Goal: Task Accomplishment & Management: Use online tool/utility

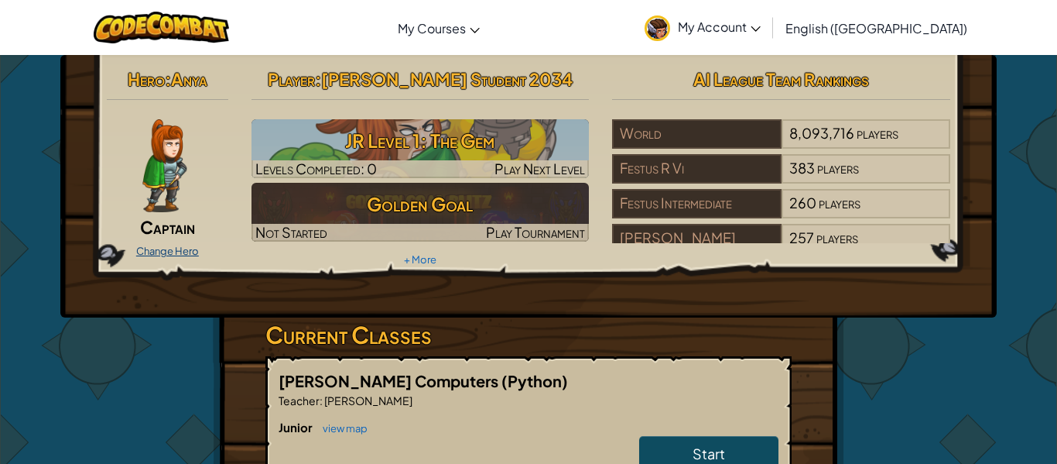
click at [176, 248] on link "Change Hero" at bounding box center [167, 251] width 63 height 12
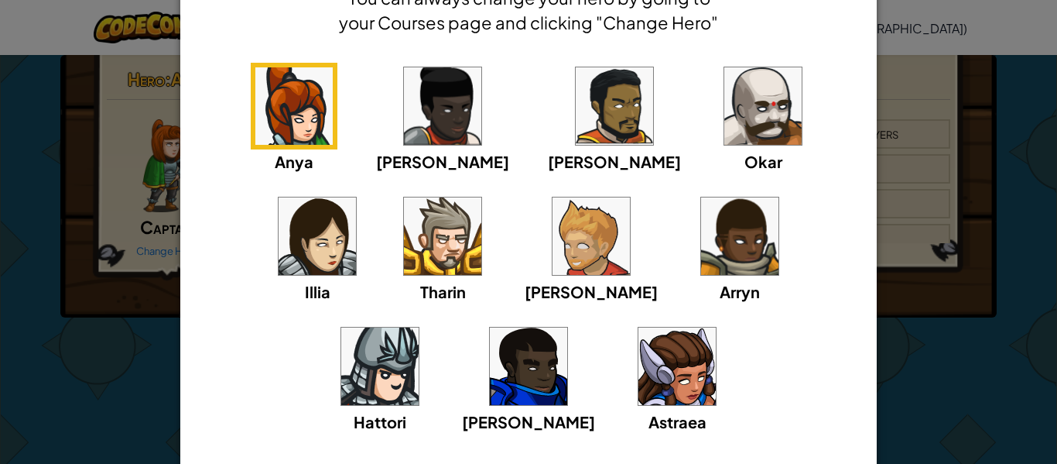
scroll to position [101, 0]
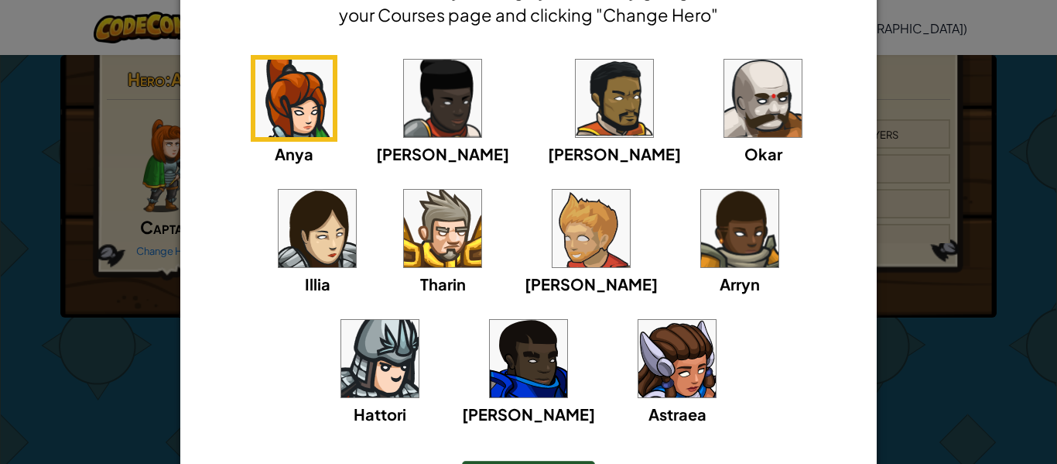
click at [639, 375] on img at bounding box center [677, 358] width 77 height 77
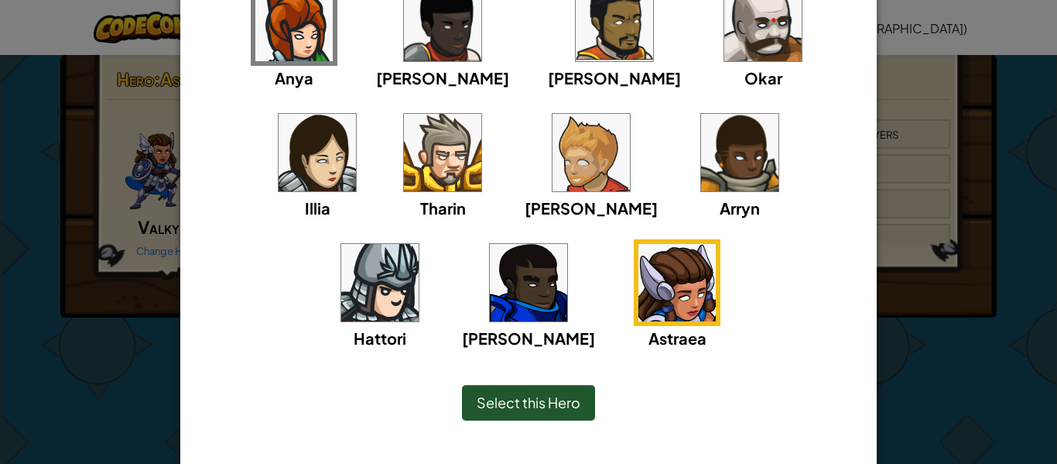
scroll to position [188, 0]
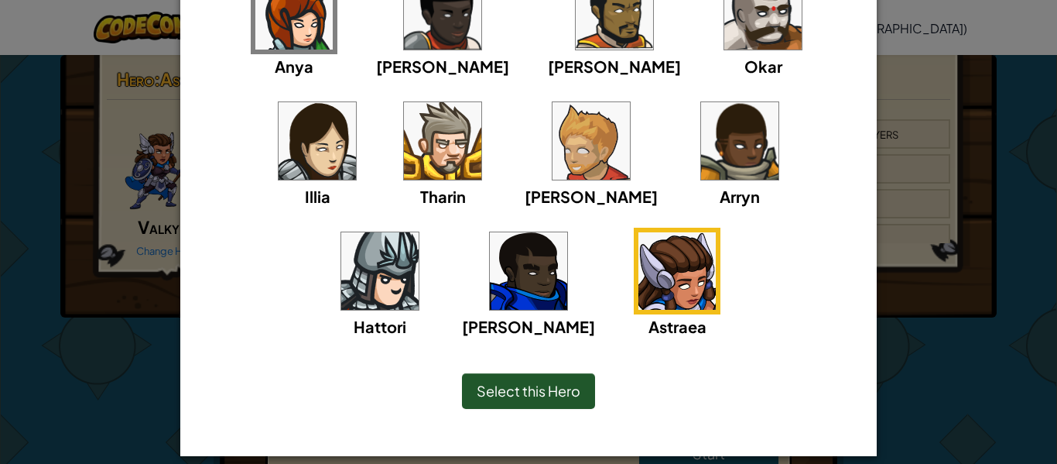
click at [541, 398] on span "Select this Hero" at bounding box center [529, 391] width 104 height 18
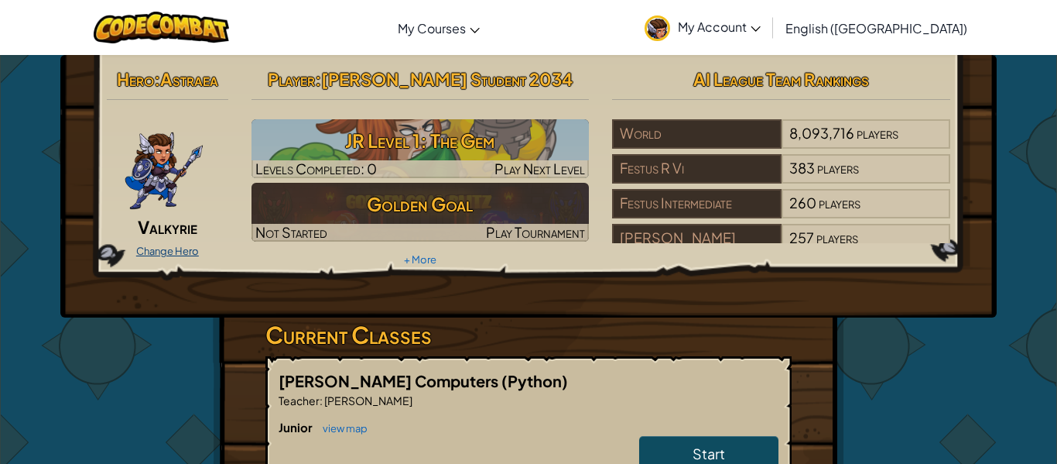
click at [159, 249] on link "Change Hero" at bounding box center [167, 251] width 63 height 12
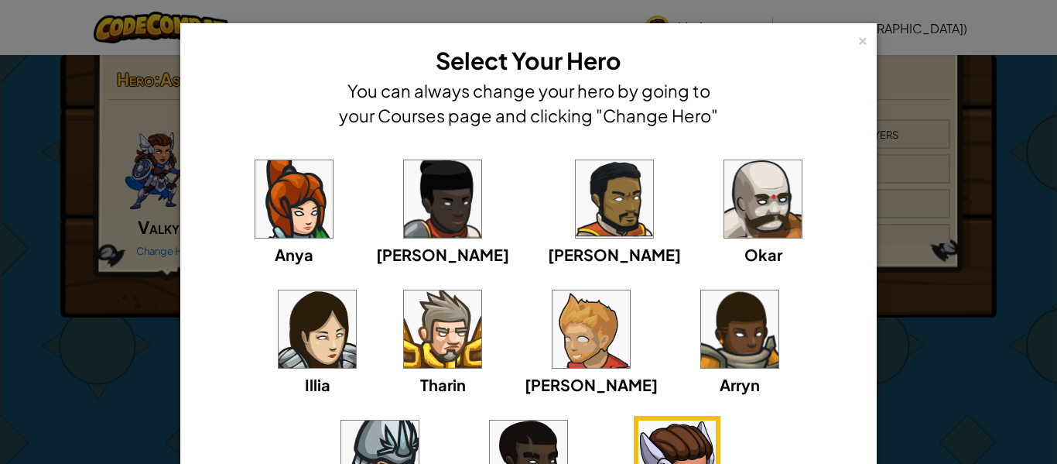
click at [356, 290] on img at bounding box center [317, 328] width 77 height 77
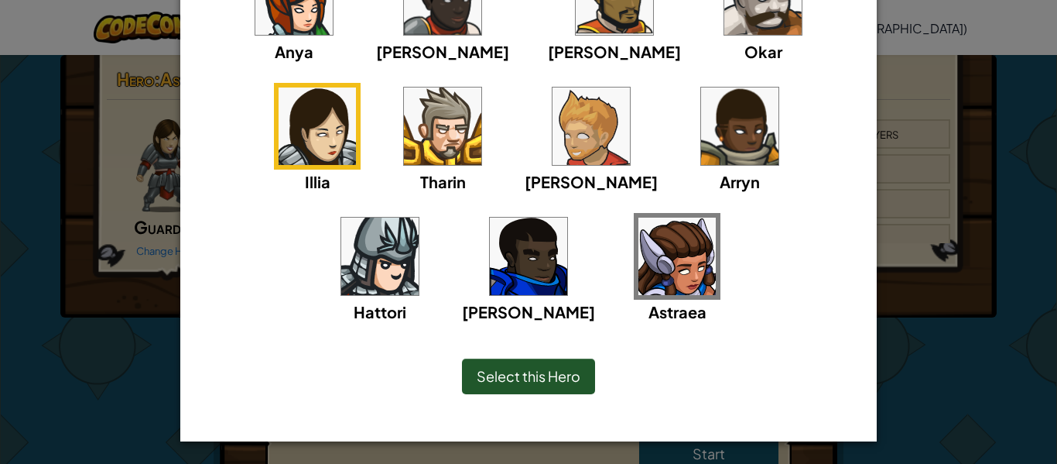
scroll to position [204, 0]
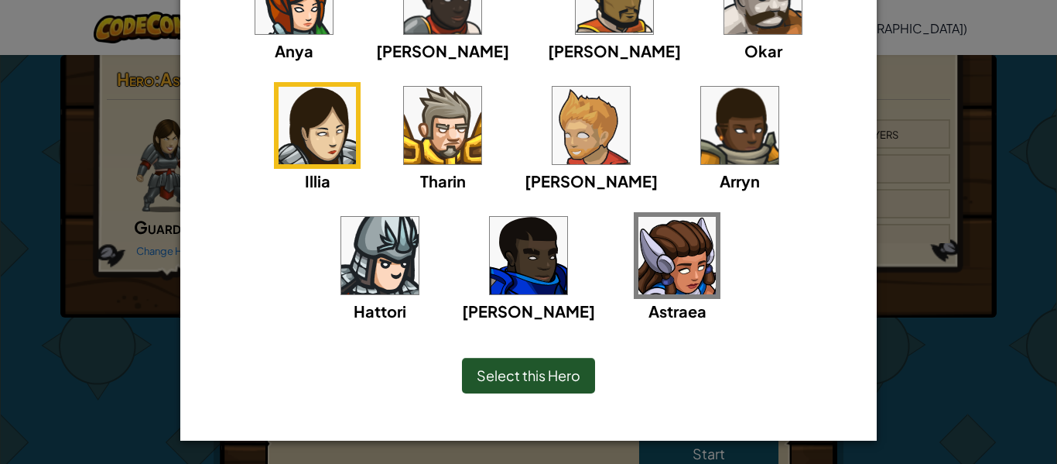
click at [486, 375] on span "Select this Hero" at bounding box center [529, 375] width 104 height 18
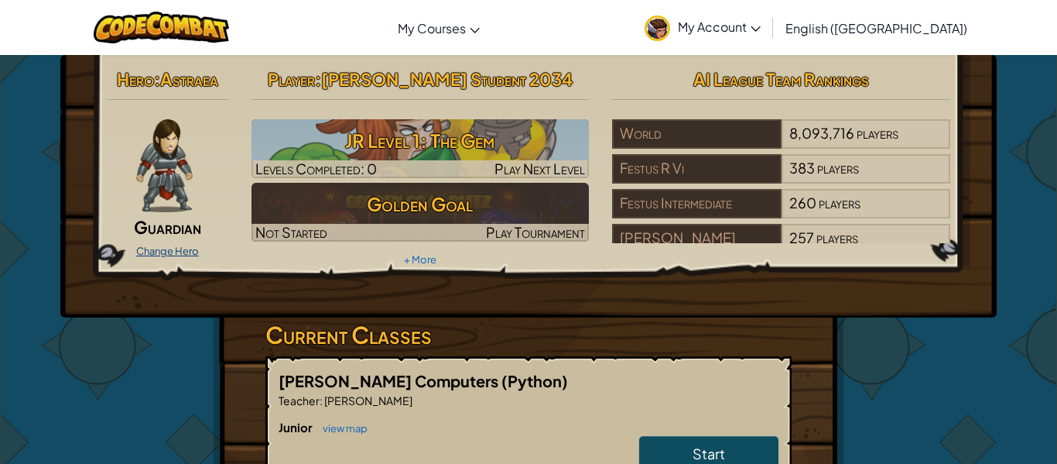
click at [187, 252] on link "Change Hero" at bounding box center [167, 251] width 63 height 12
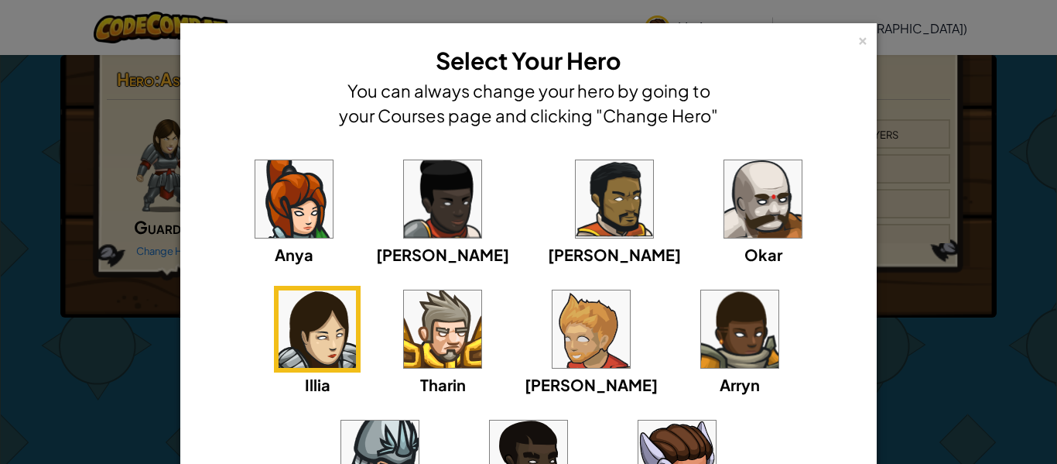
click at [639, 433] on img at bounding box center [677, 458] width 77 height 77
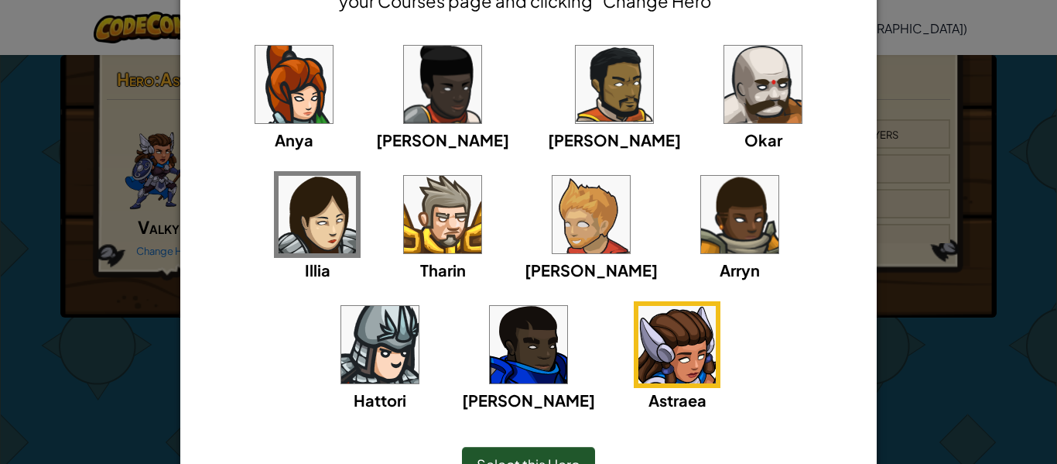
scroll to position [121, 0]
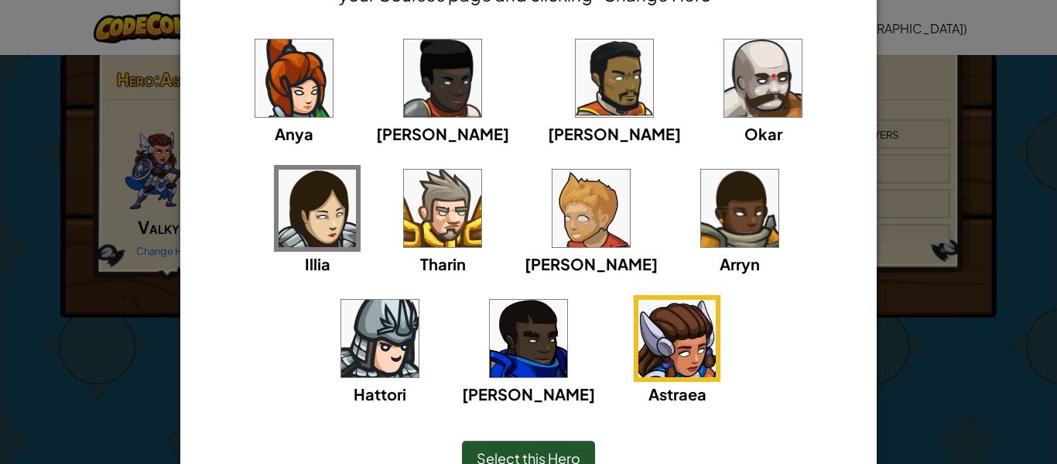
click at [519, 447] on div "Select this Hero" at bounding box center [528, 458] width 133 height 36
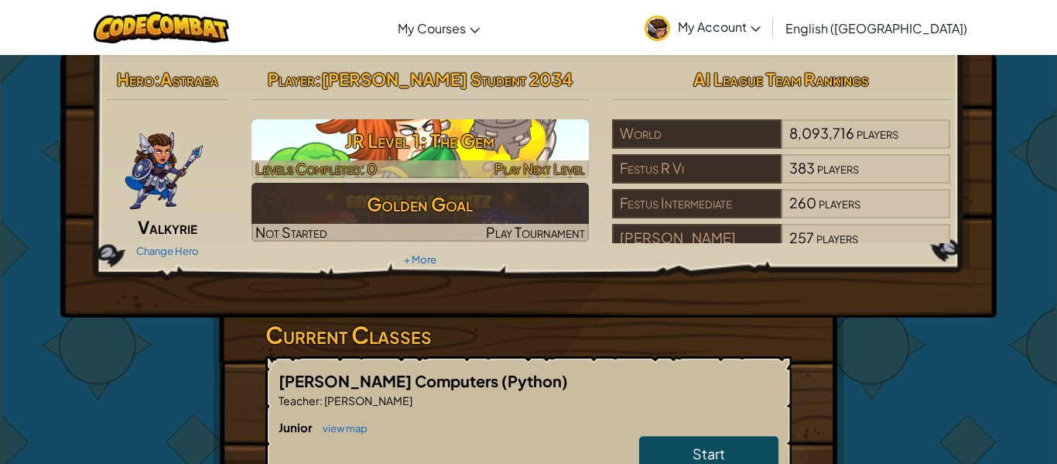
click at [358, 140] on h3 "JR Level 1: The Gem" at bounding box center [421, 140] width 338 height 35
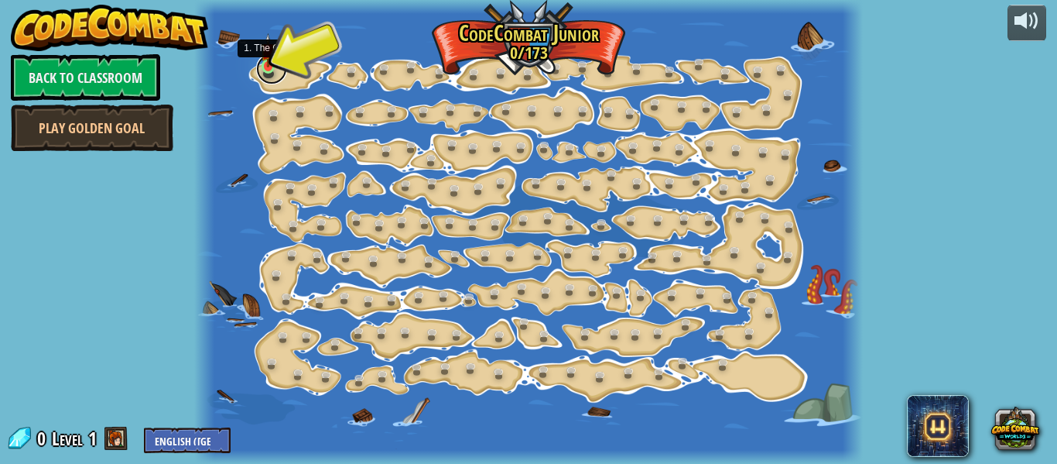
click at [272, 68] on link at bounding box center [271, 68] width 31 height 31
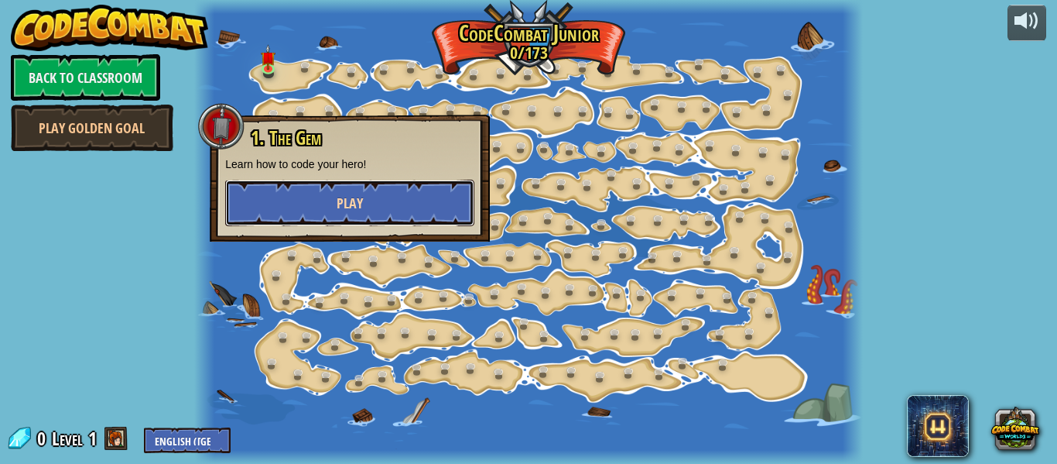
click at [314, 197] on button "Play" at bounding box center [349, 203] width 249 height 46
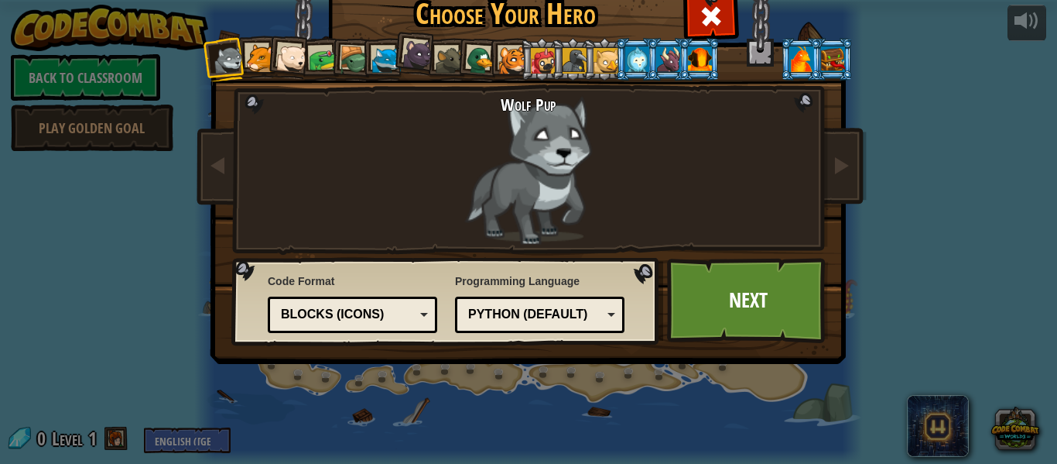
click at [255, 53] on div at bounding box center [260, 58] width 29 height 29
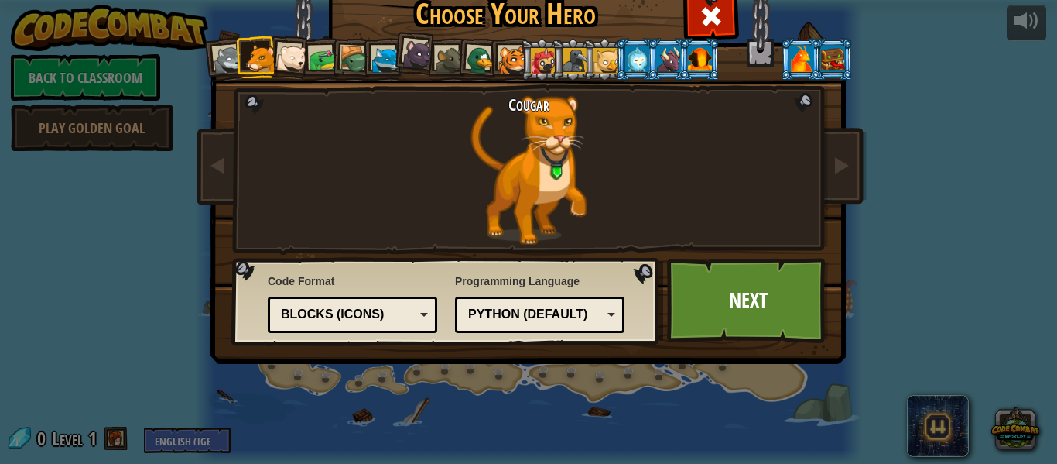
click at [290, 56] on div at bounding box center [291, 58] width 31 height 31
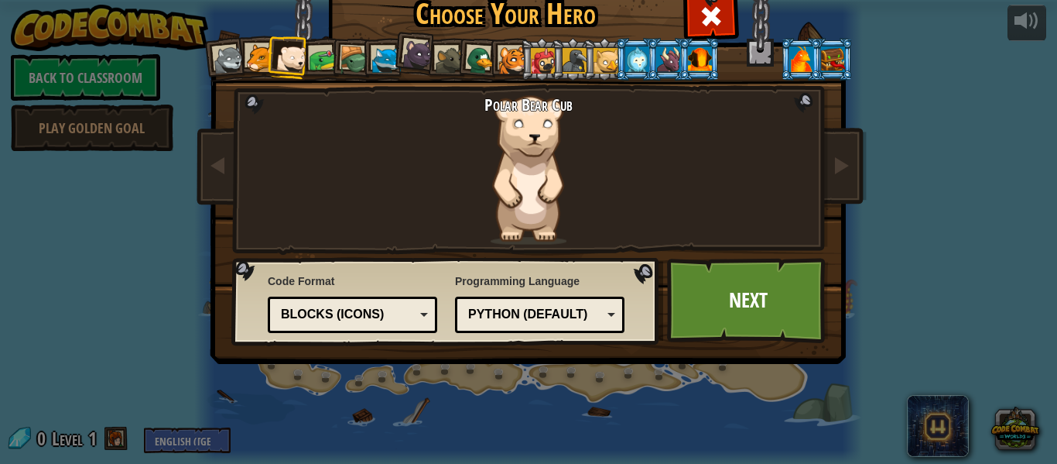
click at [313, 53] on div at bounding box center [323, 60] width 29 height 29
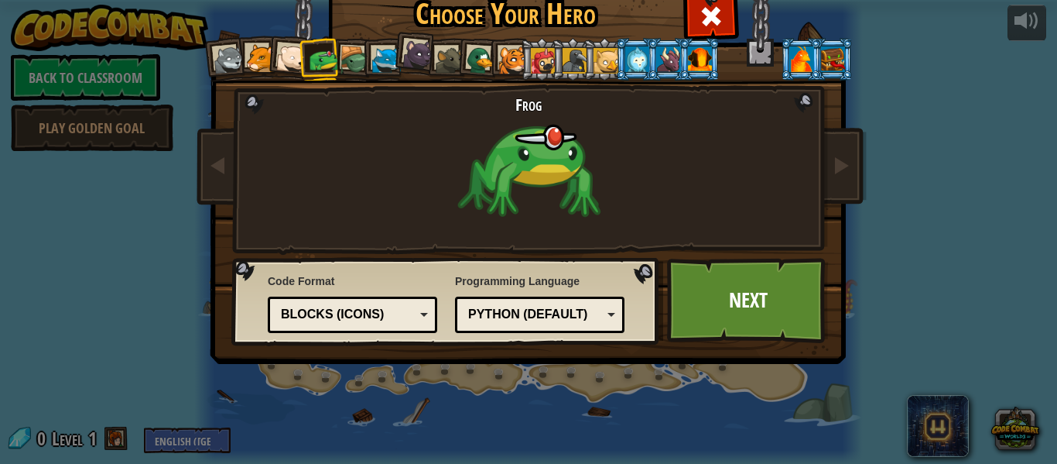
click at [353, 53] on div at bounding box center [354, 60] width 29 height 29
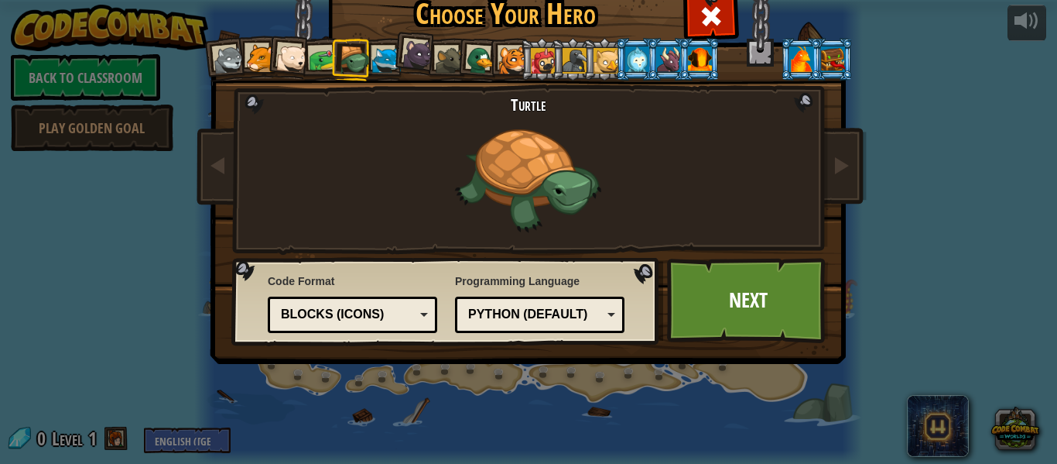
click at [380, 54] on div at bounding box center [386, 60] width 29 height 29
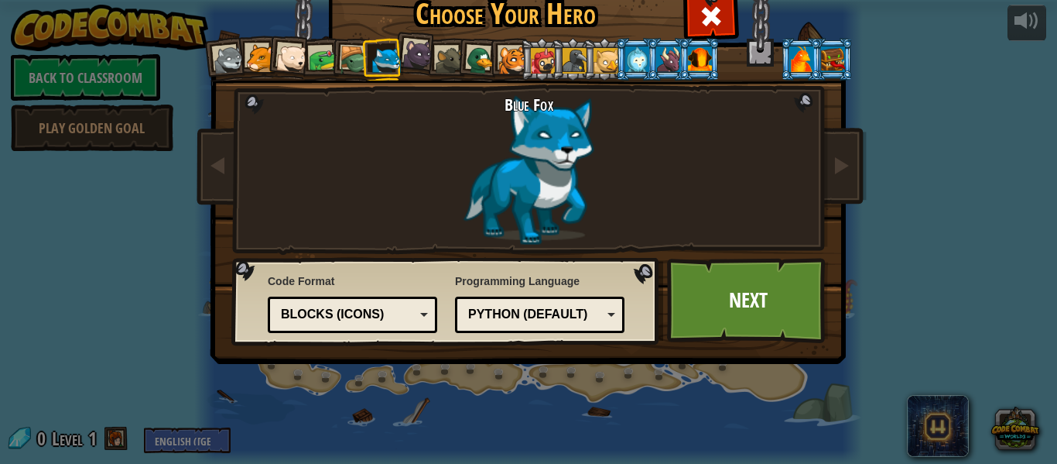
click at [420, 53] on div at bounding box center [418, 54] width 31 height 31
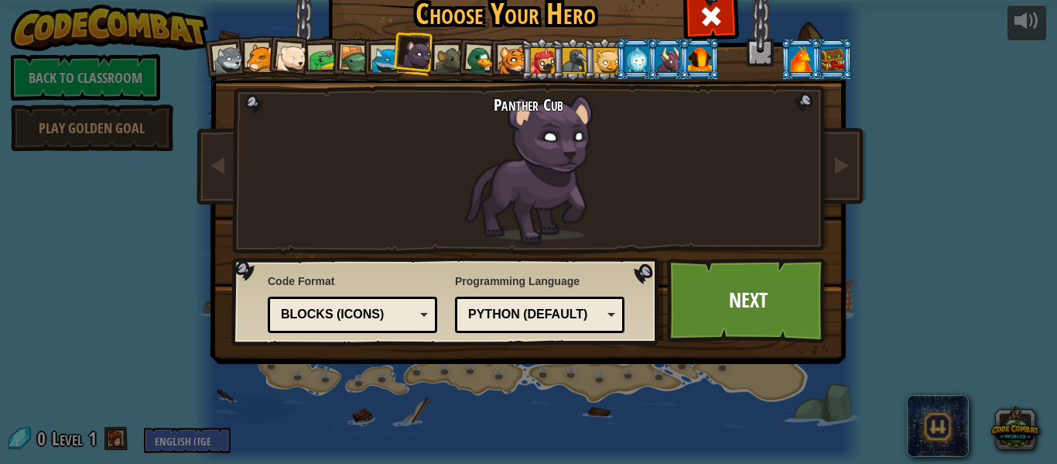
click at [447, 57] on div at bounding box center [450, 60] width 29 height 29
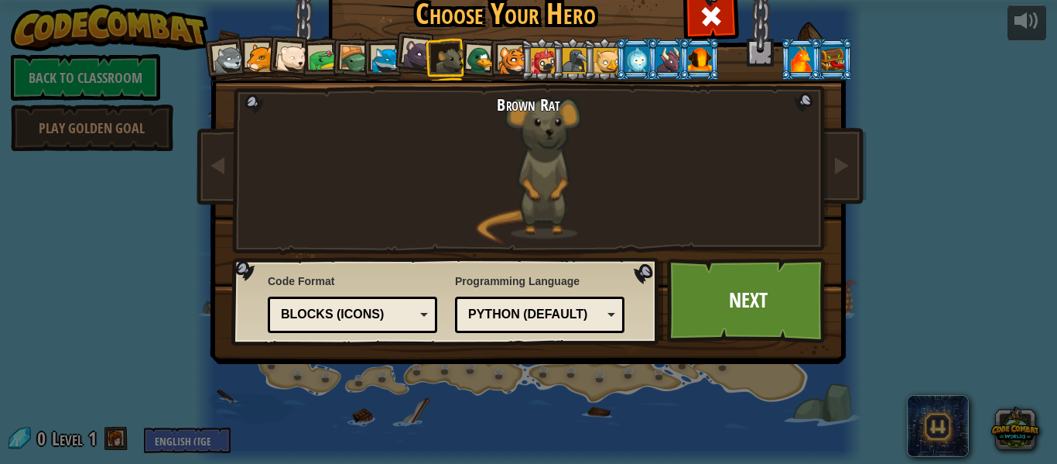
click at [486, 59] on div at bounding box center [481, 61] width 30 height 30
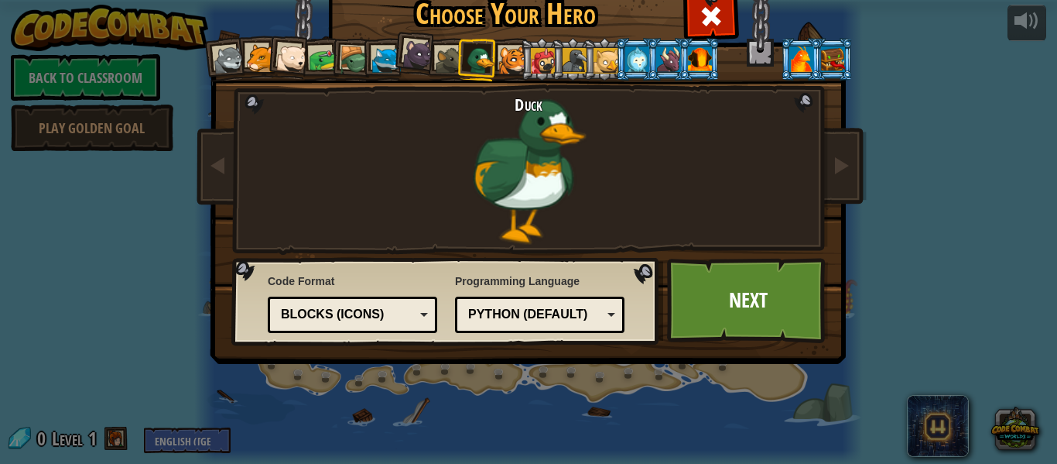
click at [519, 61] on div at bounding box center [513, 60] width 29 height 29
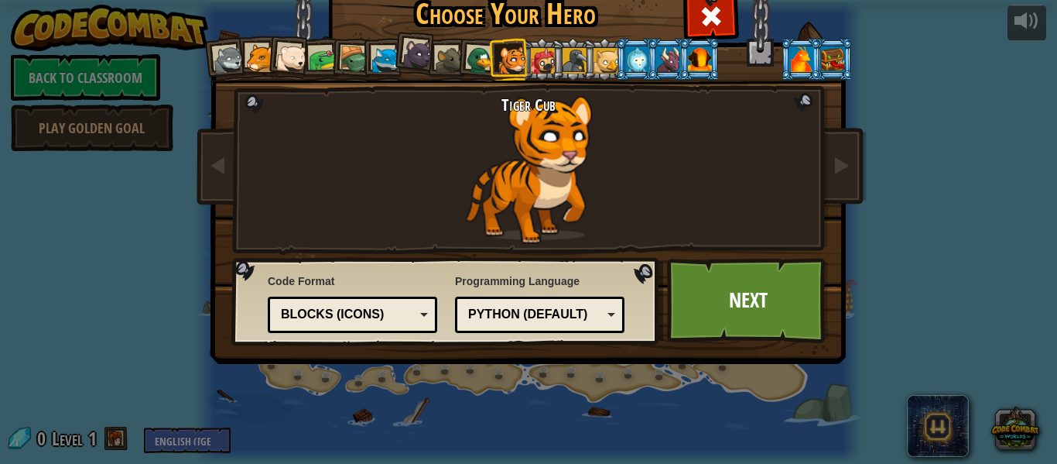
click at [543, 57] on div at bounding box center [543, 60] width 25 height 25
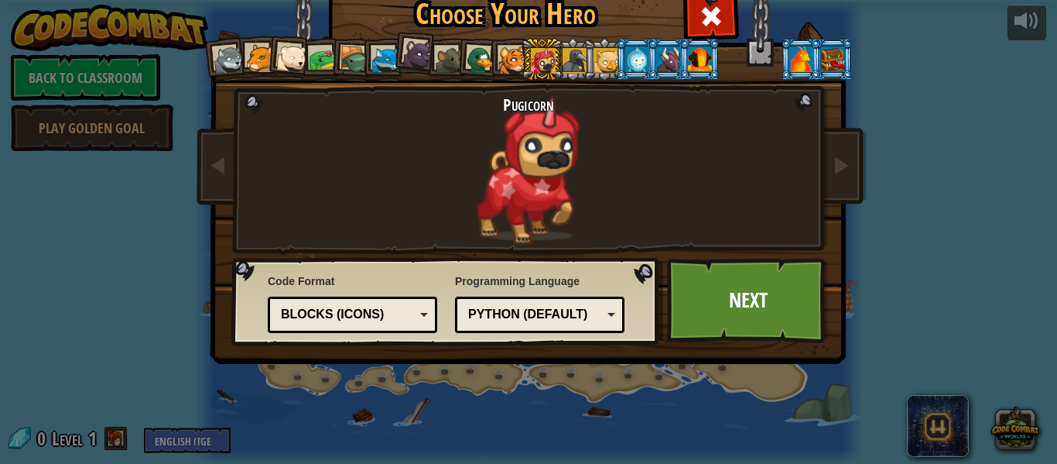
click at [577, 59] on div at bounding box center [575, 60] width 25 height 25
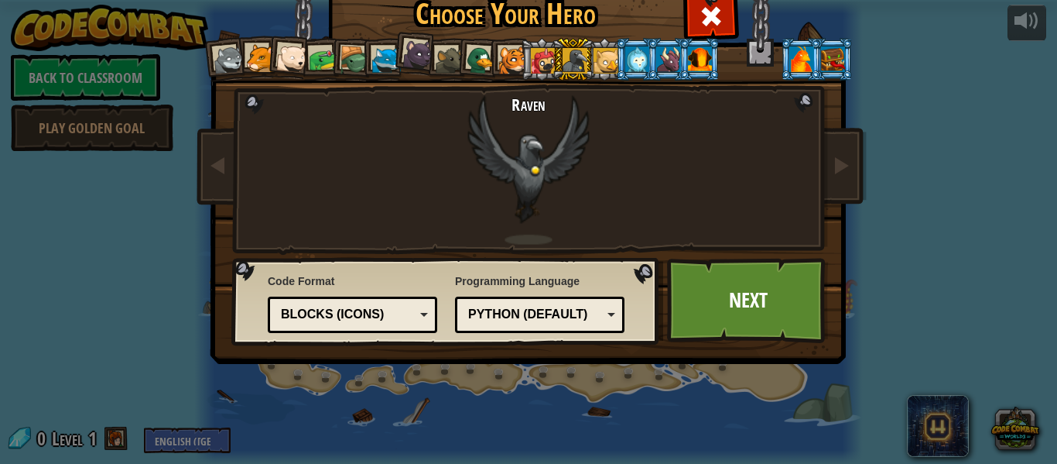
click at [607, 60] on div at bounding box center [606, 60] width 25 height 25
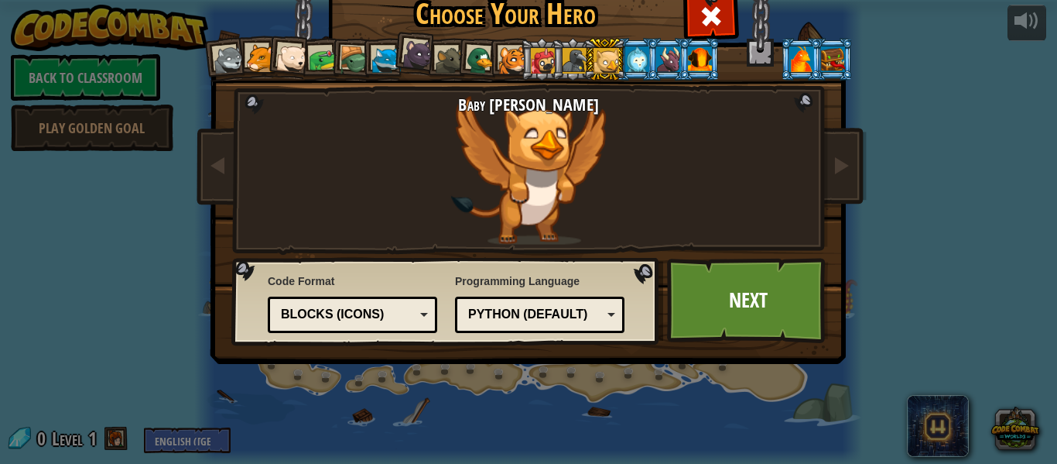
click at [638, 63] on div at bounding box center [637, 58] width 24 height 25
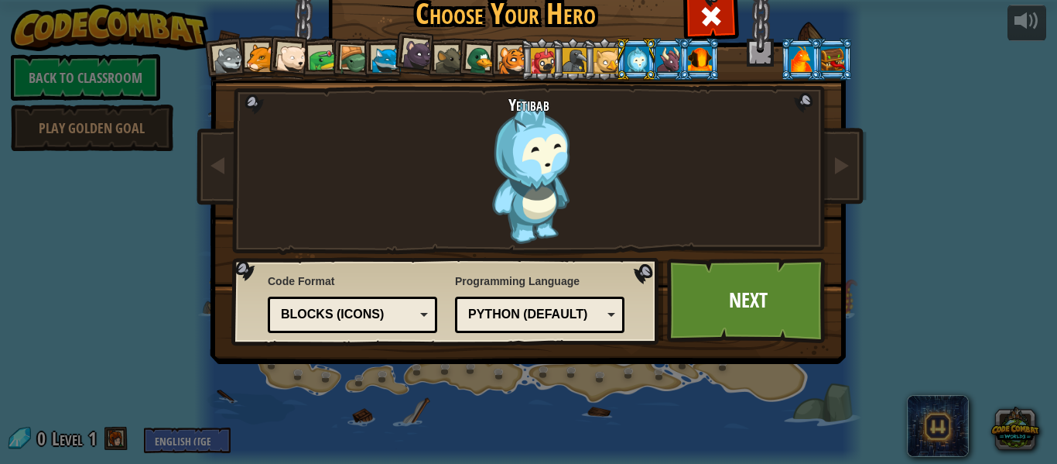
click at [670, 61] on div at bounding box center [668, 58] width 24 height 25
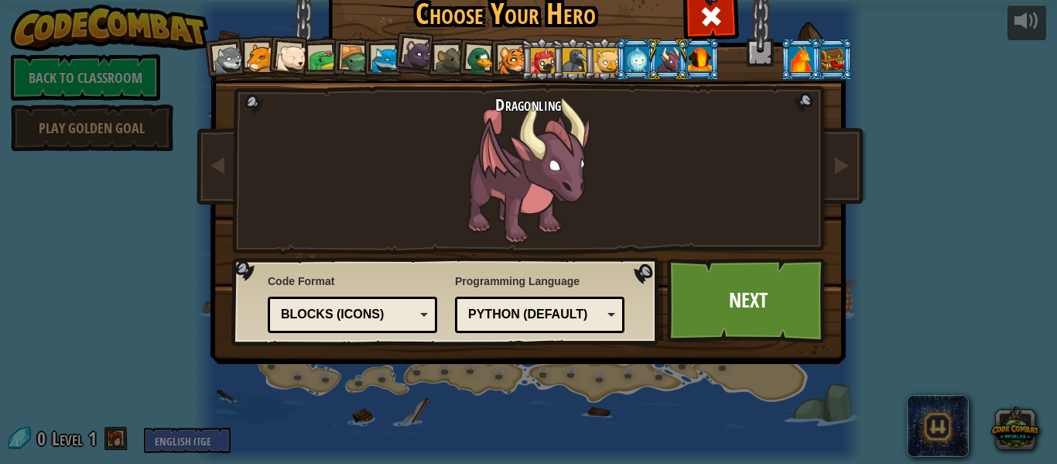
click at [700, 58] on div at bounding box center [700, 58] width 24 height 25
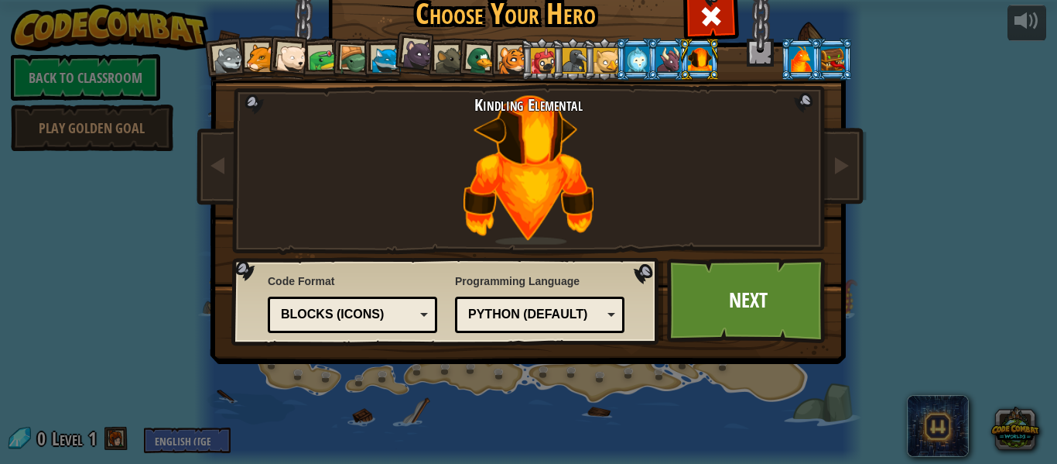
click at [808, 60] on div at bounding box center [802, 58] width 24 height 25
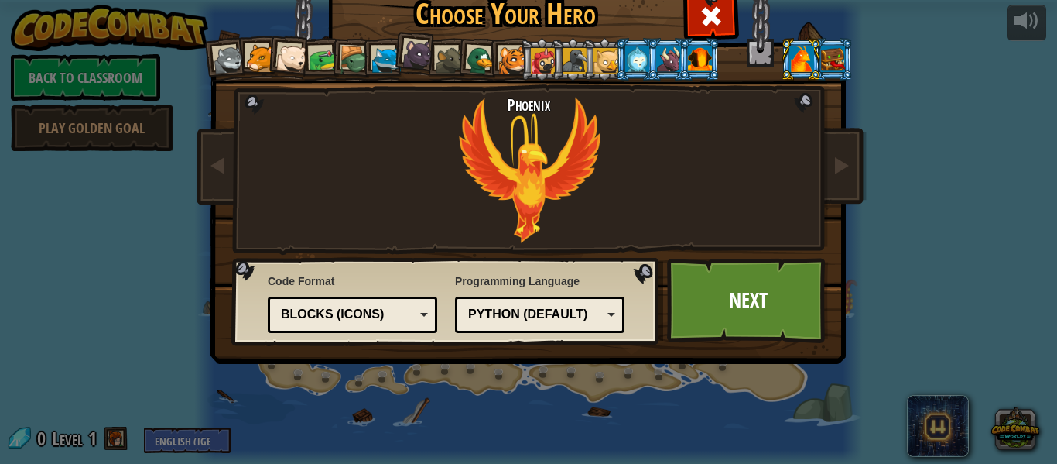
click at [831, 51] on div at bounding box center [833, 58] width 24 height 25
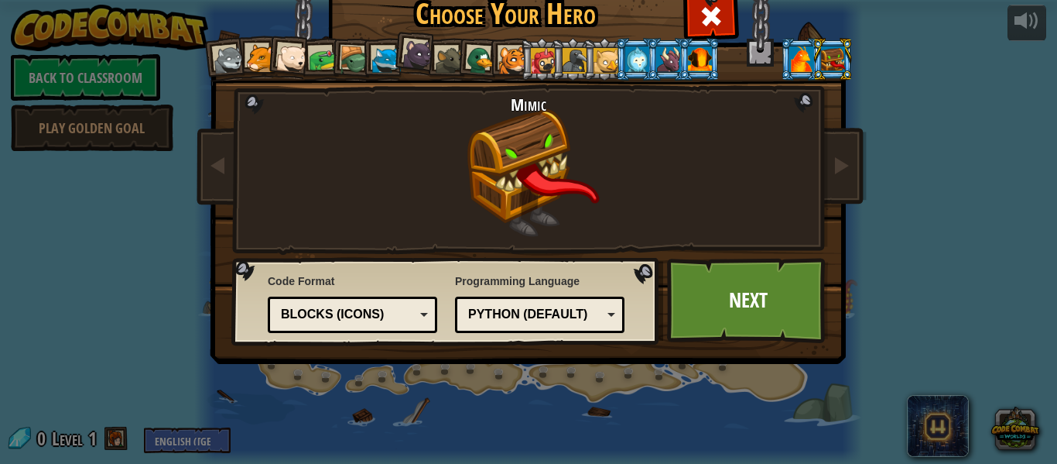
click at [512, 63] on div at bounding box center [513, 60] width 29 height 29
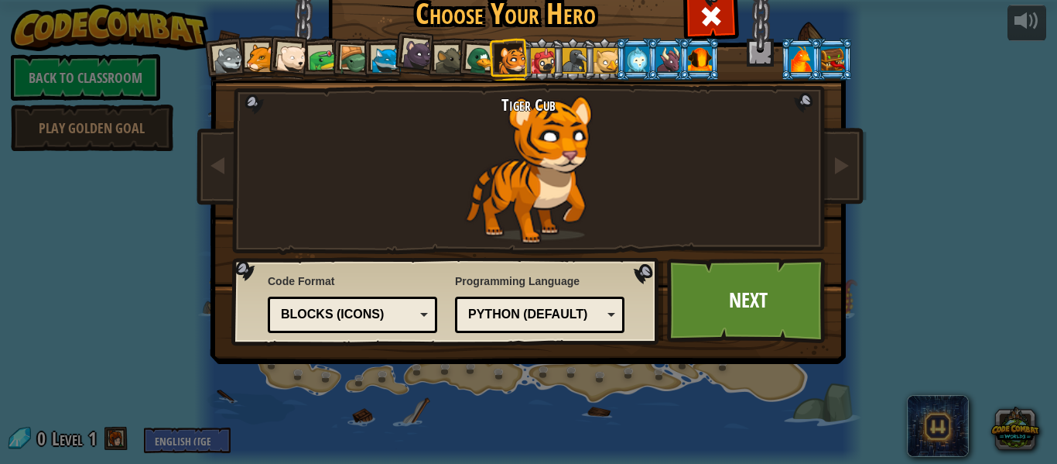
click at [543, 53] on div at bounding box center [543, 60] width 25 height 25
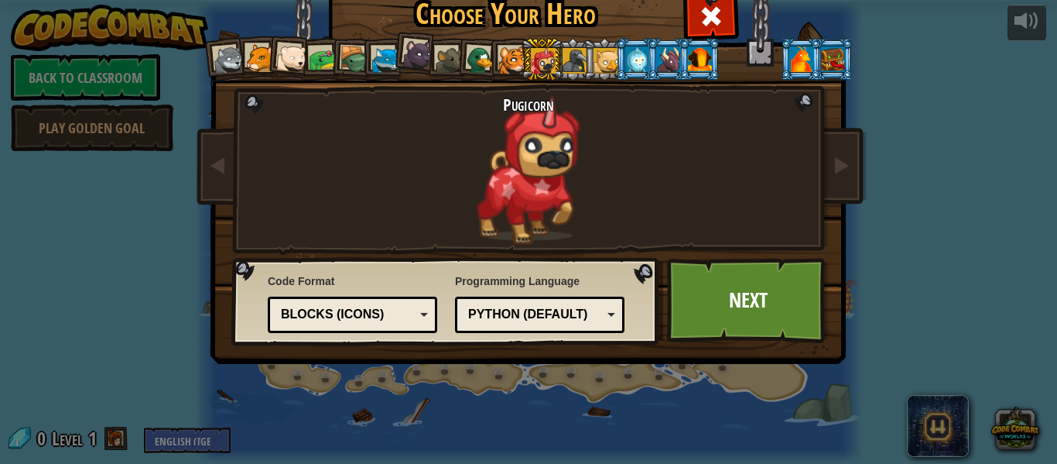
click at [509, 57] on div at bounding box center [513, 60] width 29 height 29
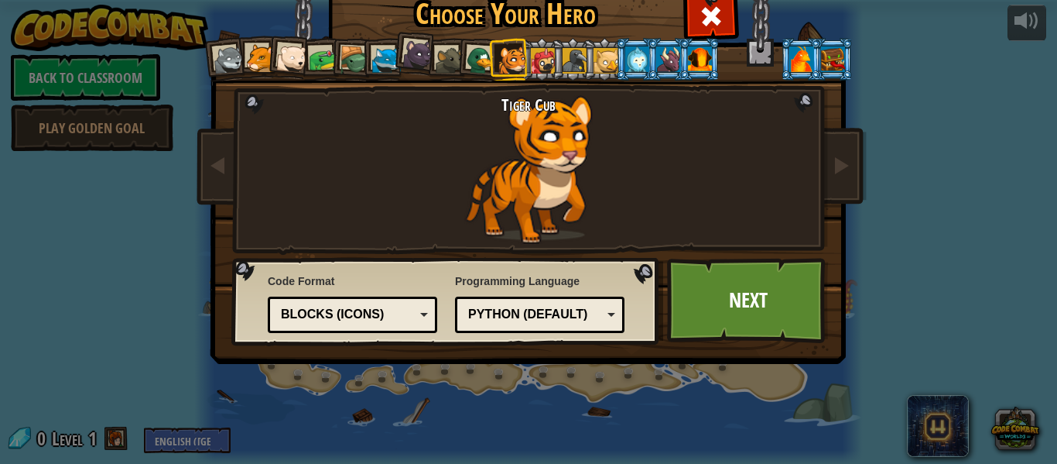
click at [296, 58] on div at bounding box center [291, 58] width 31 height 31
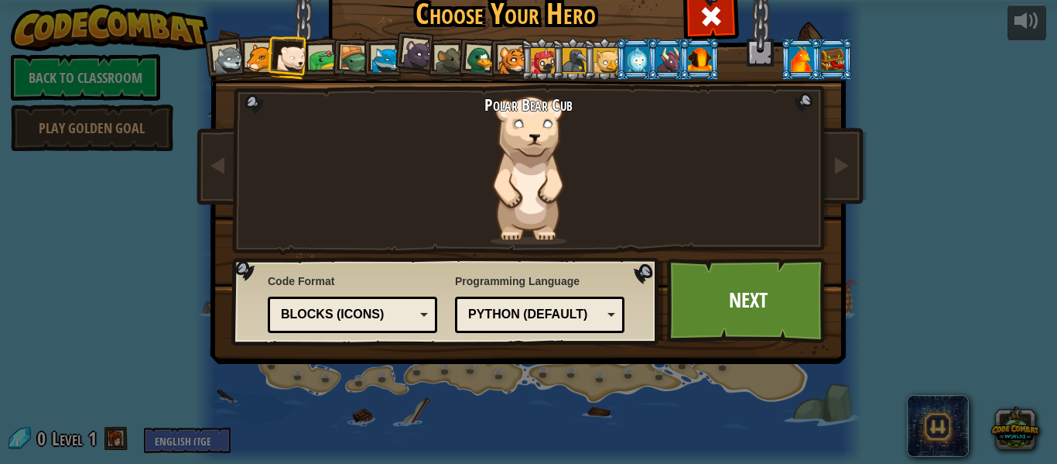
click at [553, 57] on li at bounding box center [573, 59] width 42 height 43
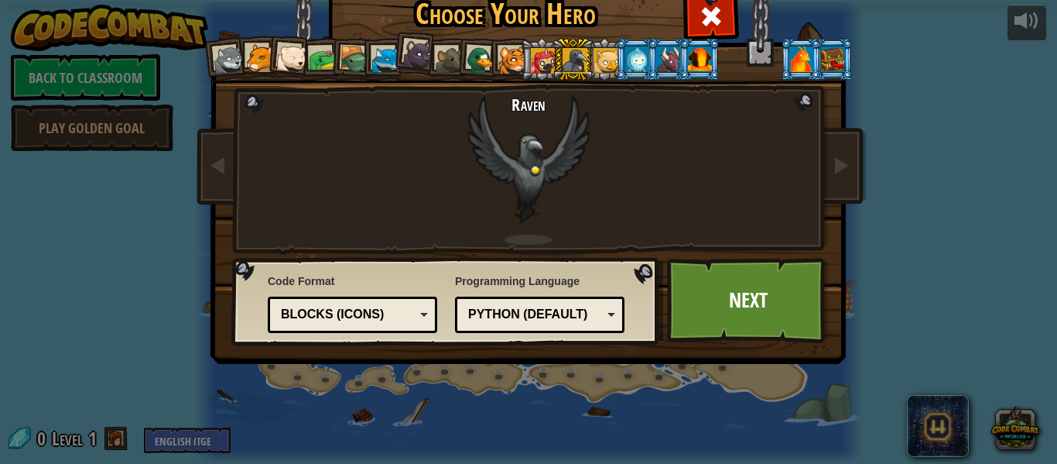
click at [533, 56] on div at bounding box center [543, 60] width 25 height 25
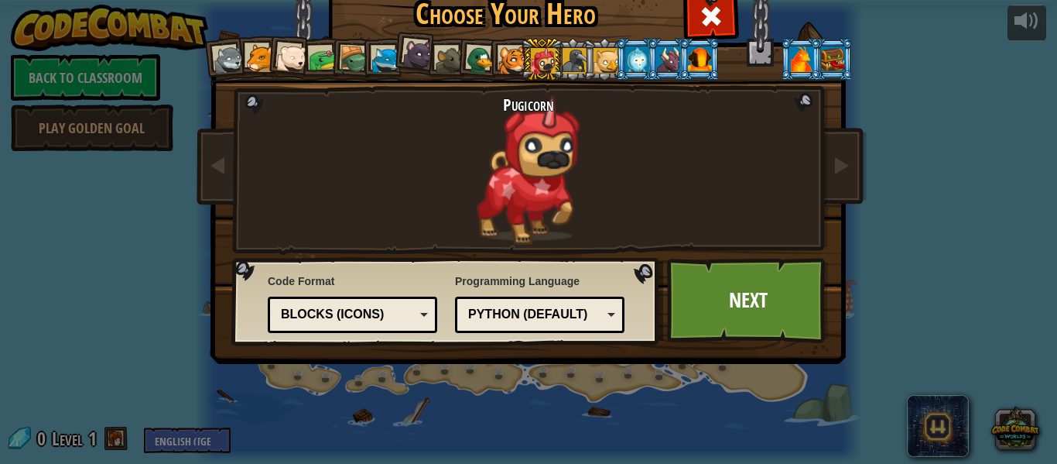
click at [509, 52] on div at bounding box center [513, 60] width 29 height 29
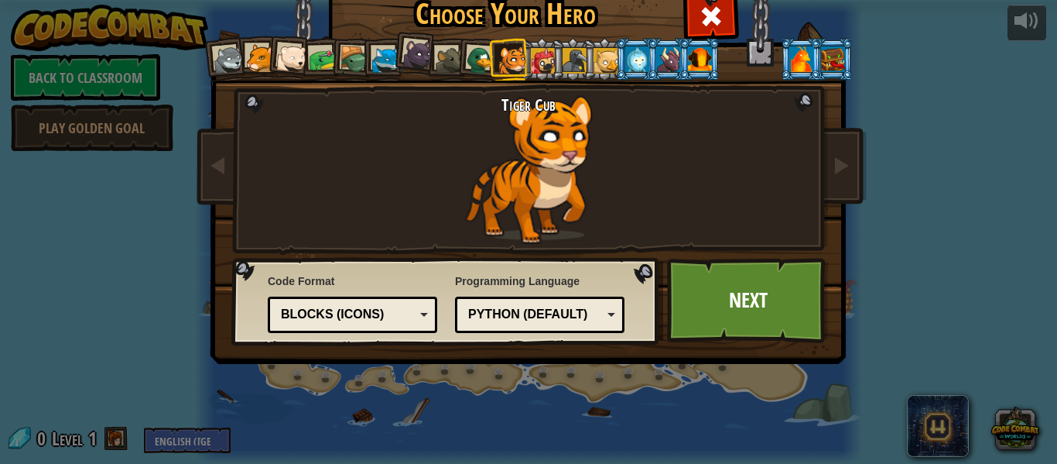
click at [539, 53] on div at bounding box center [543, 60] width 25 height 25
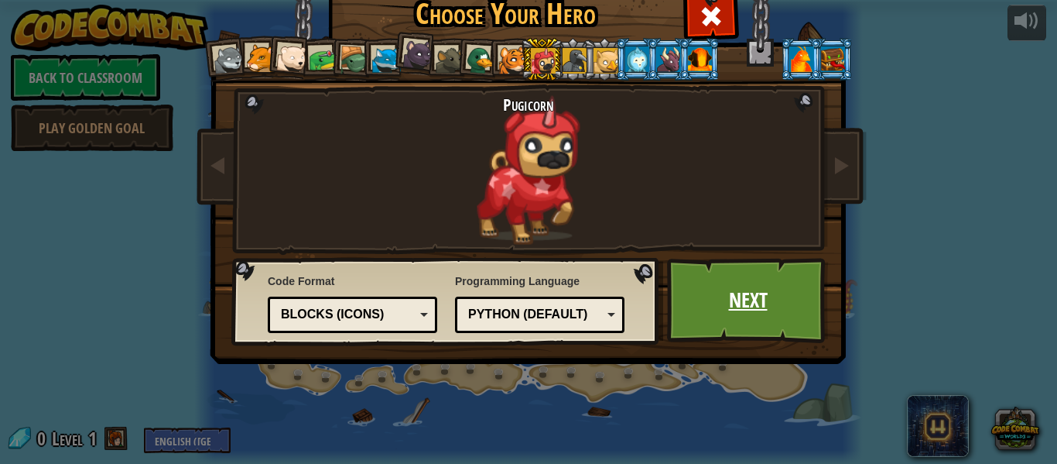
click at [738, 286] on link "Next" at bounding box center [748, 300] width 162 height 85
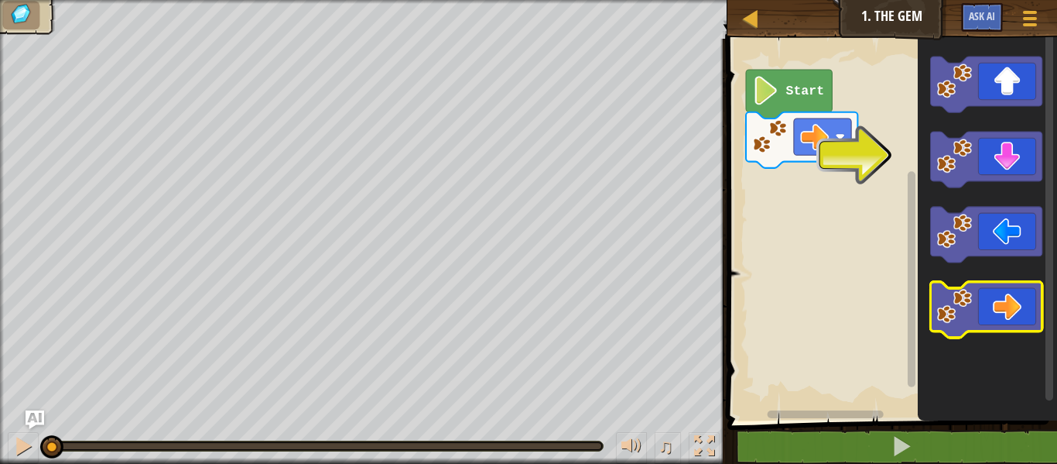
click at [991, 302] on icon "Blockly Workspace" at bounding box center [985, 310] width 111 height 56
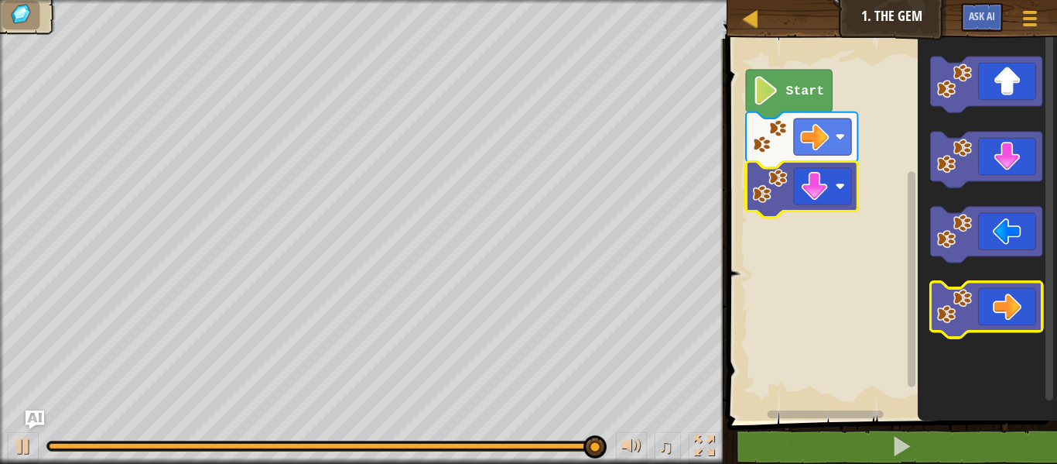
click at [1015, 314] on icon "Blockly Workspace" at bounding box center [985, 310] width 111 height 56
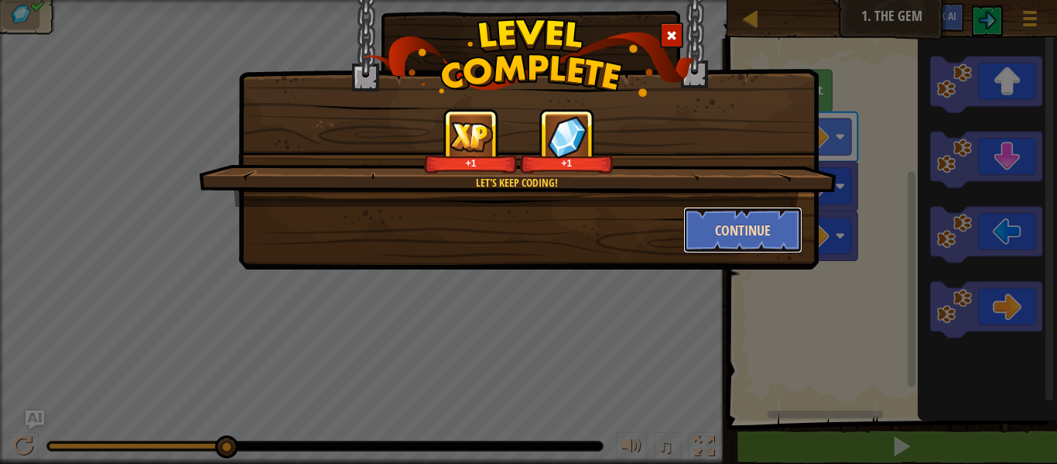
drag, startPoint x: 738, startPoint y: 231, endPoint x: 737, endPoint y: 242, distance: 10.9
click at [737, 242] on button "Continue" at bounding box center [744, 230] width 120 height 46
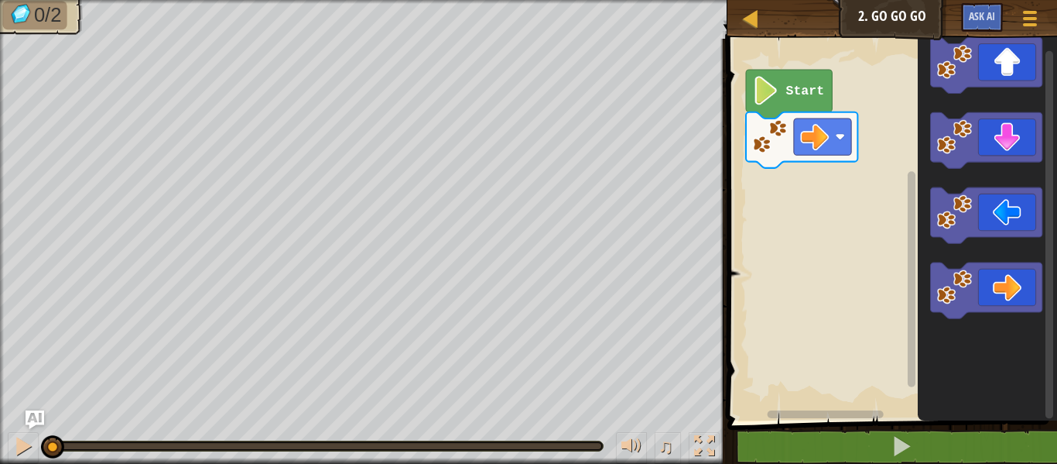
click at [828, 168] on div "Start" at bounding box center [890, 225] width 334 height 389
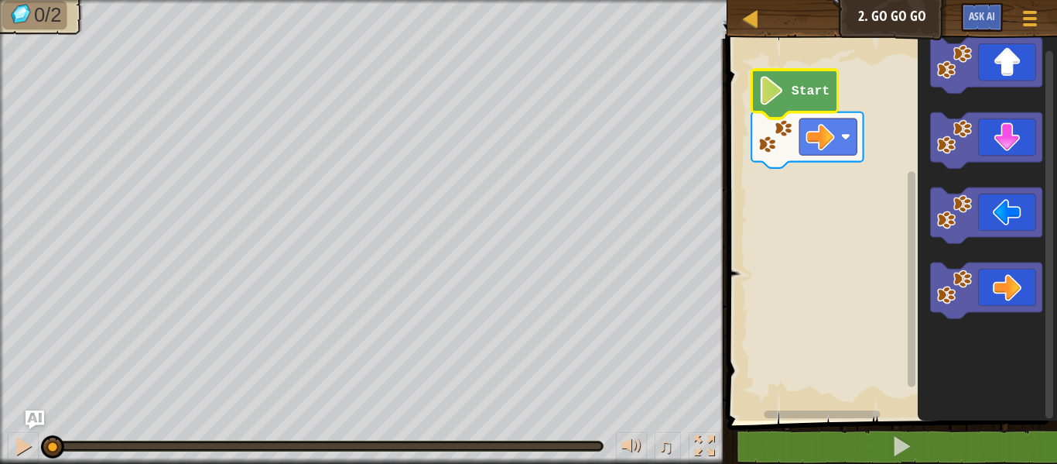
click at [769, 91] on image "Blockly Workspace" at bounding box center [771, 90] width 27 height 29
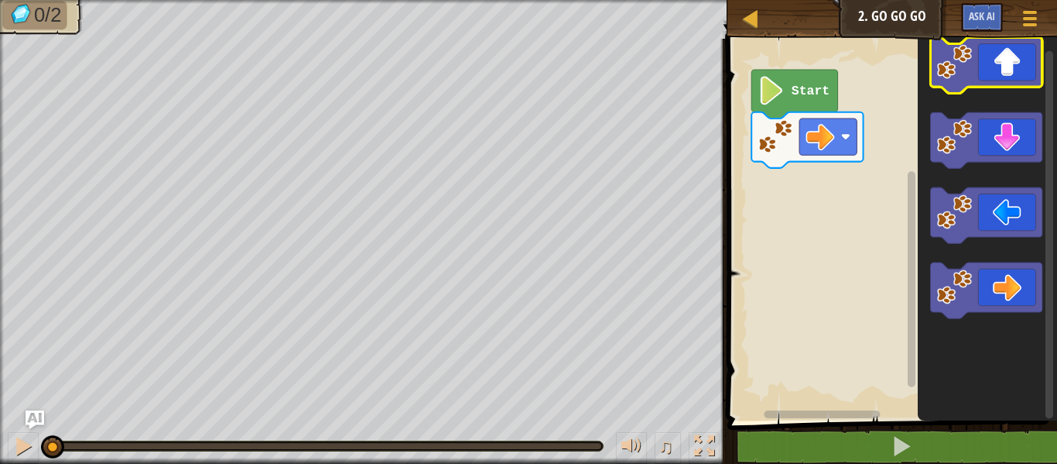
click at [1006, 63] on icon "Blockly Workspace" at bounding box center [985, 65] width 111 height 56
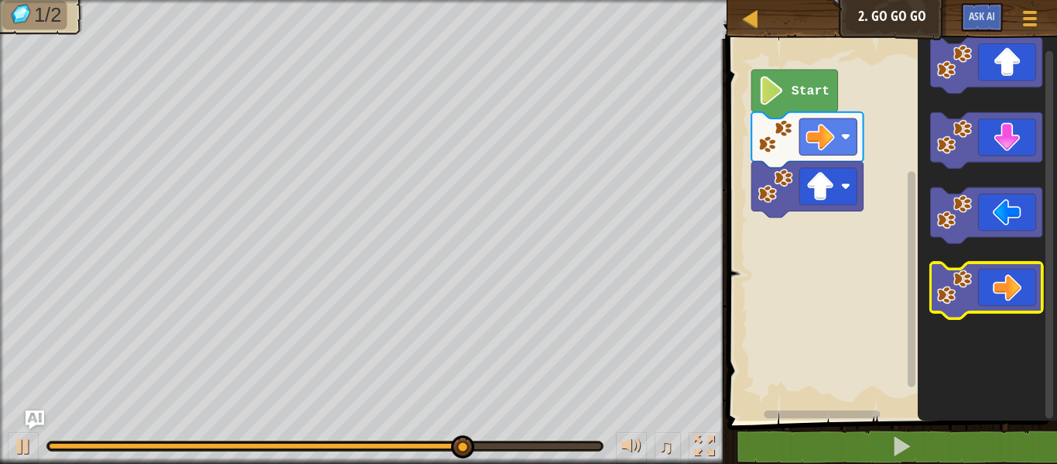
click at [1003, 293] on icon "Blockly Workspace" at bounding box center [985, 290] width 111 height 56
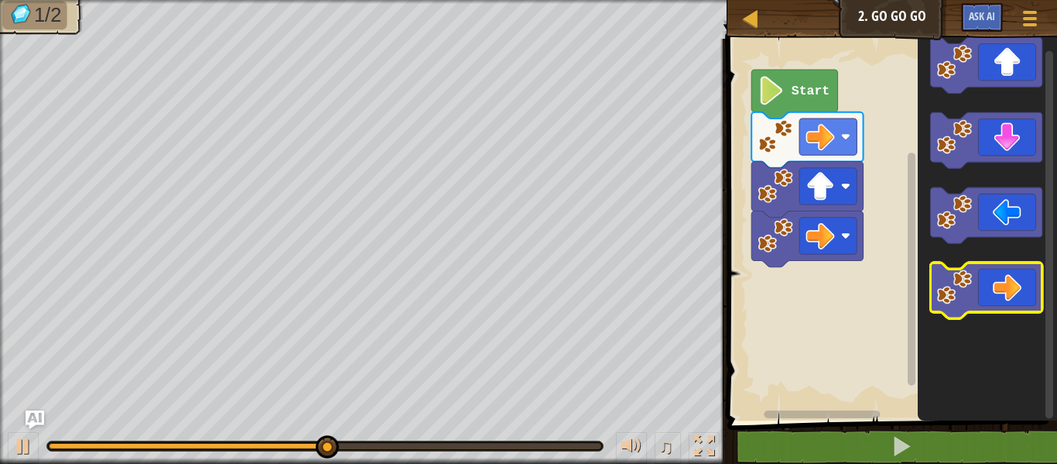
click at [1003, 289] on icon "Blockly Workspace" at bounding box center [985, 290] width 111 height 56
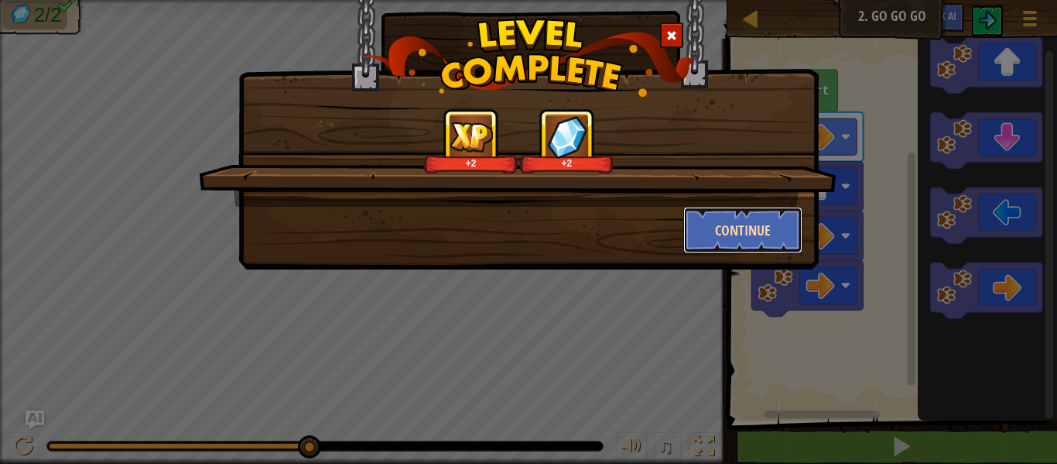
click at [776, 222] on button "Continue" at bounding box center [744, 230] width 120 height 46
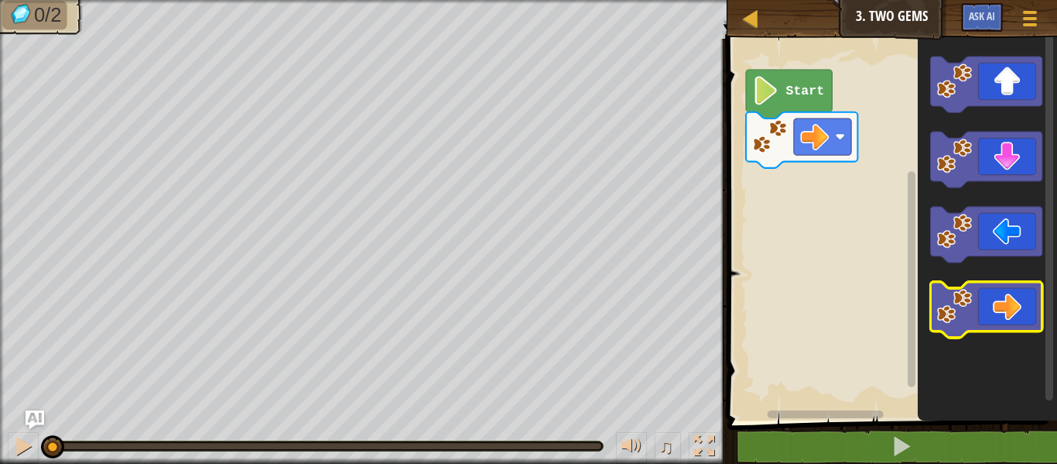
click at [1002, 304] on icon "Blockly Workspace" at bounding box center [985, 310] width 111 height 56
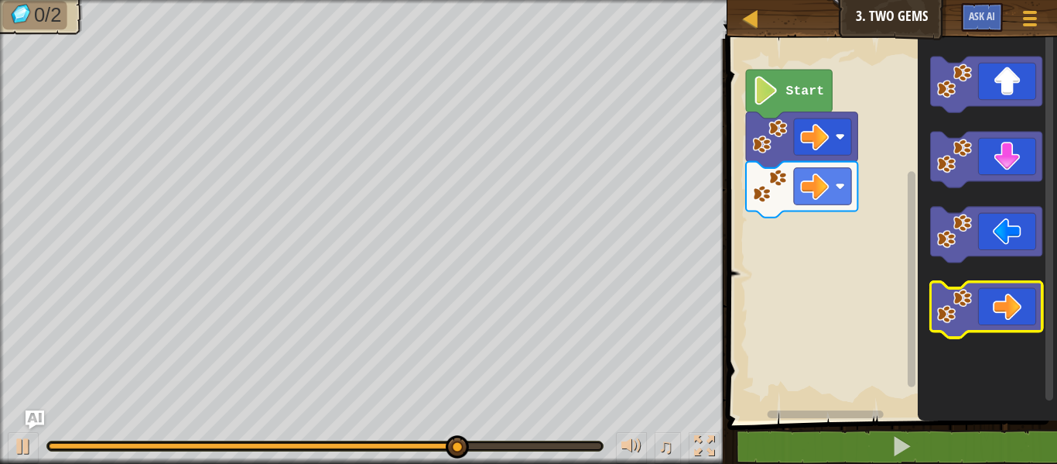
click at [1009, 307] on icon "Blockly Workspace" at bounding box center [985, 310] width 111 height 56
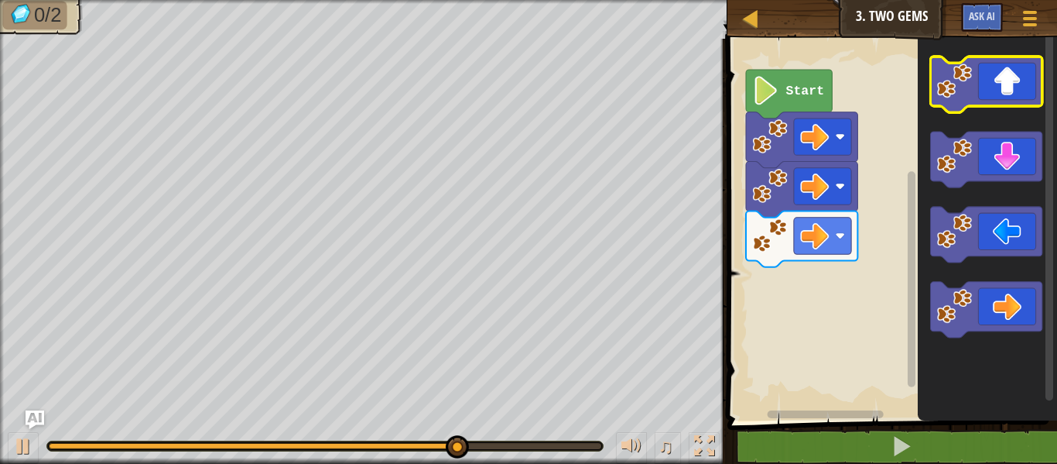
click at [995, 81] on icon "Blockly Workspace" at bounding box center [985, 85] width 111 height 56
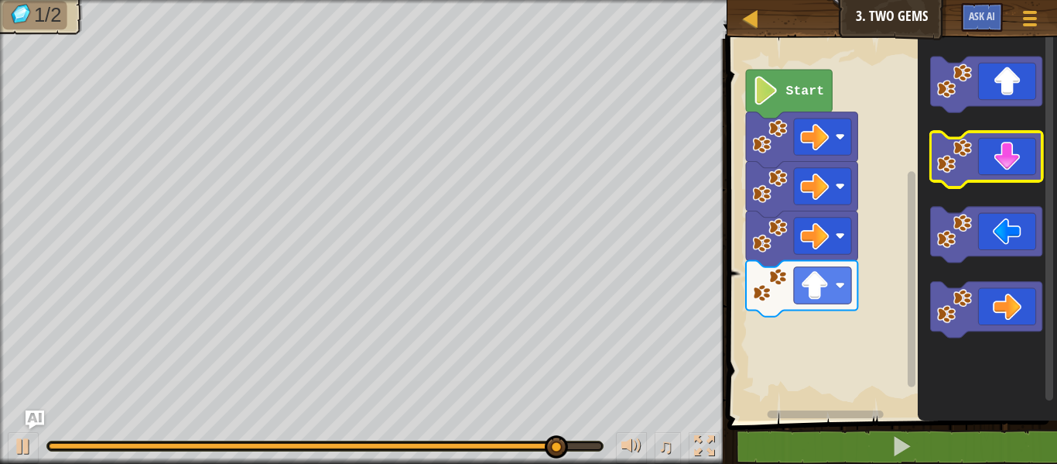
click at [1009, 168] on icon "Blockly Workspace" at bounding box center [985, 160] width 111 height 56
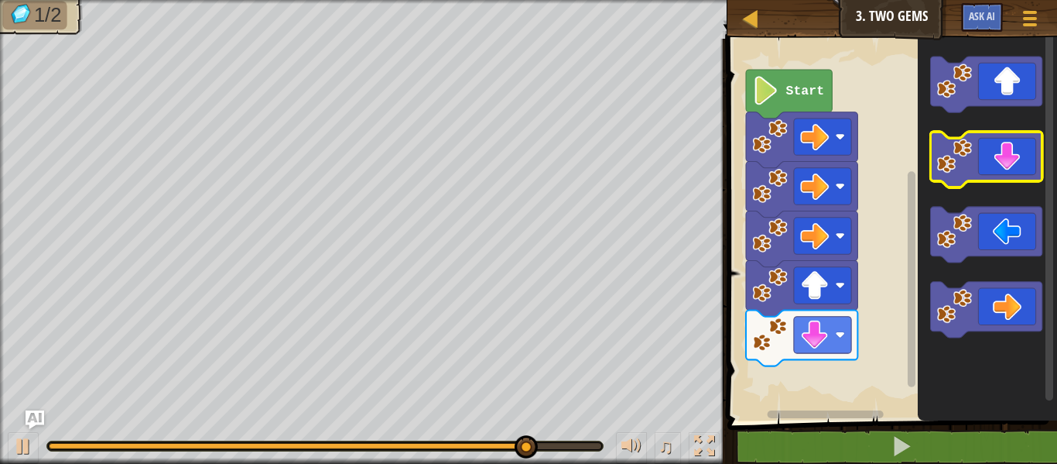
click at [1029, 149] on icon "Blockly Workspace" at bounding box center [985, 160] width 111 height 56
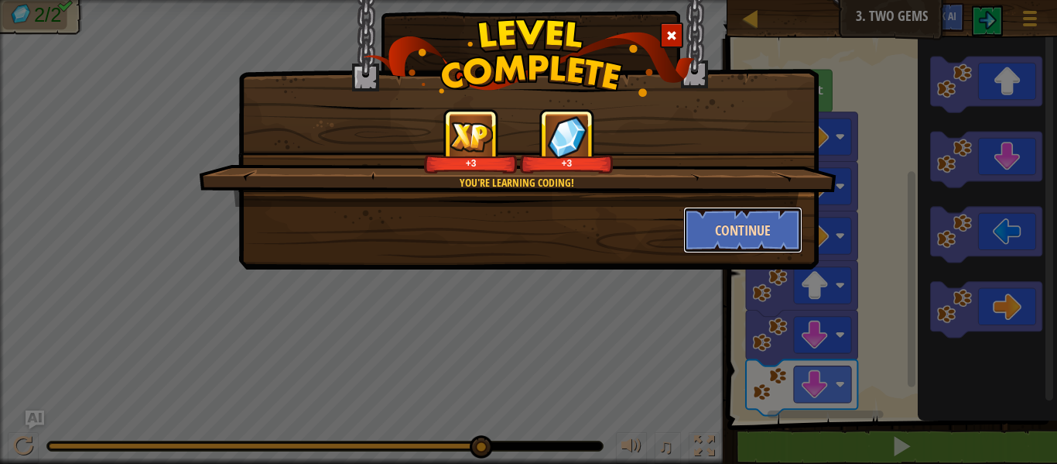
click at [761, 233] on button "Continue" at bounding box center [744, 230] width 120 height 46
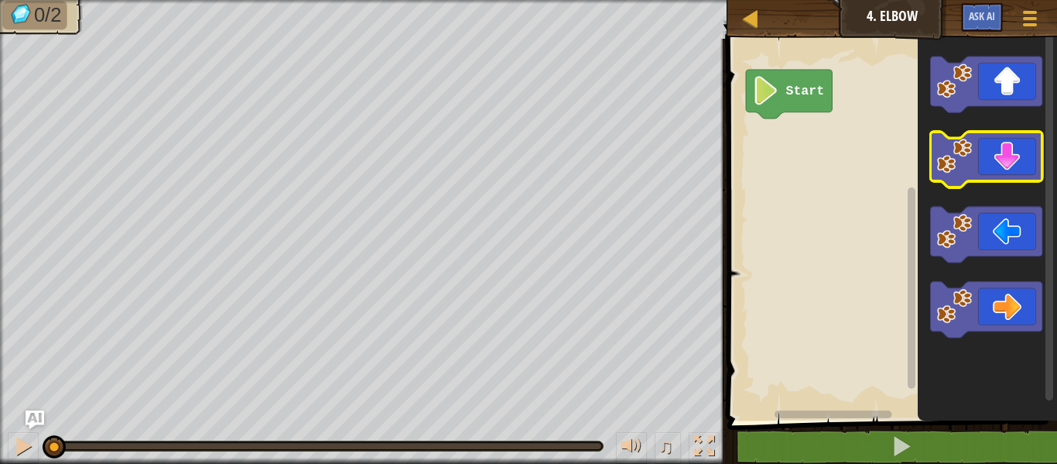
click at [1009, 170] on icon "Blockly Workspace" at bounding box center [985, 160] width 111 height 56
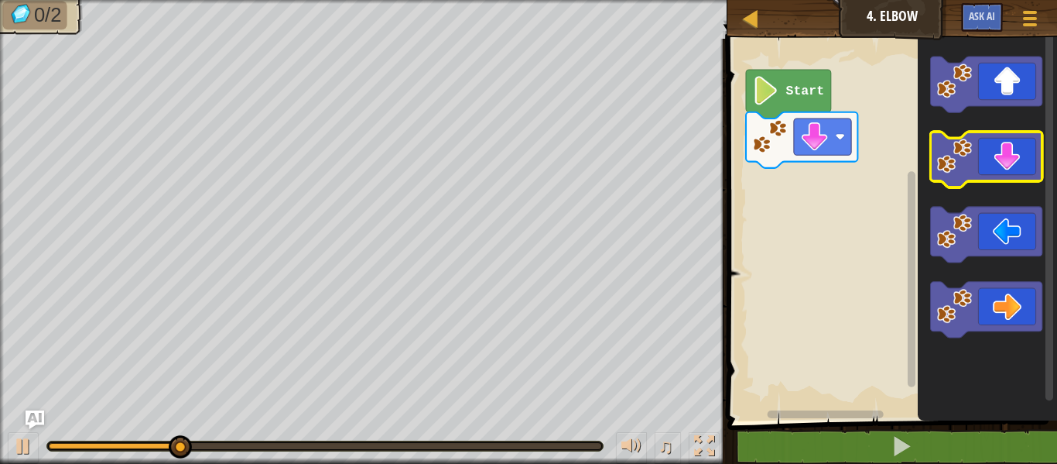
click at [1007, 156] on icon "Blockly Workspace" at bounding box center [985, 160] width 111 height 56
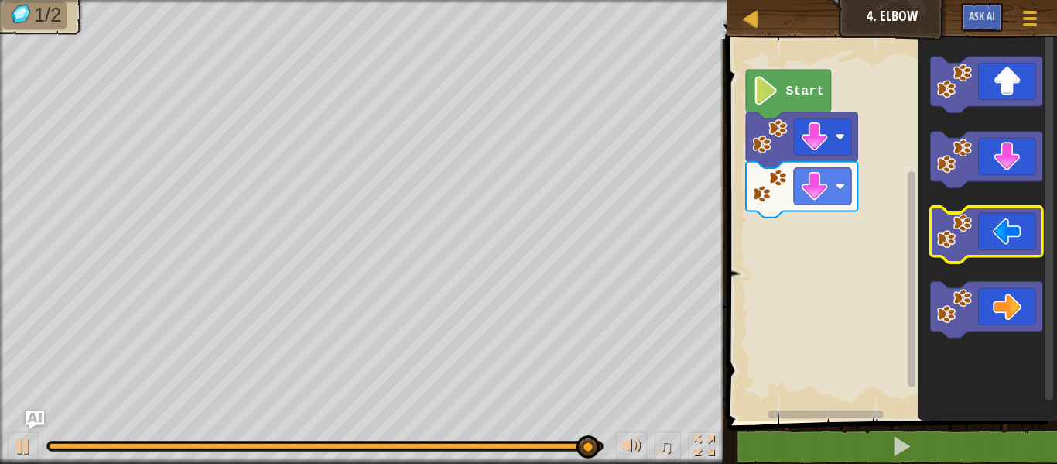
click at [1010, 231] on icon "Blockly Workspace" at bounding box center [985, 235] width 111 height 56
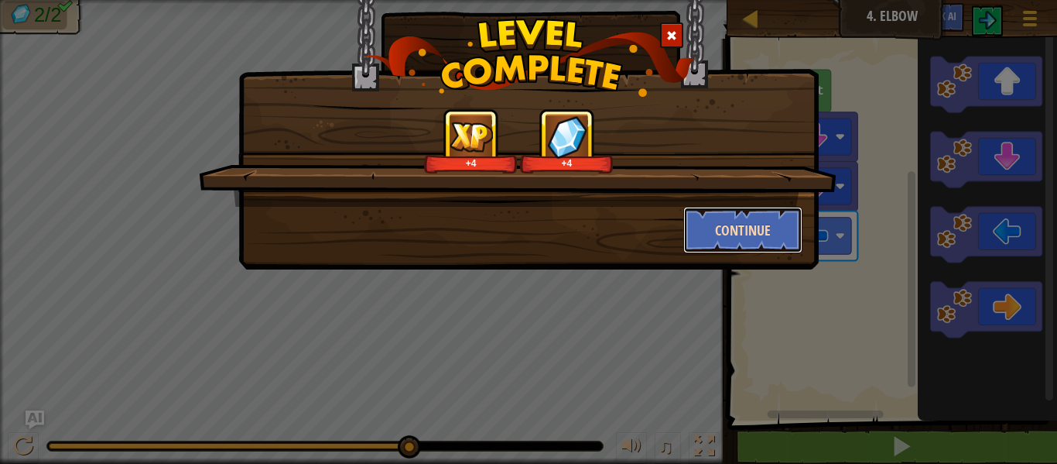
click at [758, 218] on button "Continue" at bounding box center [744, 230] width 120 height 46
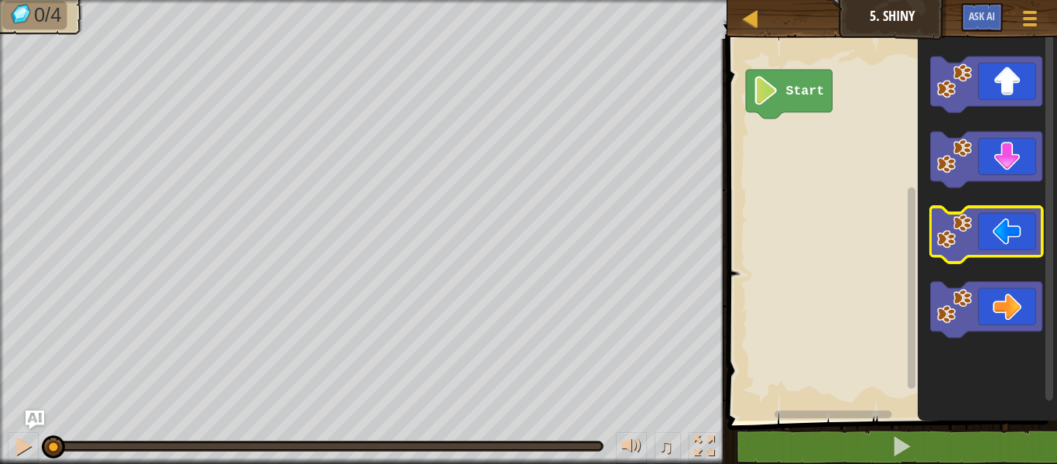
click at [987, 220] on icon "Blockly Workspace" at bounding box center [985, 235] width 111 height 56
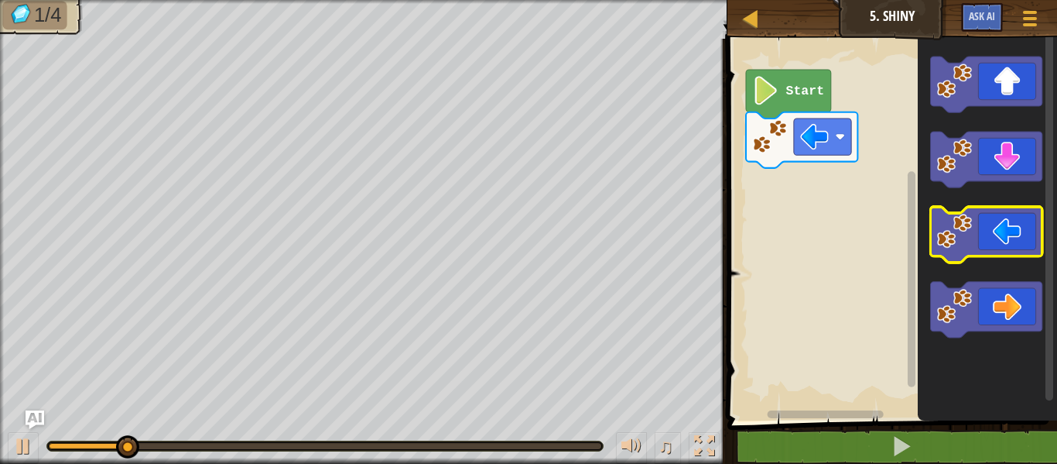
click at [987, 220] on icon "Blockly Workspace" at bounding box center [985, 235] width 111 height 56
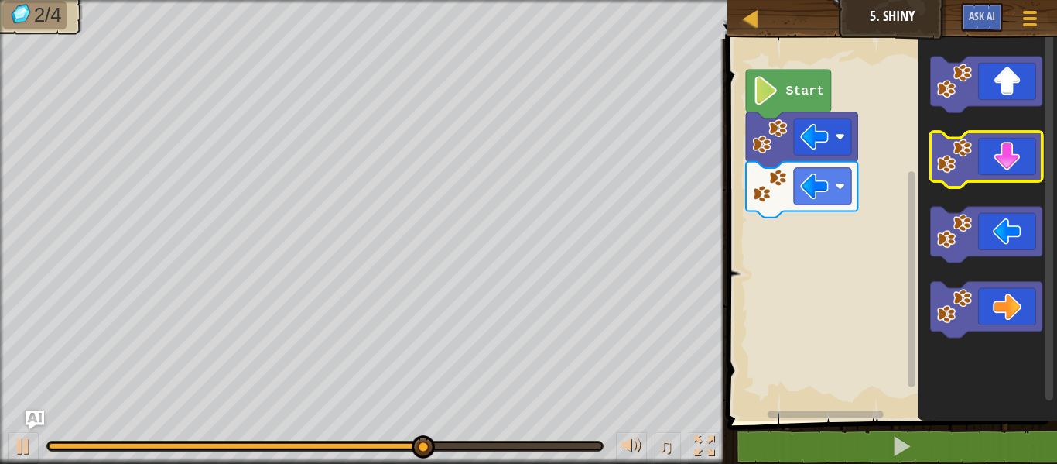
click at [1006, 159] on icon "Blockly Workspace" at bounding box center [985, 160] width 111 height 56
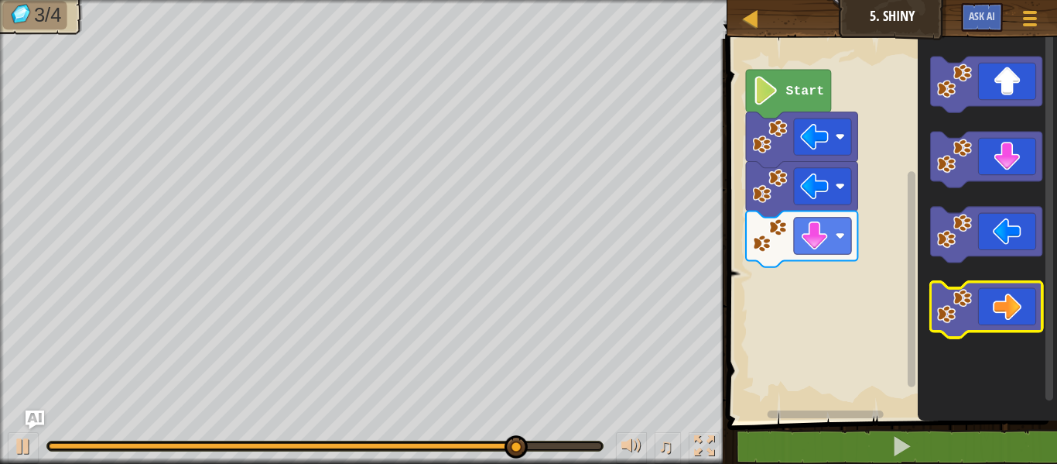
click at [985, 306] on icon "Blockly Workspace" at bounding box center [985, 310] width 111 height 56
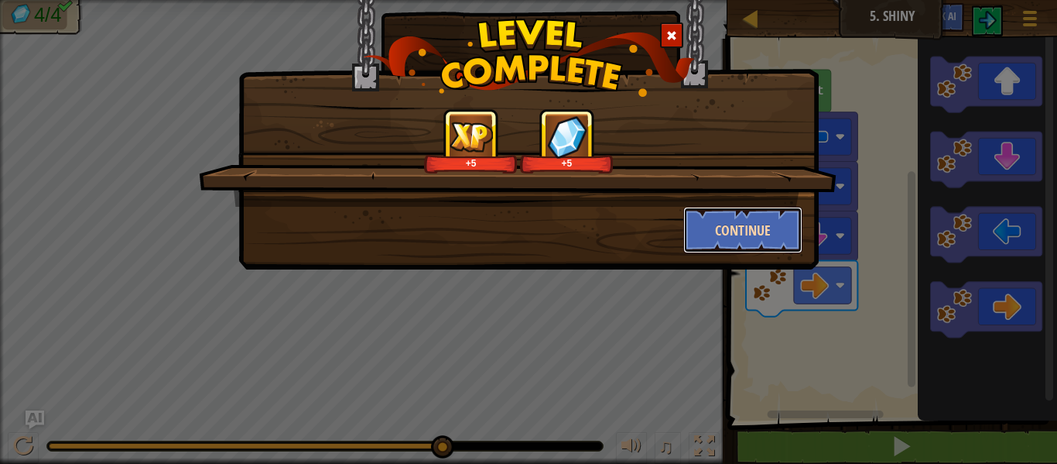
click at [749, 221] on button "Continue" at bounding box center [744, 230] width 120 height 46
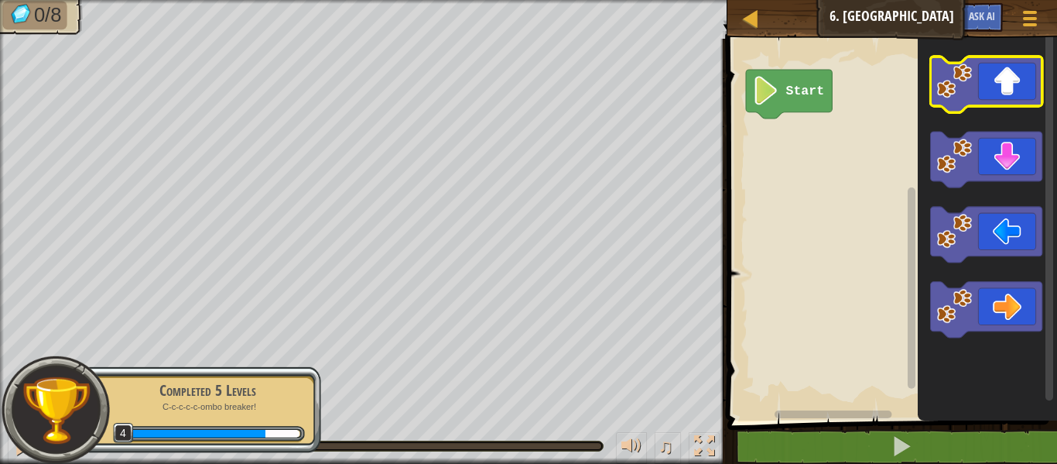
click at [995, 82] on icon "Blockly Workspace" at bounding box center [985, 85] width 111 height 56
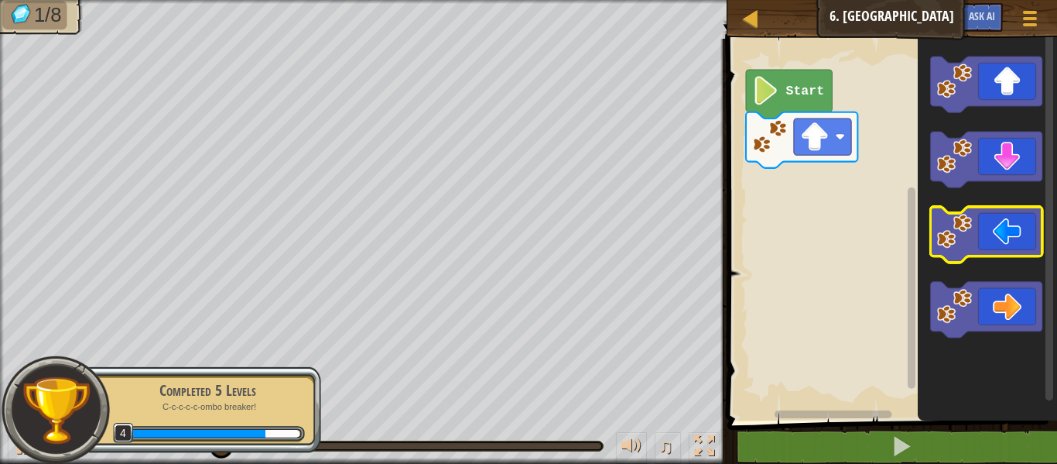
click at [1000, 222] on icon "Blockly Workspace" at bounding box center [985, 235] width 111 height 56
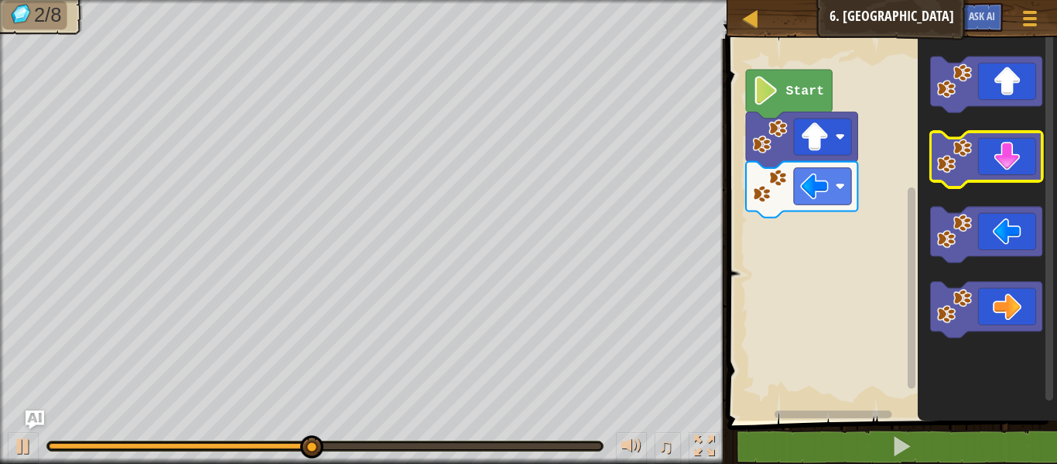
click at [1009, 153] on icon "Blockly Workspace" at bounding box center [985, 160] width 111 height 56
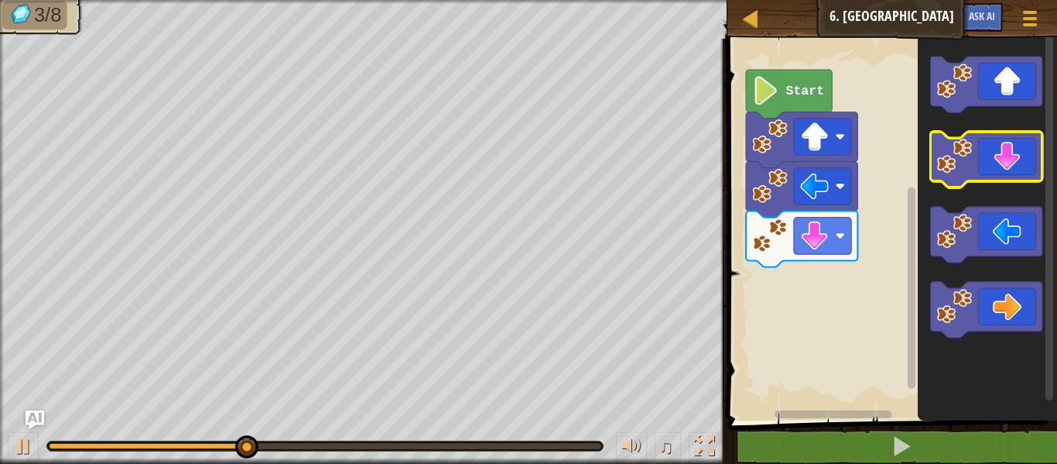
click at [1006, 152] on icon "Blockly Workspace" at bounding box center [985, 160] width 111 height 56
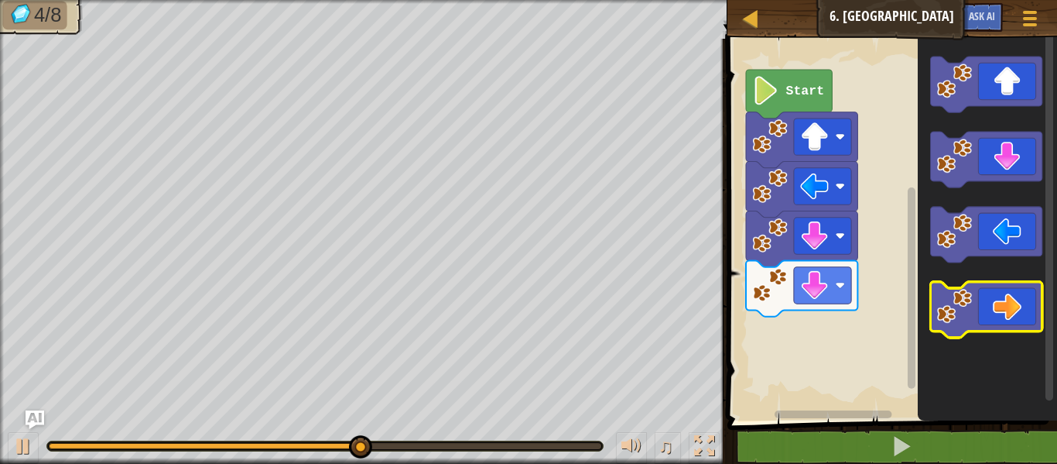
click at [1011, 299] on icon "Blockly Workspace" at bounding box center [985, 310] width 111 height 56
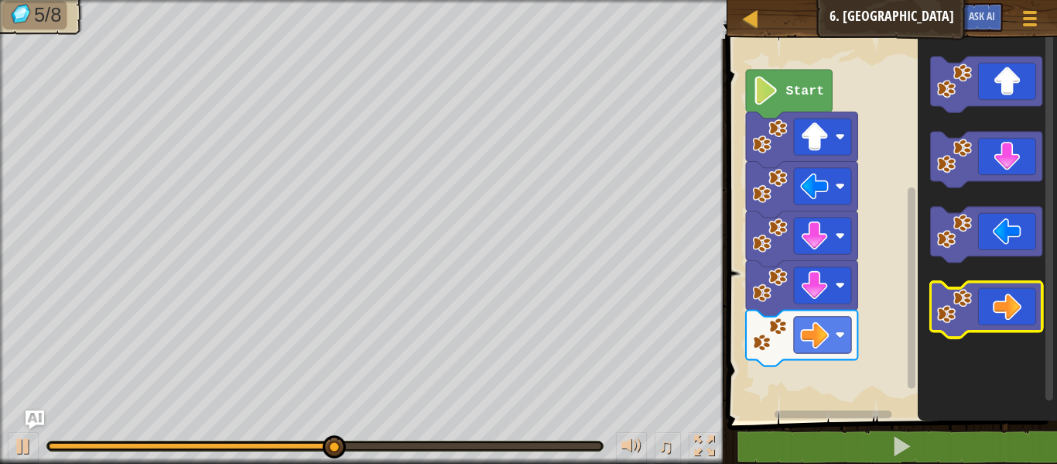
click at [1011, 299] on icon "Blockly Workspace" at bounding box center [985, 310] width 111 height 56
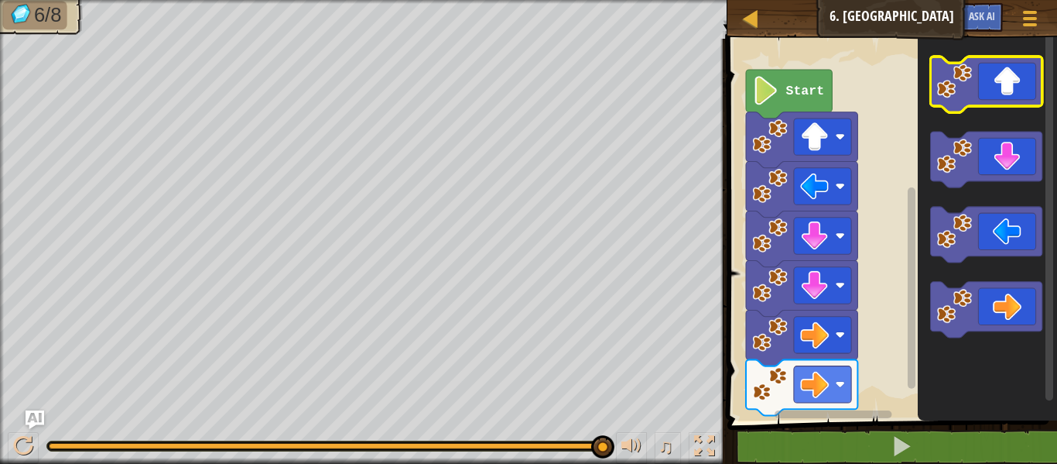
click at [999, 78] on icon "Blockly Workspace" at bounding box center [985, 85] width 111 height 56
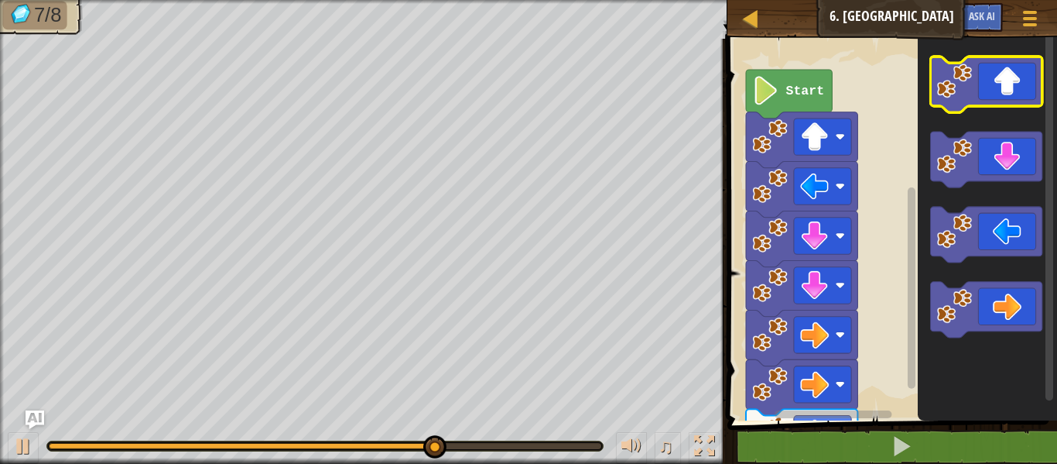
click at [999, 87] on icon "Blockly Workspace" at bounding box center [985, 85] width 111 height 56
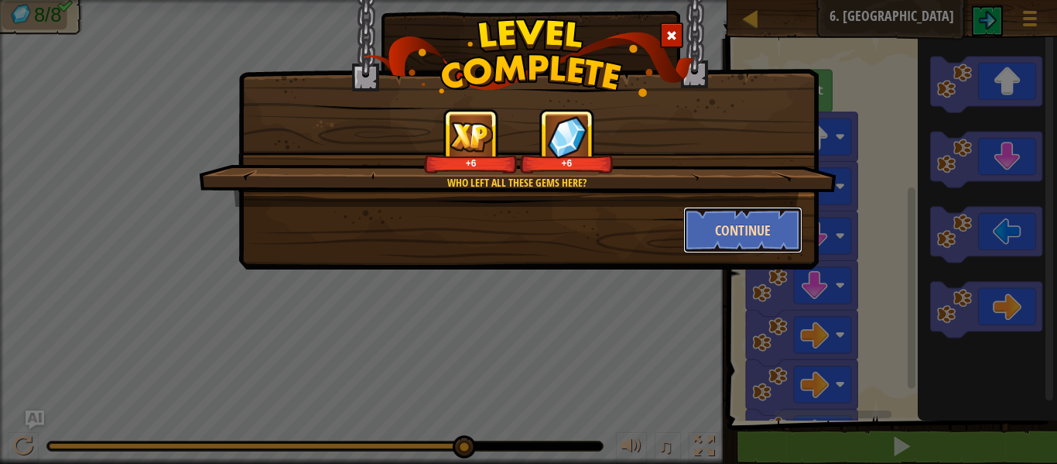
drag, startPoint x: 715, startPoint y: 221, endPoint x: 726, endPoint y: 214, distance: 13.3
click at [726, 214] on button "Continue" at bounding box center [744, 230] width 120 height 46
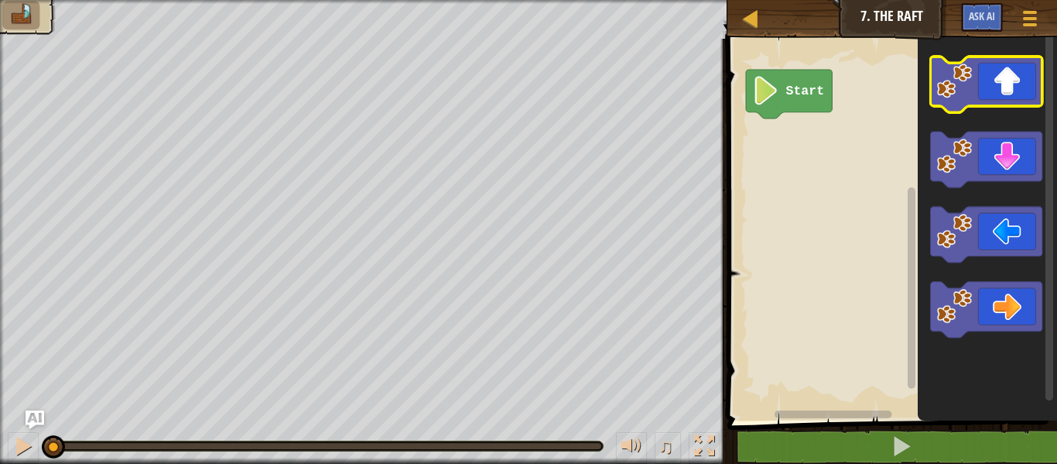
click at [1011, 77] on icon "Blockly Workspace" at bounding box center [985, 85] width 111 height 56
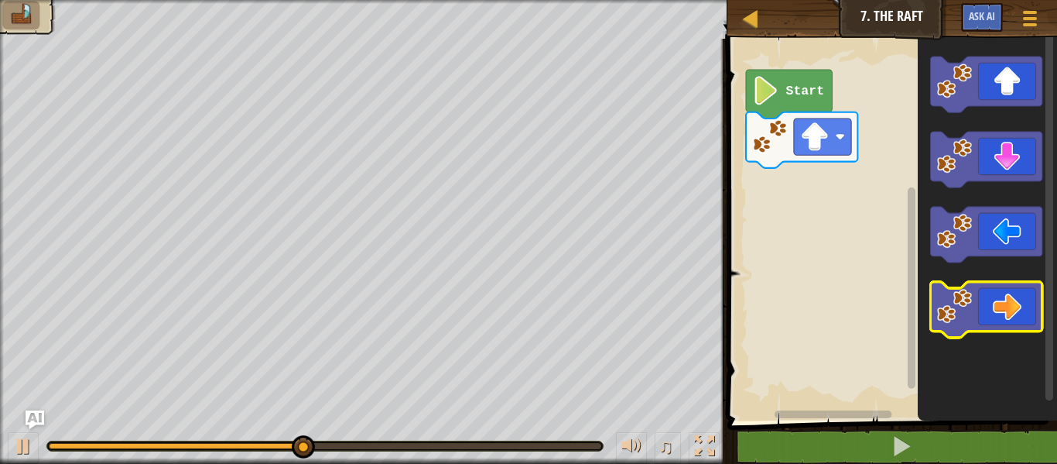
click at [1002, 305] on icon "Blockly Workspace" at bounding box center [985, 310] width 111 height 56
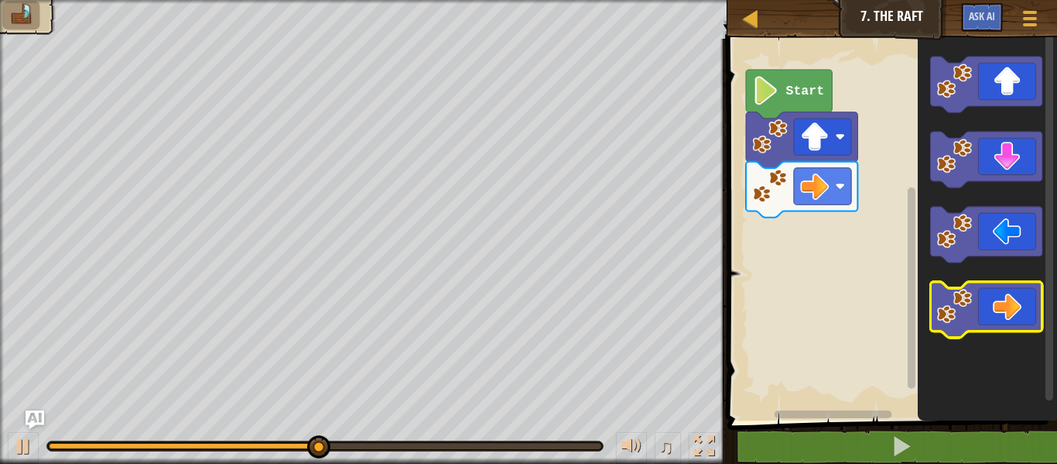
click at [1002, 296] on icon "Blockly Workspace" at bounding box center [985, 310] width 111 height 56
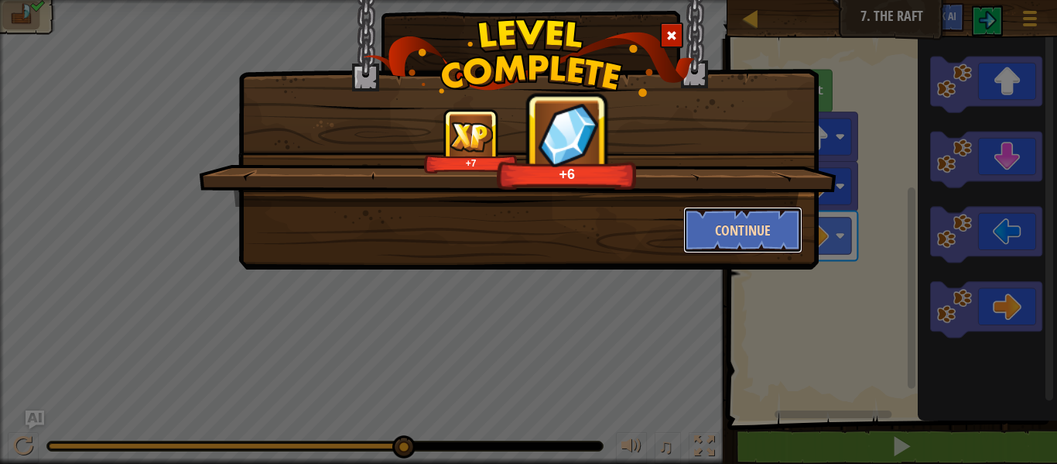
click at [747, 219] on button "Continue" at bounding box center [744, 230] width 120 height 46
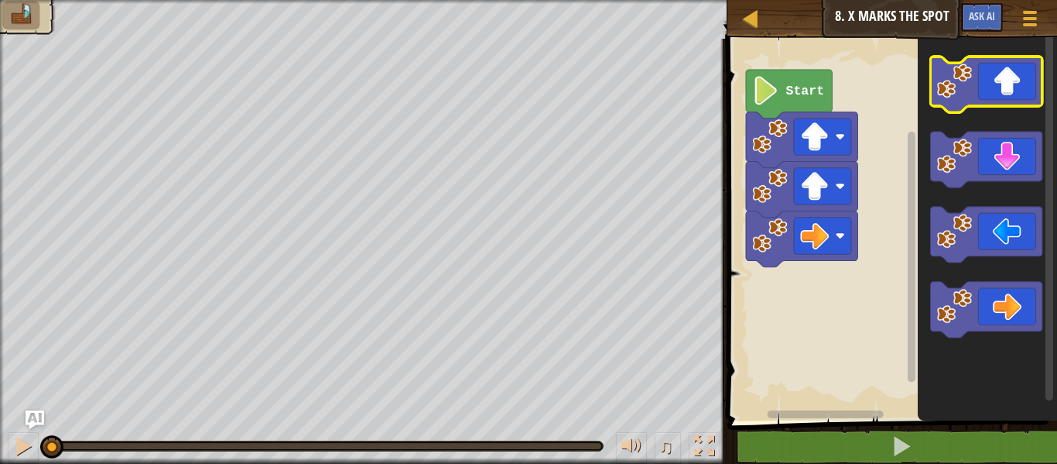
click at [1007, 74] on icon "Blockly Workspace" at bounding box center [985, 85] width 111 height 56
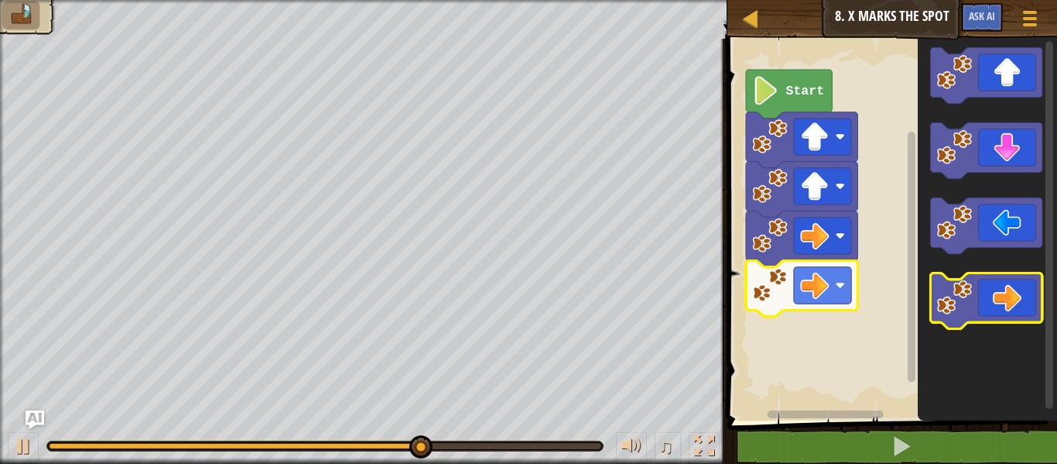
click at [996, 287] on icon "Blockly Workspace" at bounding box center [985, 300] width 111 height 56
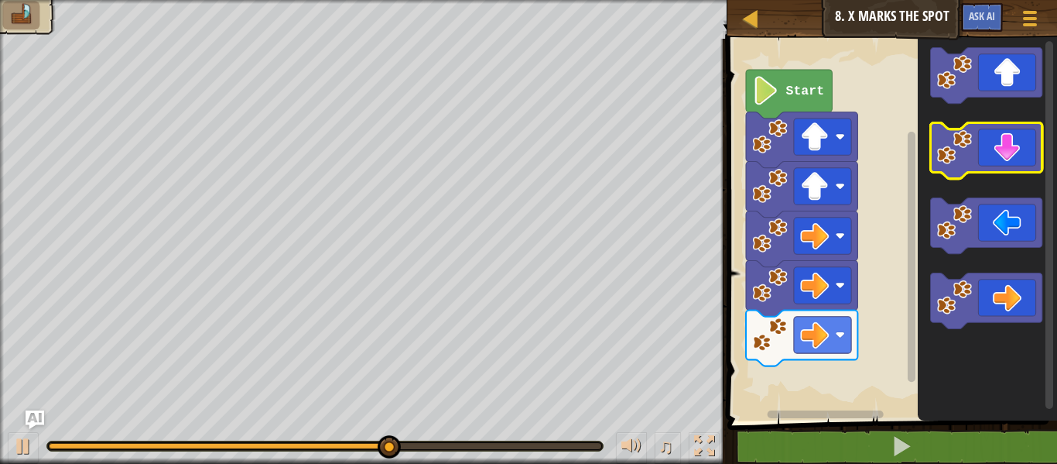
click at [996, 142] on icon "Blockly Workspace" at bounding box center [985, 151] width 111 height 56
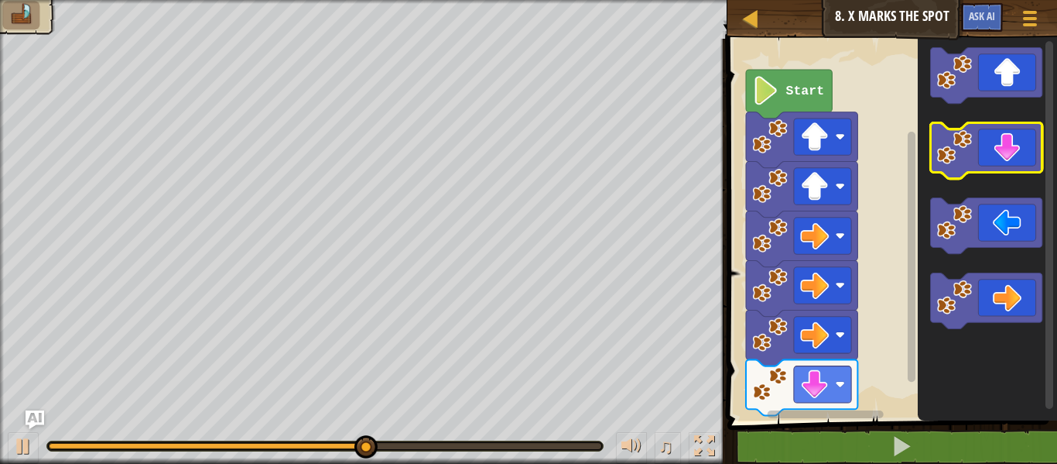
click at [986, 177] on rect "Blockly Workspace" at bounding box center [985, 151] width 111 height 56
click at [1016, 152] on icon "Blockly Workspace" at bounding box center [985, 151] width 111 height 56
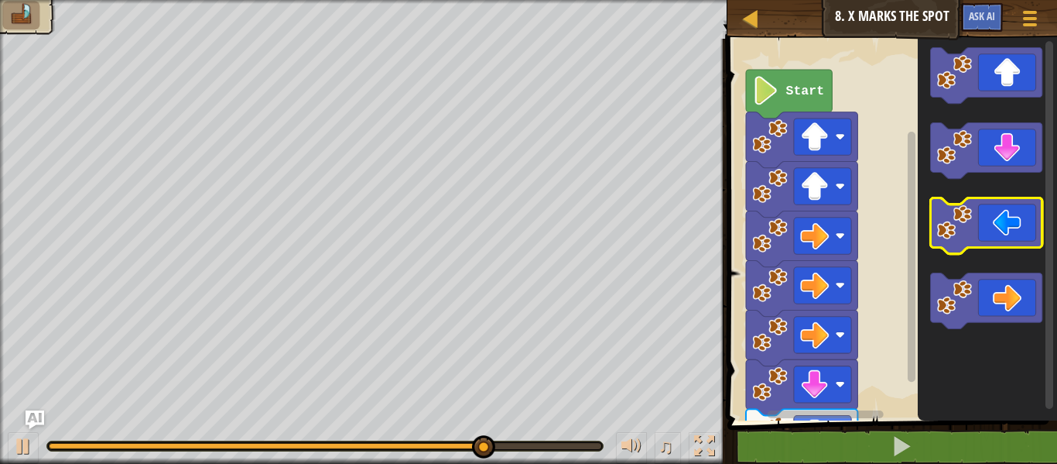
click at [1000, 219] on icon "Blockly Workspace" at bounding box center [985, 225] width 111 height 56
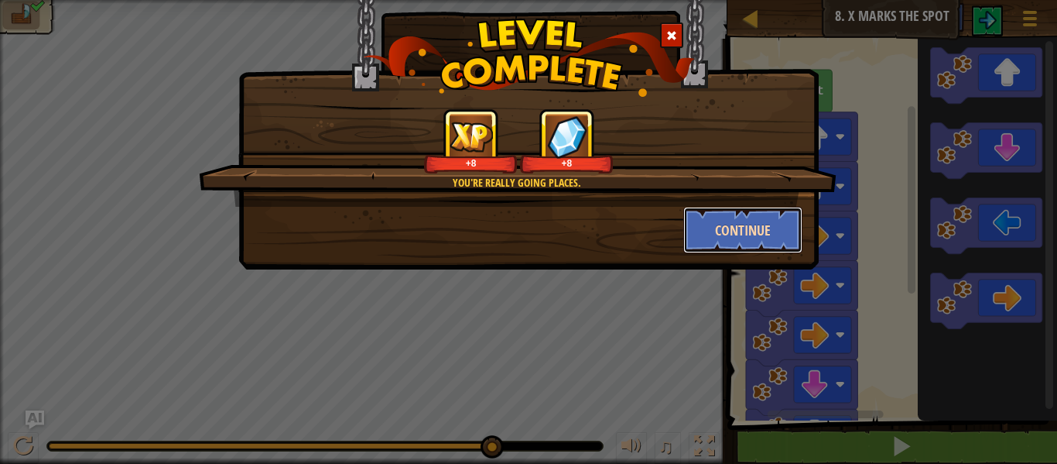
click at [766, 224] on button "Continue" at bounding box center [744, 230] width 120 height 46
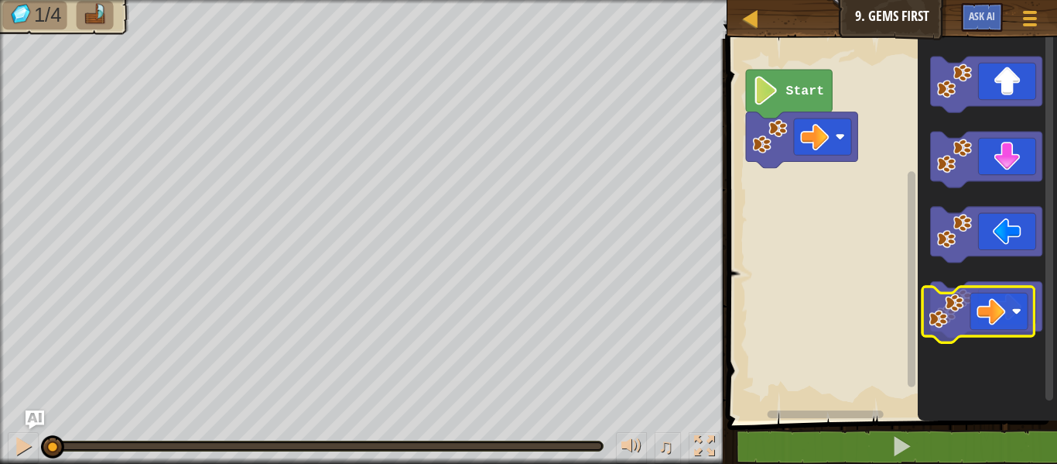
click at [992, 314] on icon "Blockly Workspace" at bounding box center [985, 310] width 111 height 56
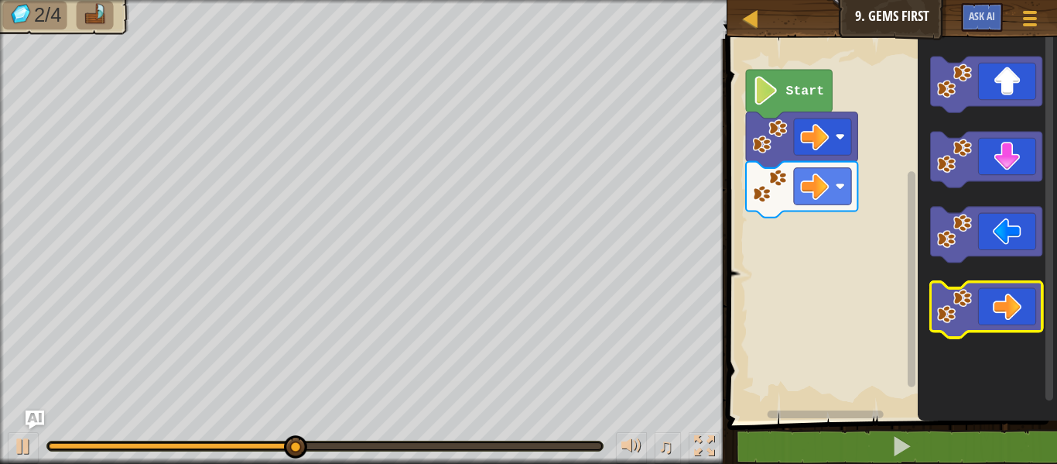
click at [976, 310] on icon "Blockly Workspace" at bounding box center [985, 310] width 111 height 56
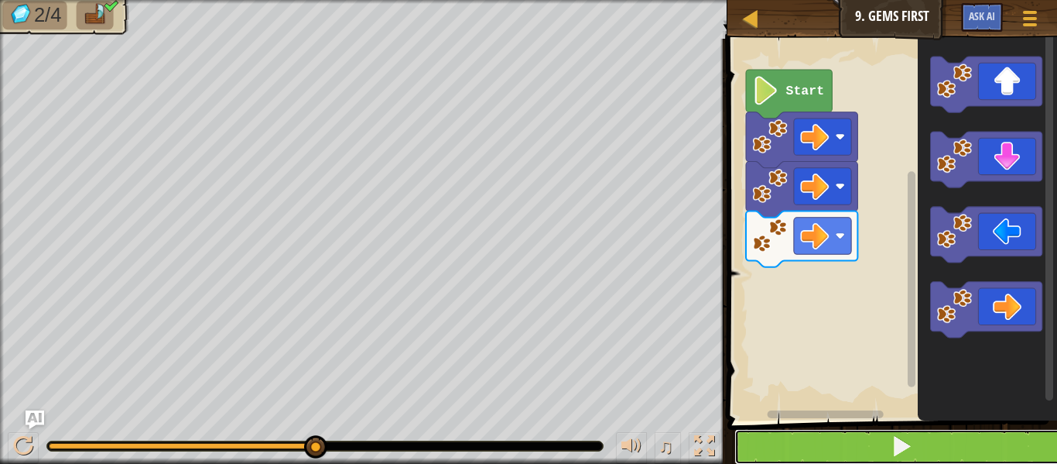
click at [965, 445] on button at bounding box center [902, 447] width 334 height 36
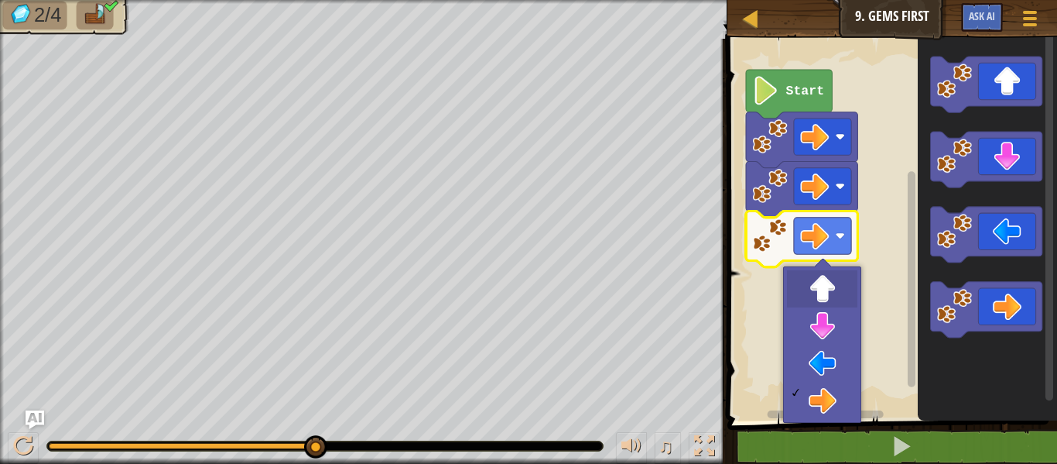
drag, startPoint x: 838, startPoint y: 276, endPoint x: 835, endPoint y: 289, distance: 13.5
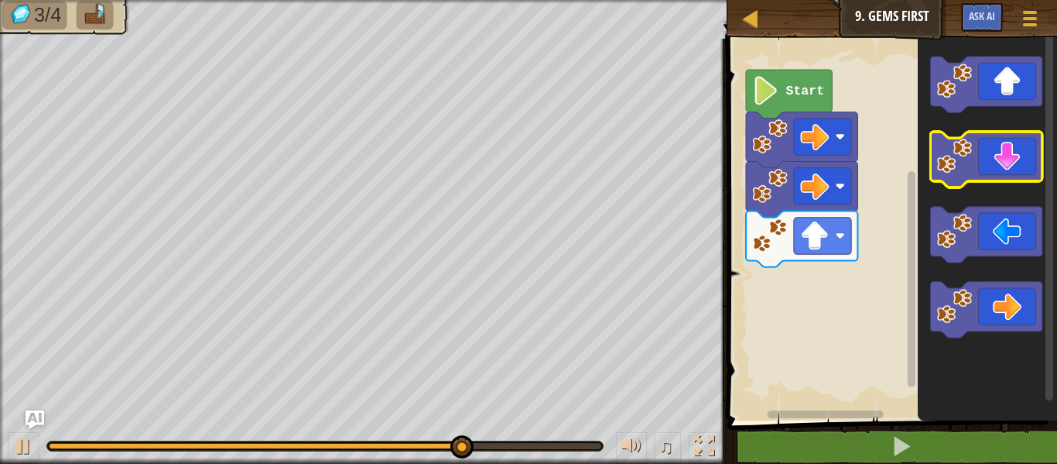
click at [1040, 159] on icon "Blockly Workspace" at bounding box center [985, 160] width 111 height 56
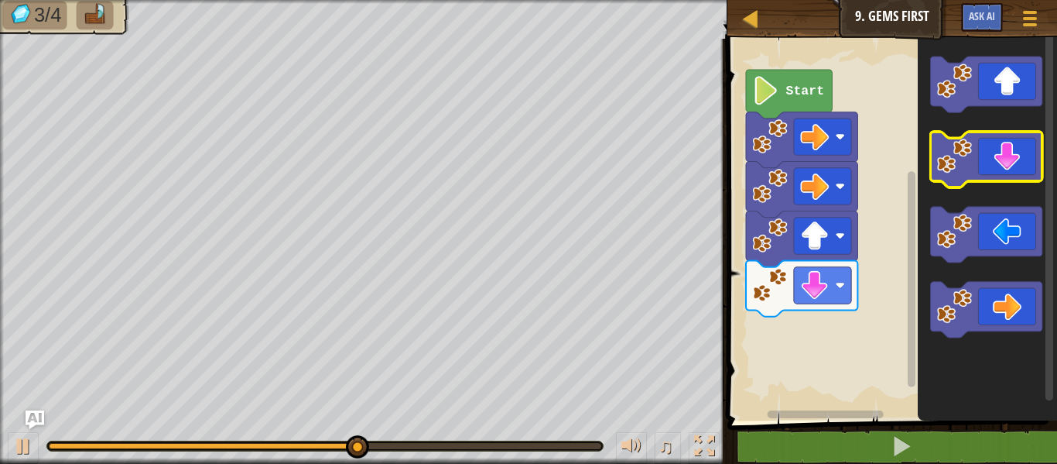
click at [994, 147] on icon "Blockly Workspace" at bounding box center [985, 160] width 111 height 56
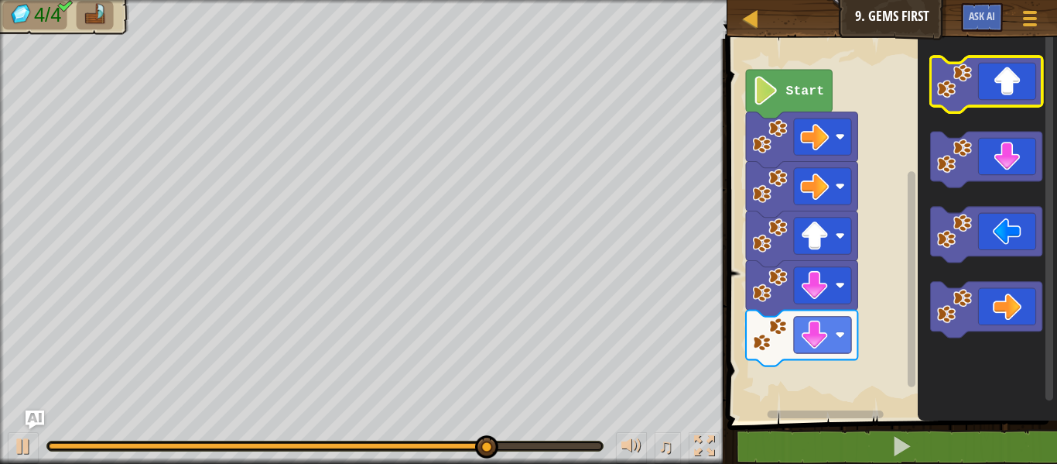
click at [989, 84] on icon "Blockly Workspace" at bounding box center [985, 85] width 111 height 56
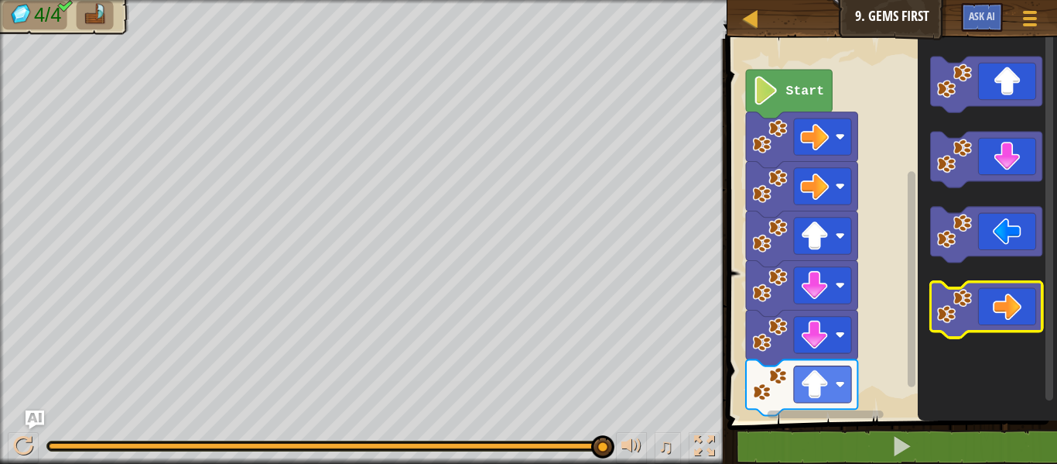
click at [1001, 309] on icon "Blockly Workspace" at bounding box center [985, 310] width 111 height 56
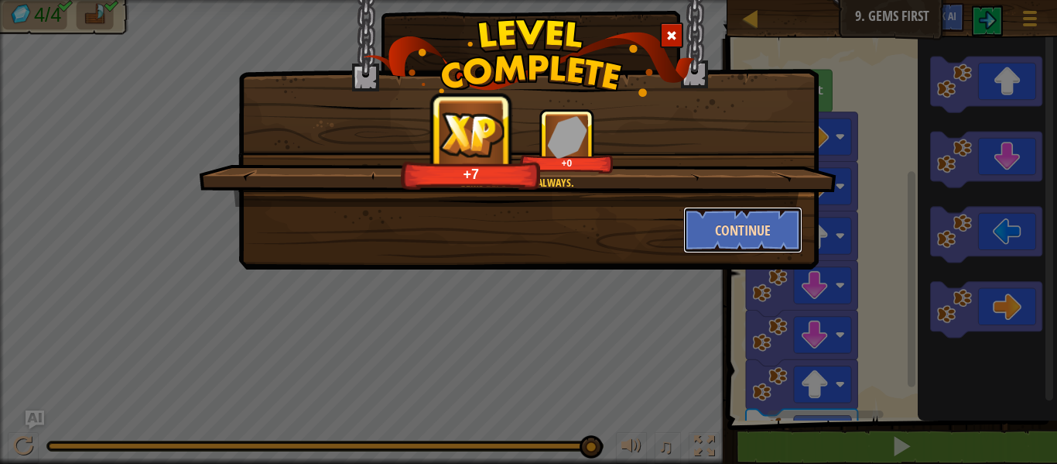
click at [760, 228] on button "Continue" at bounding box center [744, 230] width 120 height 46
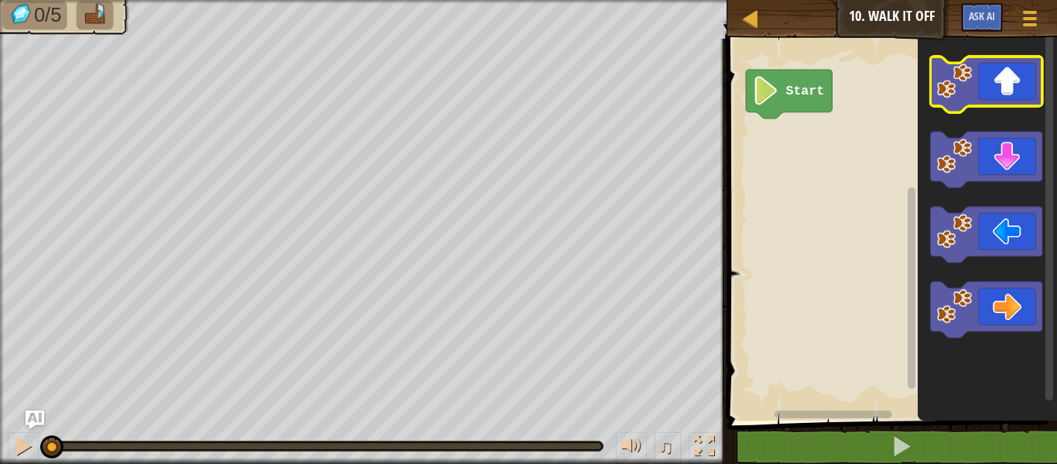
click at [1004, 79] on icon "Blockly Workspace" at bounding box center [985, 85] width 111 height 56
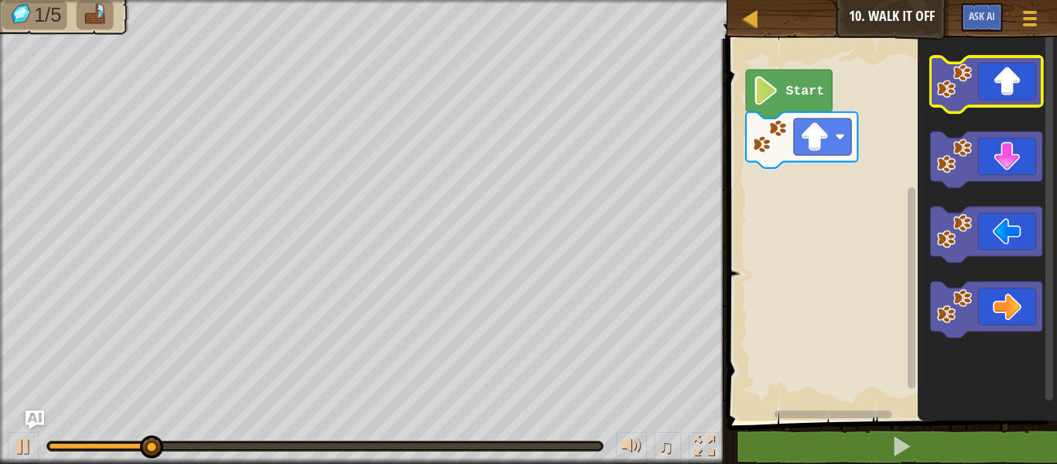
click at [1004, 79] on icon "Blockly Workspace" at bounding box center [985, 85] width 111 height 56
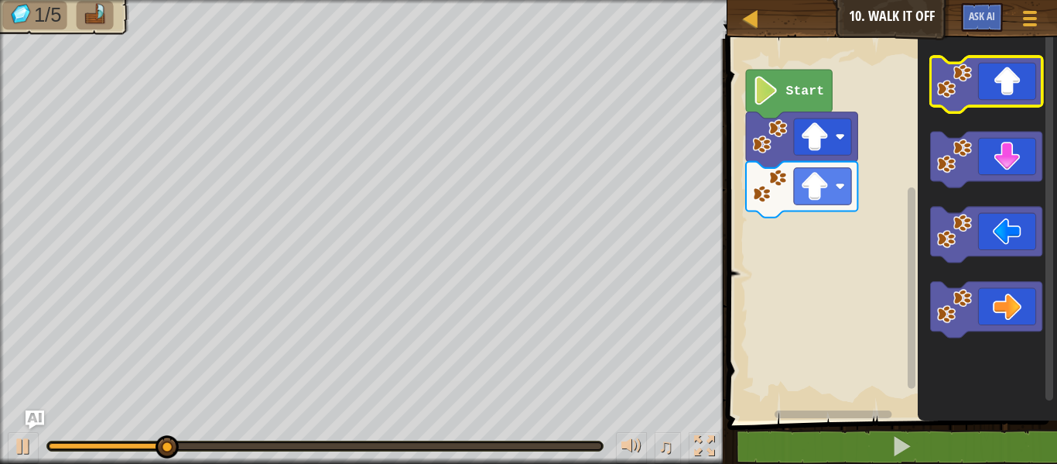
click at [1008, 79] on icon "Blockly Workspace" at bounding box center [985, 85] width 111 height 56
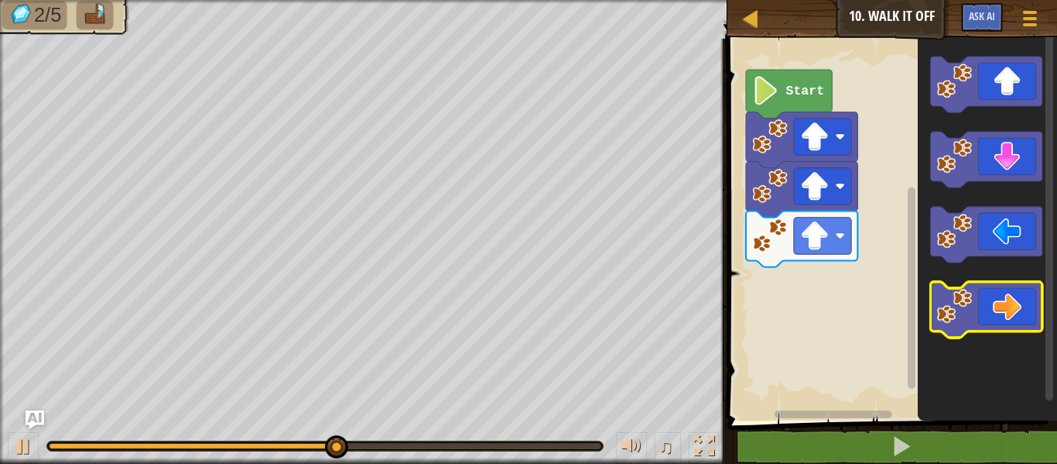
click at [1022, 290] on icon "Blockly Workspace" at bounding box center [985, 310] width 111 height 56
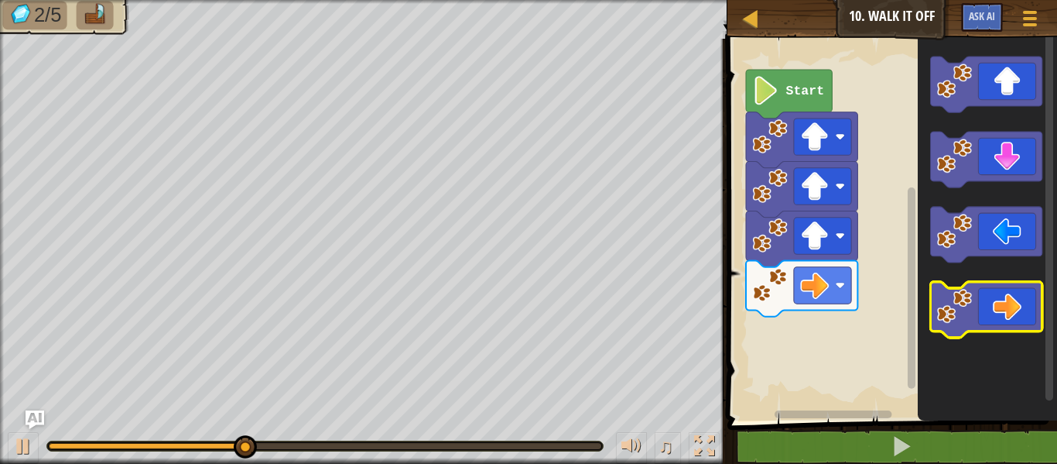
click at [1022, 290] on icon "Blockly Workspace" at bounding box center [985, 310] width 111 height 56
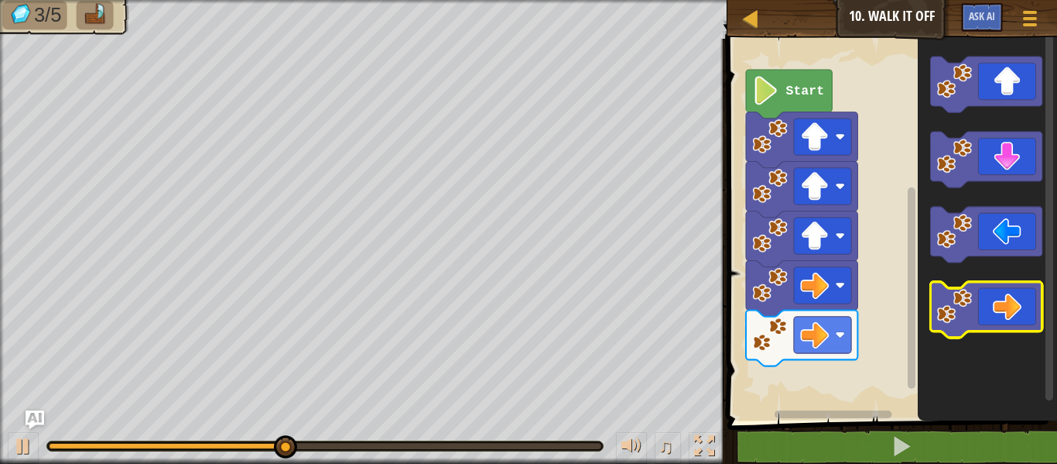
click at [1022, 290] on icon "Blockly Workspace" at bounding box center [985, 310] width 111 height 56
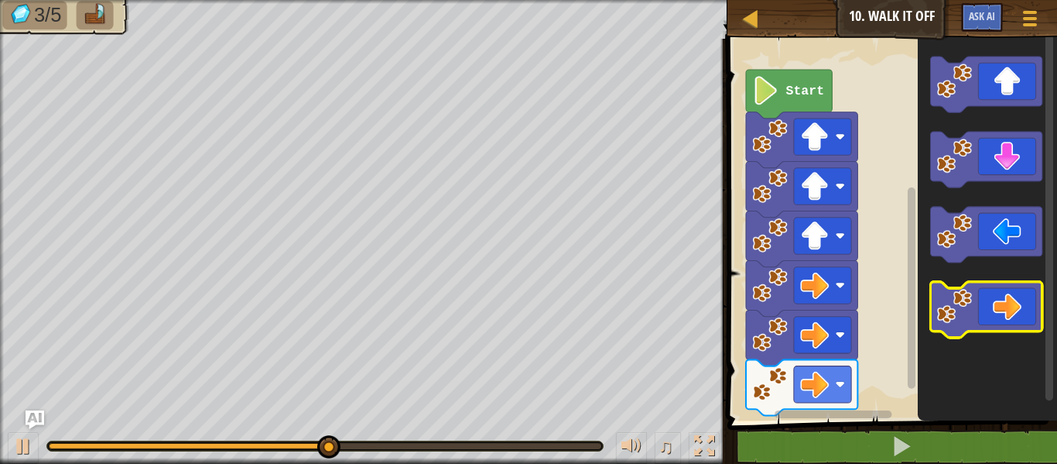
click at [1019, 283] on icon "Blockly Workspace" at bounding box center [985, 310] width 111 height 56
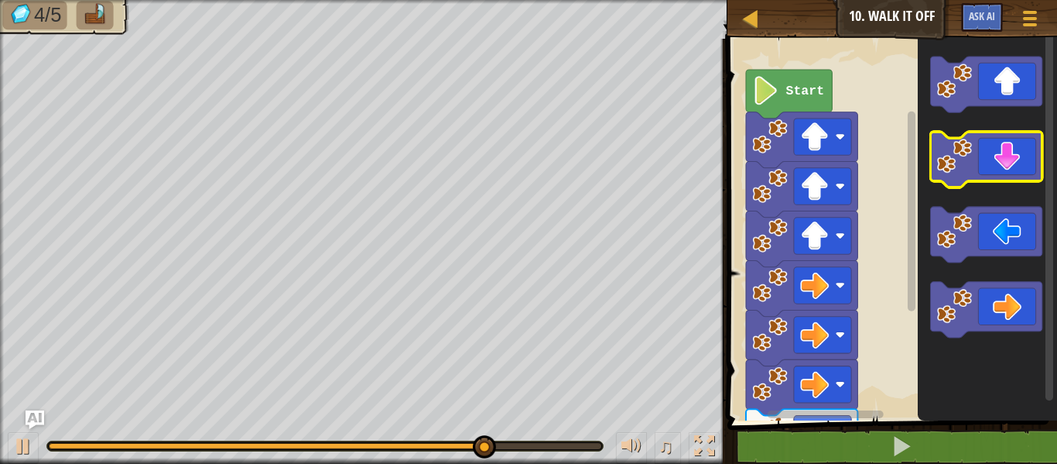
click at [1001, 155] on icon "Blockly Workspace" at bounding box center [985, 160] width 111 height 56
click at [998, 181] on rect "Blockly Workspace" at bounding box center [985, 160] width 111 height 56
click at [1006, 148] on icon "Blockly Workspace" at bounding box center [985, 160] width 111 height 56
click at [1003, 166] on icon "Blockly Workspace" at bounding box center [985, 160] width 111 height 56
click at [1002, 174] on icon "Blockly Workspace" at bounding box center [985, 160] width 111 height 56
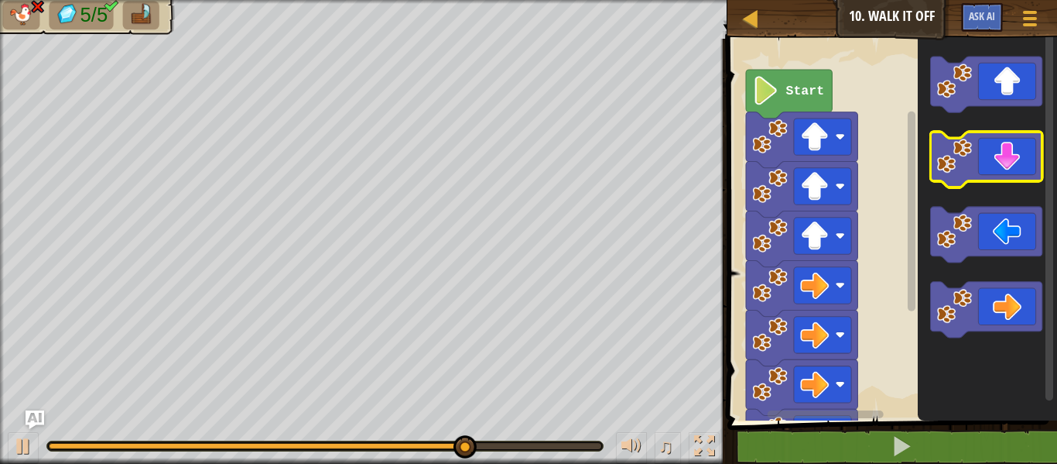
click at [1002, 174] on icon "Blockly Workspace" at bounding box center [985, 160] width 111 height 56
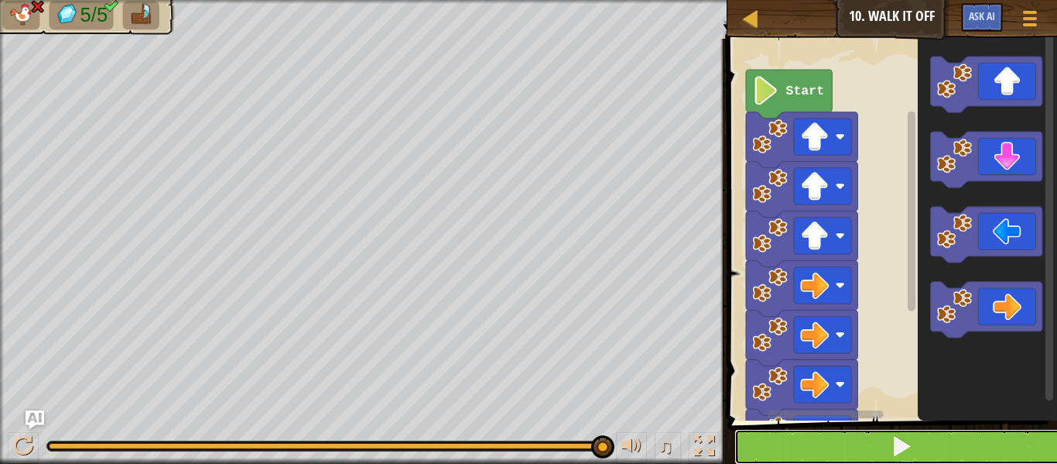
click at [923, 451] on button at bounding box center [902, 447] width 334 height 36
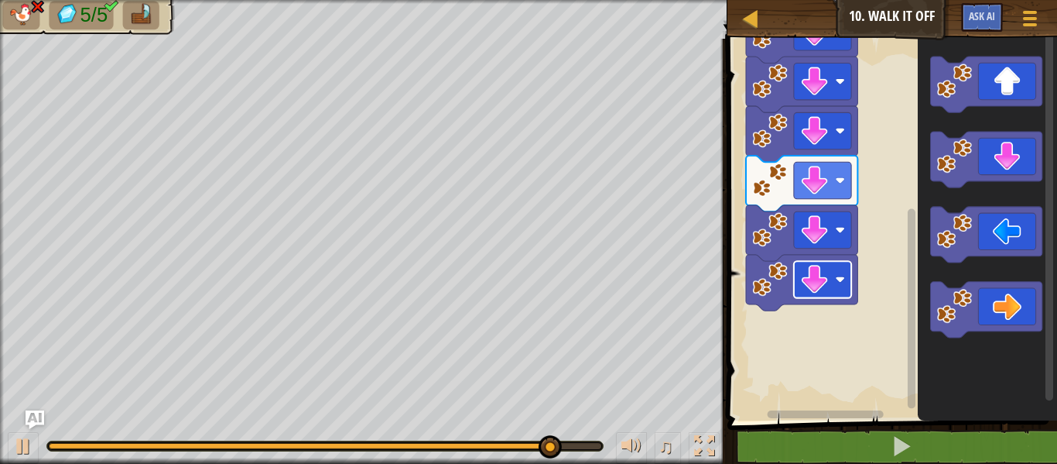
click at [837, 290] on rect "Blockly Workspace" at bounding box center [822, 279] width 57 height 36
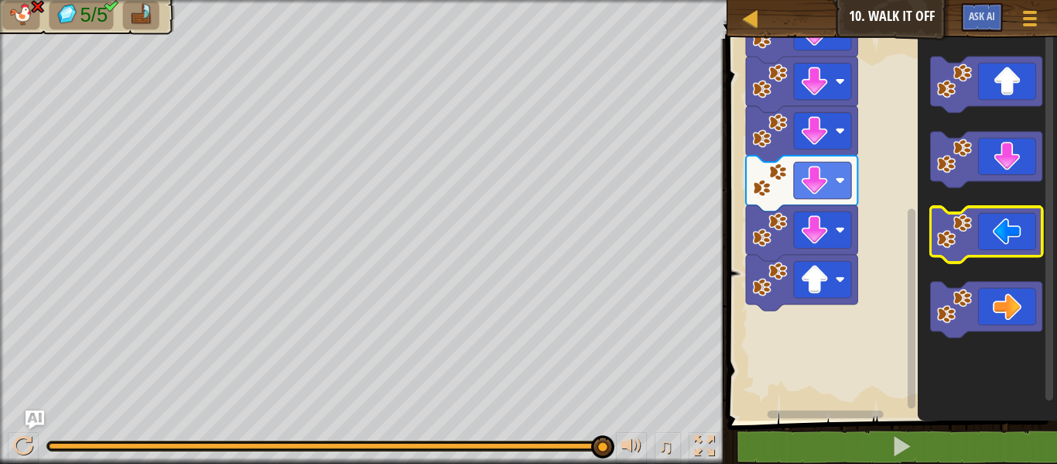
click at [985, 231] on icon "Blockly Workspace" at bounding box center [985, 235] width 111 height 56
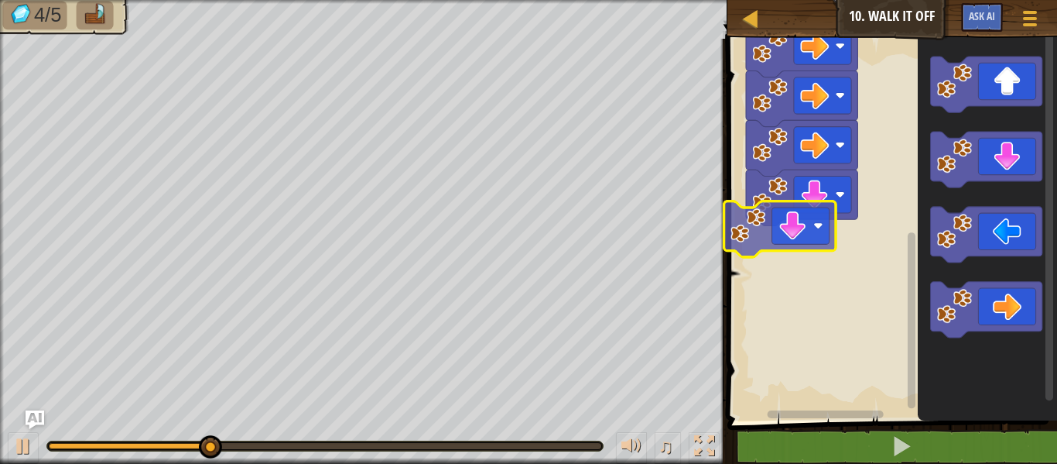
click at [771, 223] on div "Start" at bounding box center [890, 225] width 334 height 389
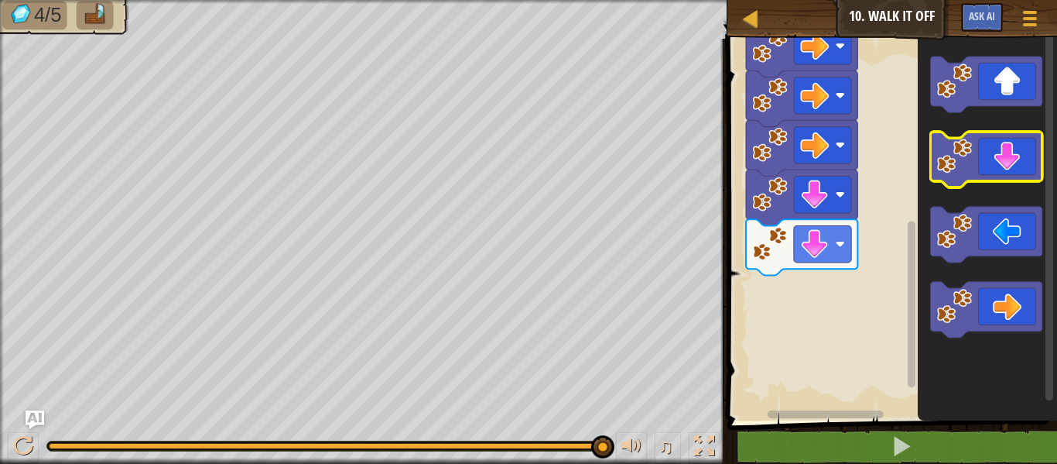
click at [1004, 152] on icon "Blockly Workspace" at bounding box center [985, 160] width 111 height 56
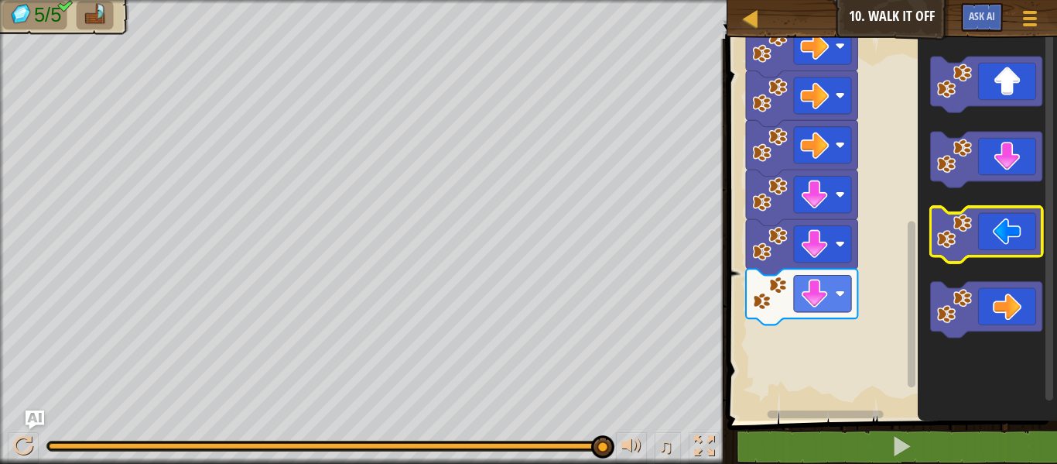
click at [995, 221] on icon "Blockly Workspace" at bounding box center [985, 235] width 111 height 56
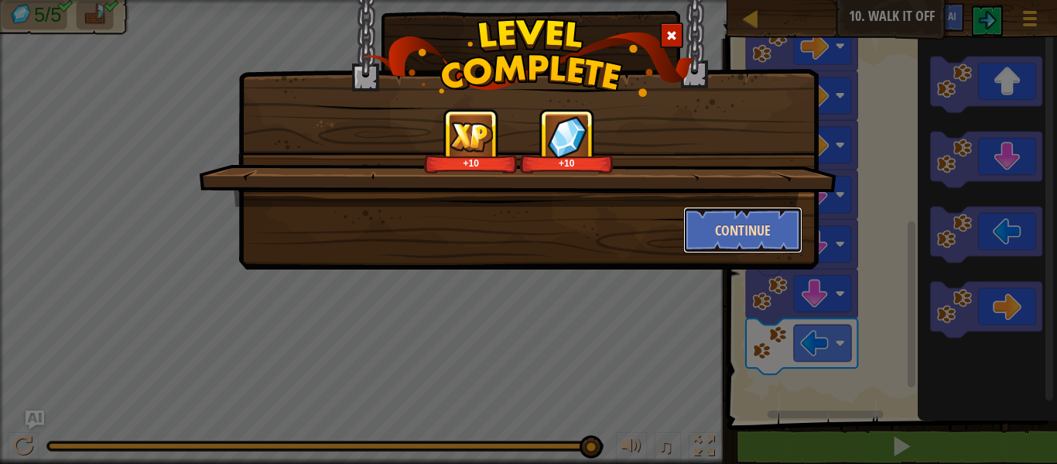
drag, startPoint x: 714, startPoint y: 221, endPoint x: 730, endPoint y: 214, distance: 16.7
click at [730, 214] on button "Continue" at bounding box center [744, 230] width 120 height 46
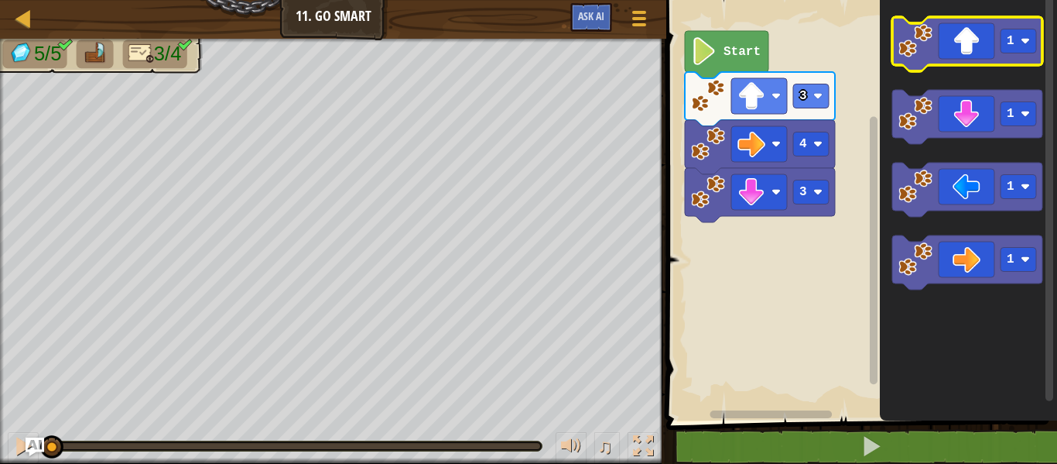
click at [958, 39] on icon "Blockly Workspace" at bounding box center [968, 44] width 150 height 54
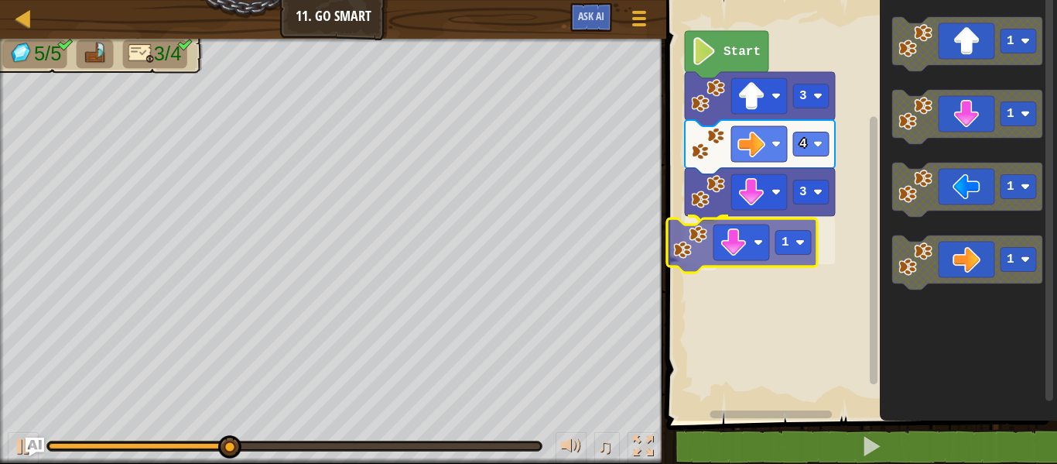
click at [760, 244] on div "3 1 4 3 Start 1 1 1 1 1" at bounding box center [860, 206] width 396 height 428
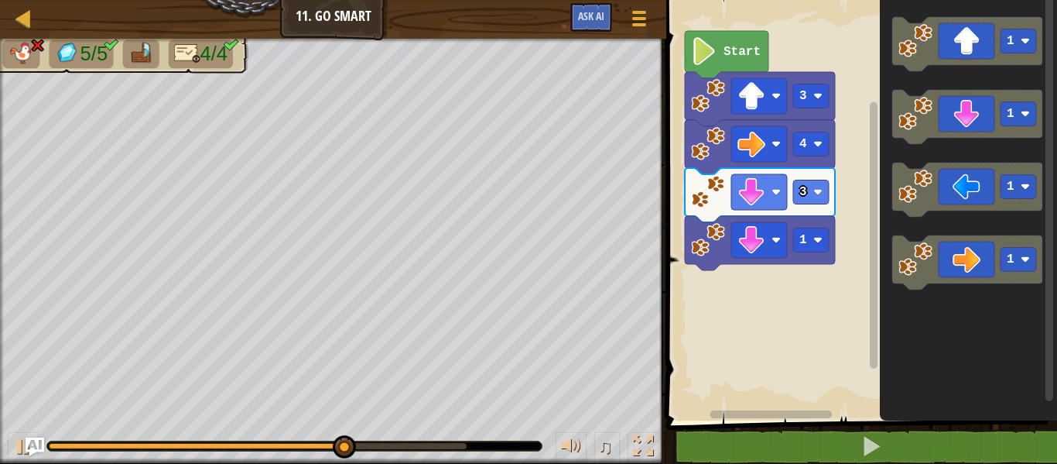
click at [994, 351] on icon "1 1 1 1" at bounding box center [968, 206] width 177 height 428
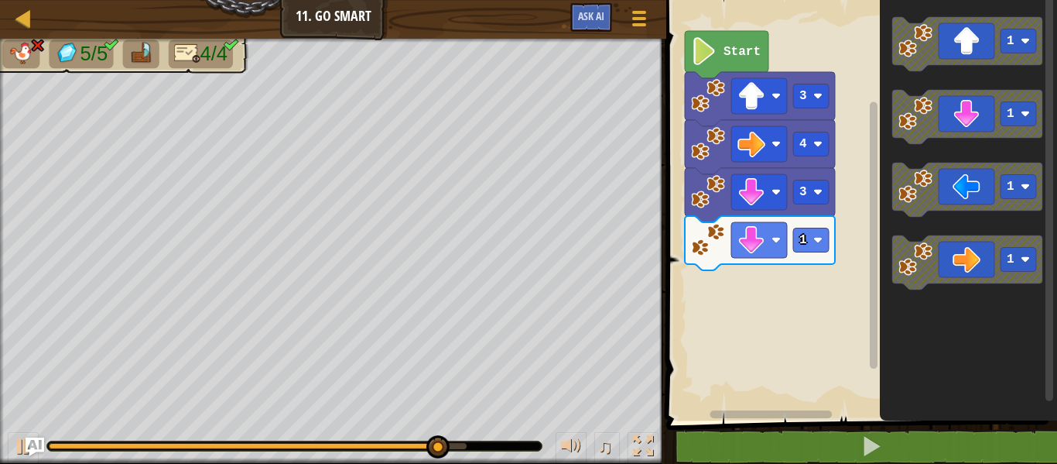
click at [735, 296] on div "3 1 4 3 Start 1 1 1 1" at bounding box center [860, 206] width 396 height 428
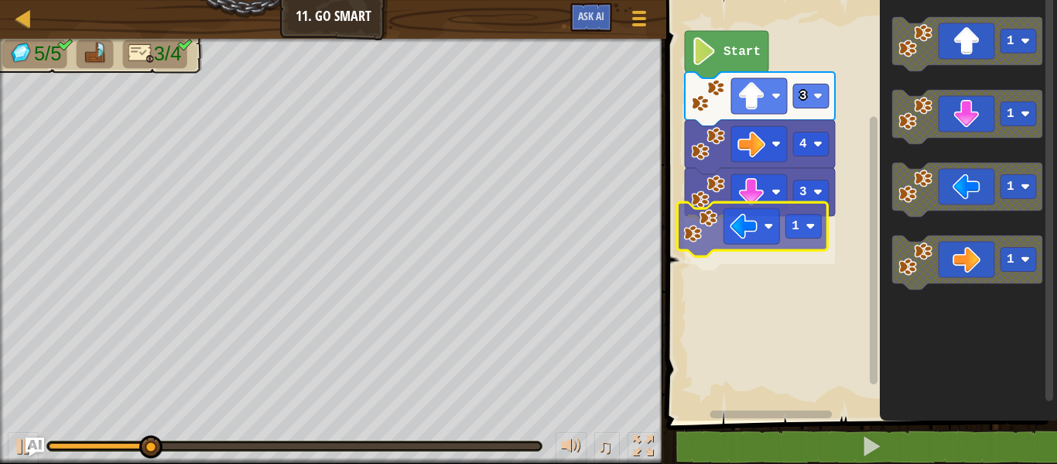
click at [741, 228] on div "3 1 4 3 Start 1 1 1 1 1" at bounding box center [860, 206] width 396 height 428
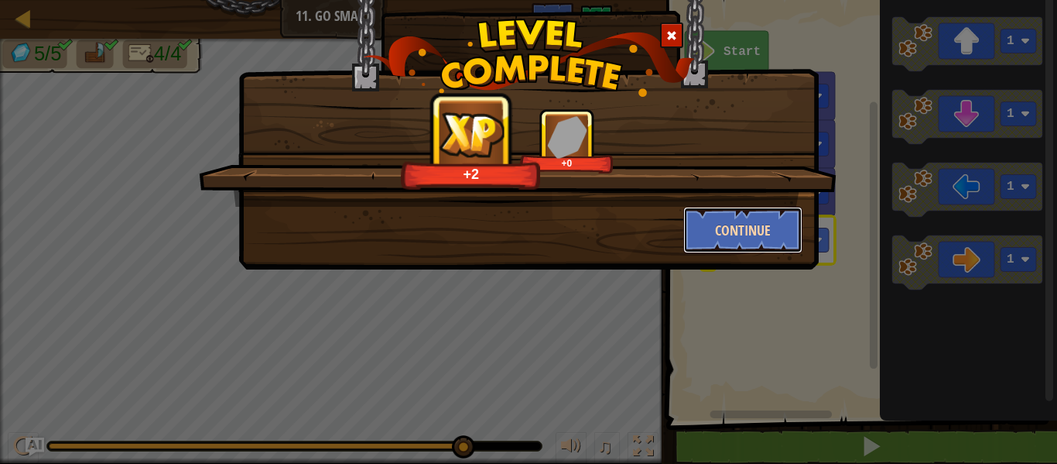
click at [737, 224] on button "Continue" at bounding box center [744, 230] width 120 height 46
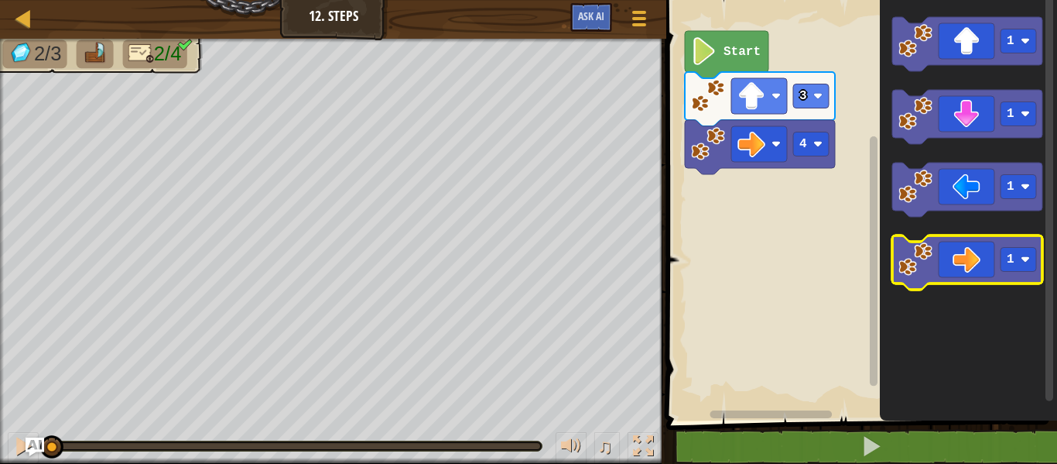
click at [968, 263] on icon "Blockly Workspace" at bounding box center [968, 262] width 150 height 54
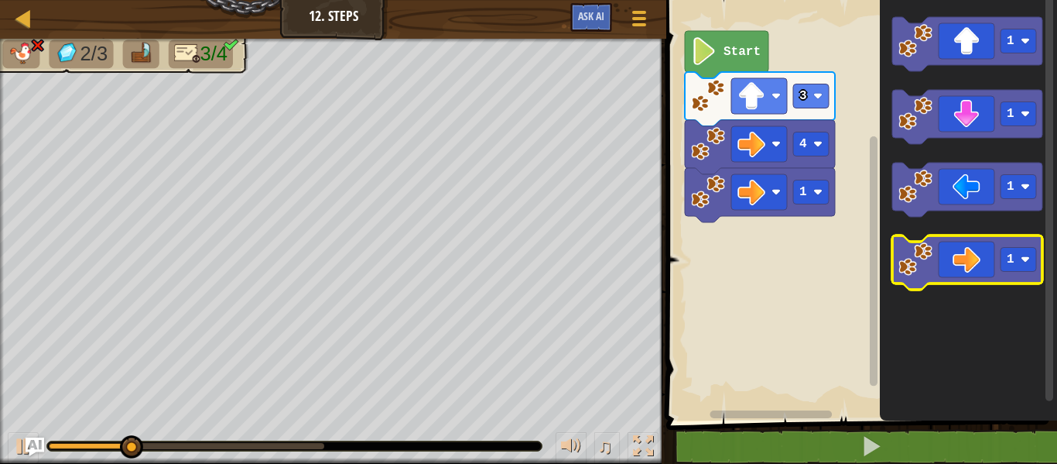
click at [957, 236] on icon "1 1 1 1" at bounding box center [968, 206] width 177 height 428
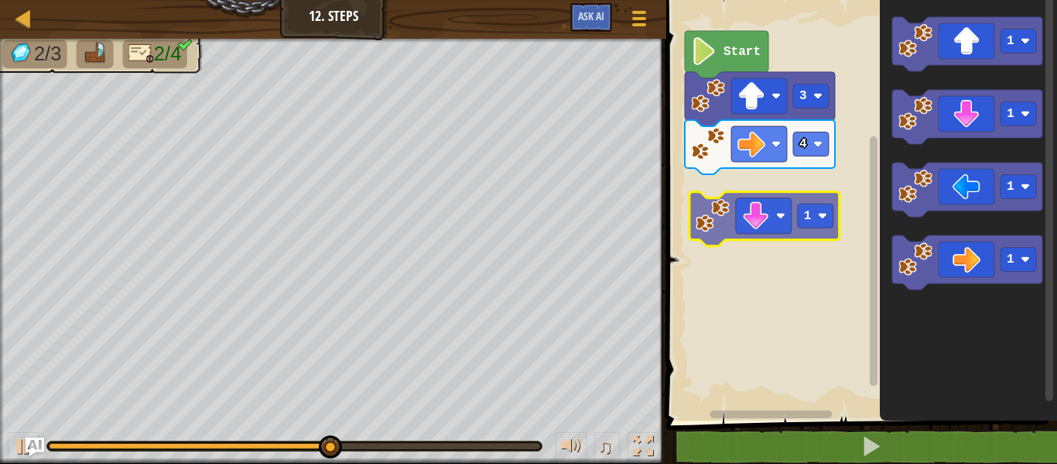
click at [781, 207] on div "3 4 Start 1 1 1 1 1 1" at bounding box center [860, 206] width 396 height 428
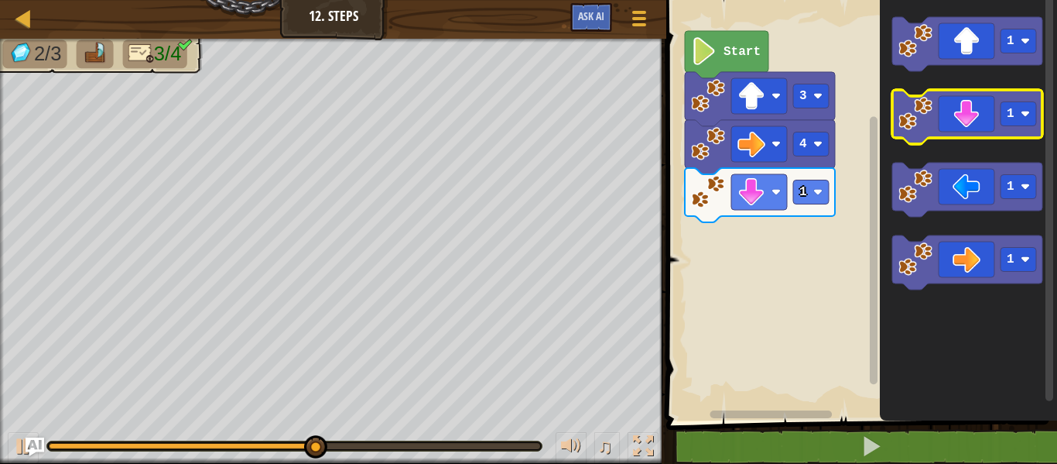
click at [947, 127] on icon "Blockly Workspace" at bounding box center [968, 117] width 150 height 54
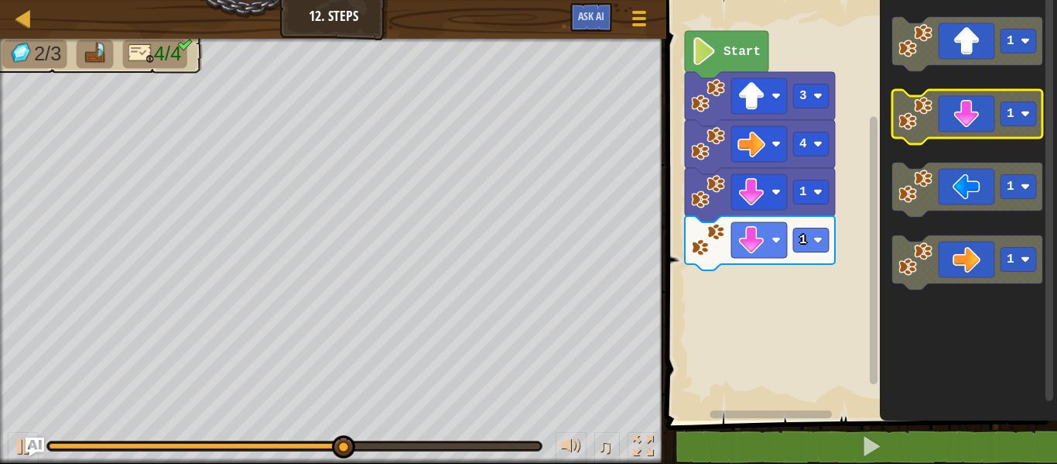
click at [959, 121] on icon "Blockly Workspace" at bounding box center [968, 117] width 150 height 54
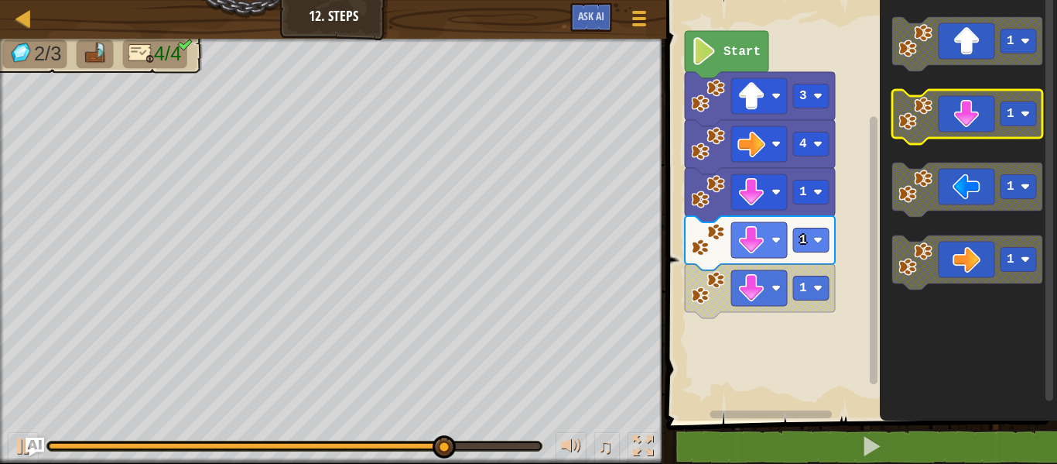
click at [964, 108] on icon "Blockly Workspace" at bounding box center [968, 117] width 150 height 54
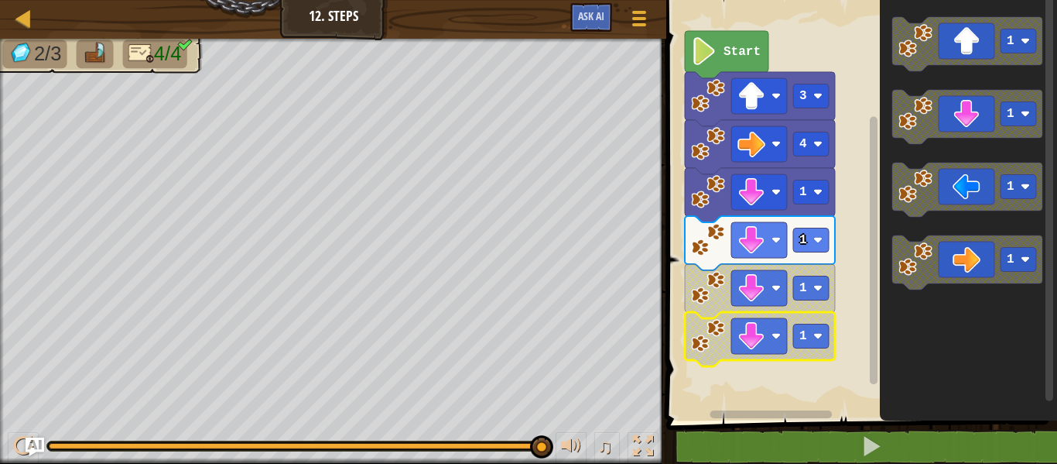
click at [955, 344] on icon "Blockly Workspace" at bounding box center [968, 206] width 177 height 428
click at [745, 331] on image "Blockly Workspace" at bounding box center [752, 336] width 28 height 28
click at [902, 365] on icon "Blockly Workspace" at bounding box center [968, 206] width 177 height 428
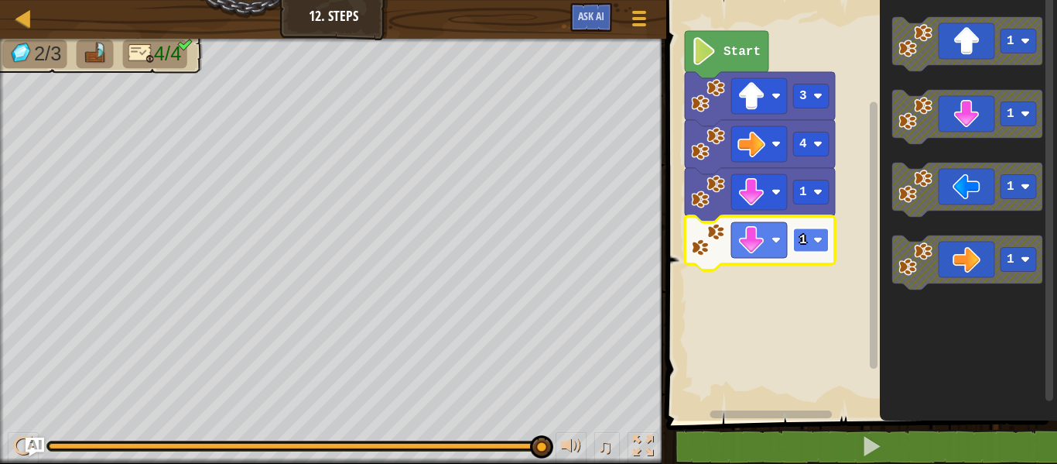
click at [811, 239] on rect "Blockly Workspace" at bounding box center [811, 240] width 36 height 24
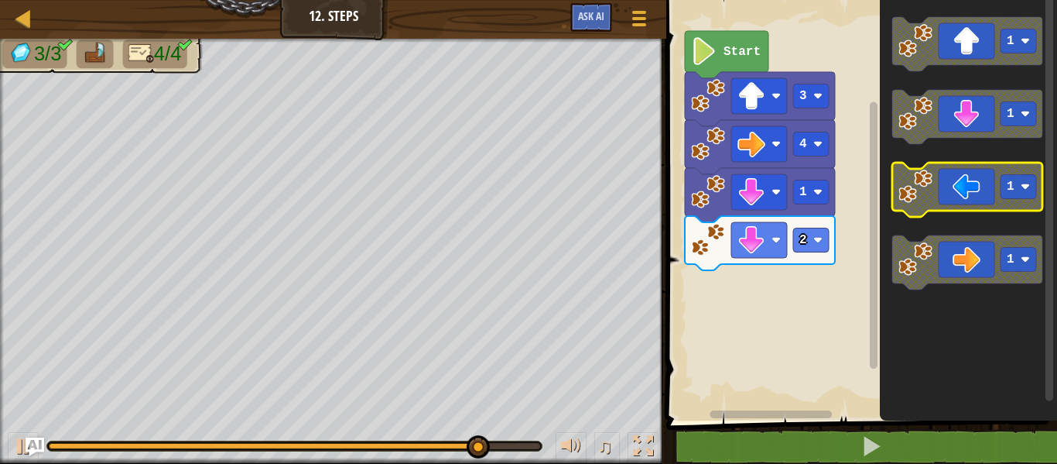
click at [974, 186] on icon "Blockly Workspace" at bounding box center [968, 190] width 150 height 54
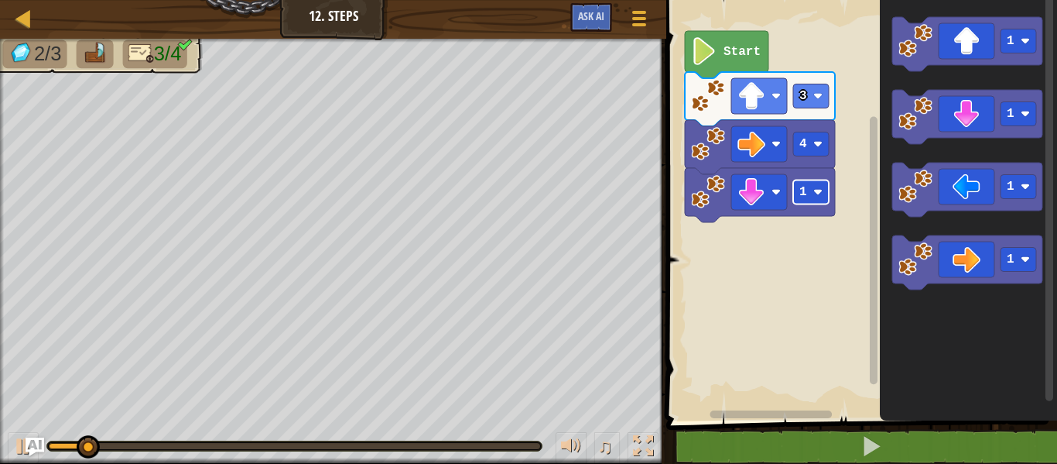
click at [812, 193] on rect "Blockly Workspace" at bounding box center [811, 192] width 36 height 24
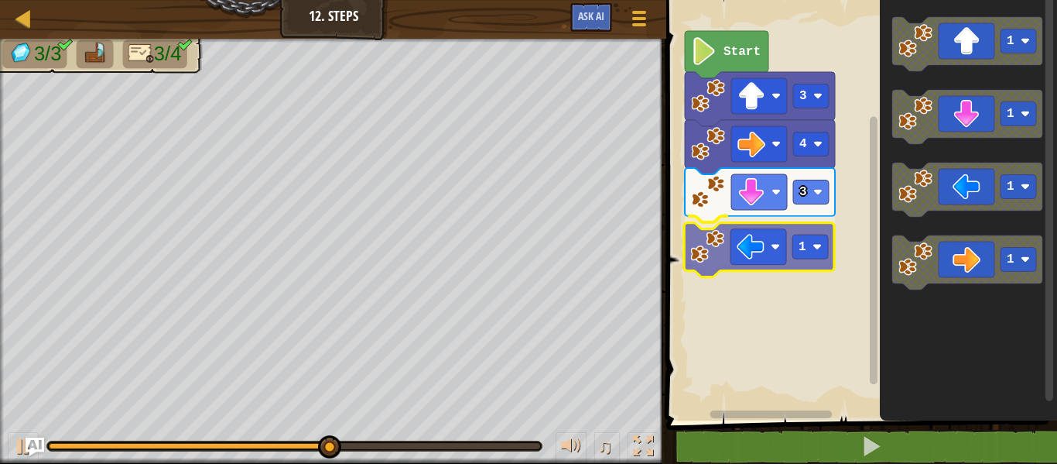
click at [754, 251] on div "Start 3 4 3 1 1 1 1 1 1" at bounding box center [860, 206] width 396 height 428
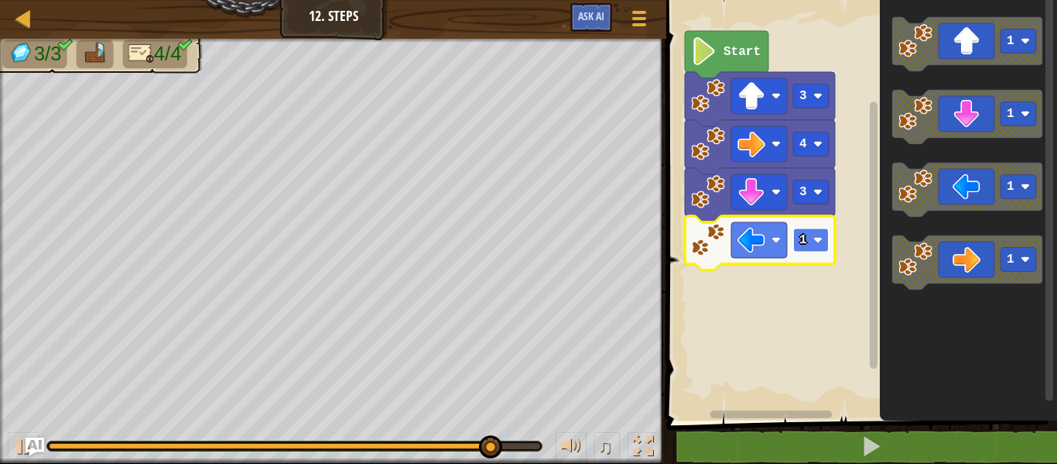
click at [807, 238] on text "1" at bounding box center [804, 240] width 8 height 14
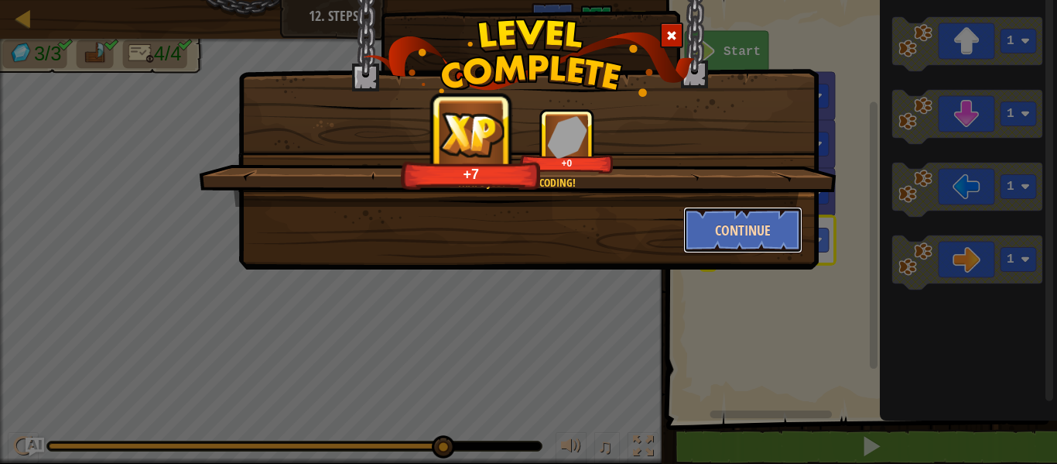
click at [760, 226] on button "Continue" at bounding box center [744, 230] width 120 height 46
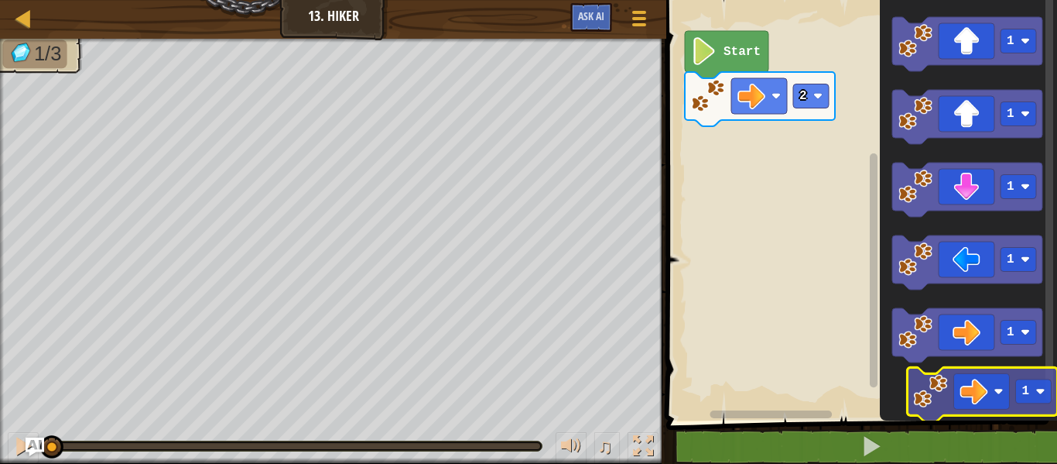
click at [967, 389] on icon "1 1 1 1 1" at bounding box center [968, 206] width 177 height 428
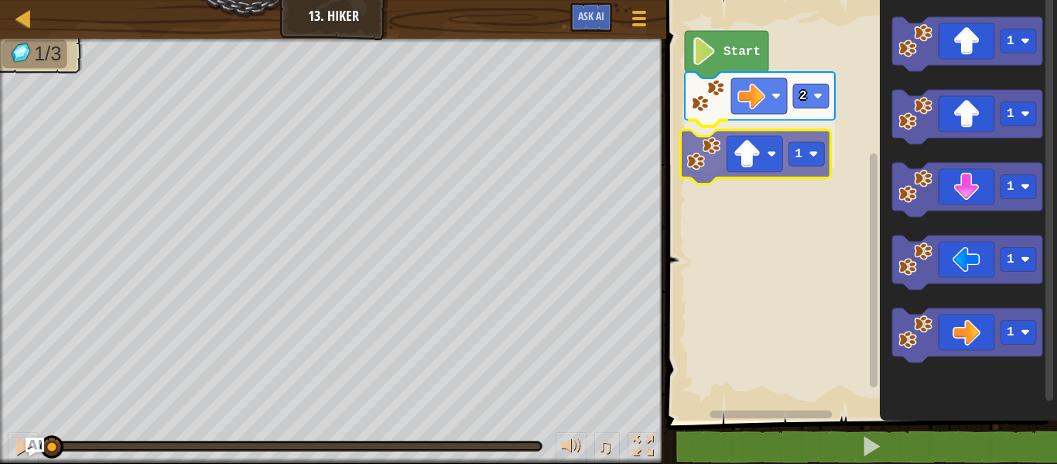
click at [767, 146] on div "2 1 Start 1 1 1 1 1 1" at bounding box center [860, 206] width 396 height 428
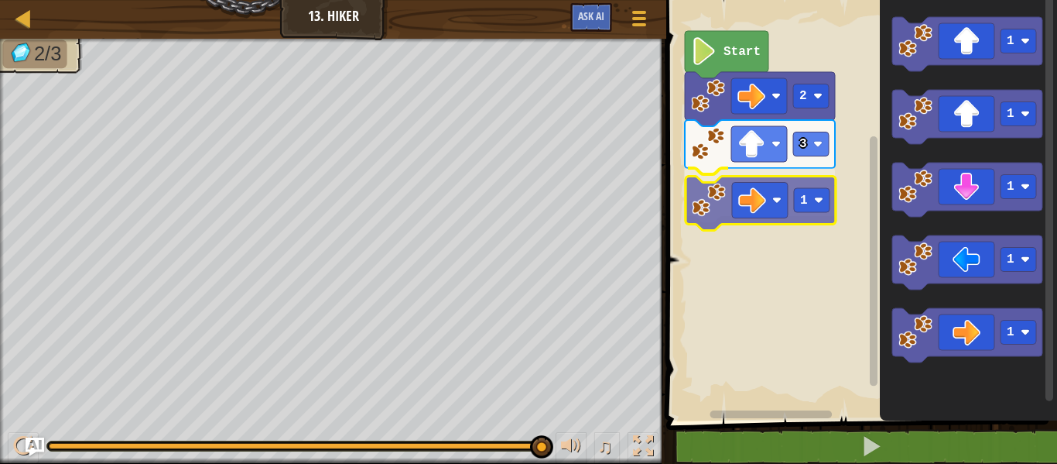
click at [751, 197] on div "Start 2 3 1 1 1 1 1 1 1" at bounding box center [860, 206] width 396 height 428
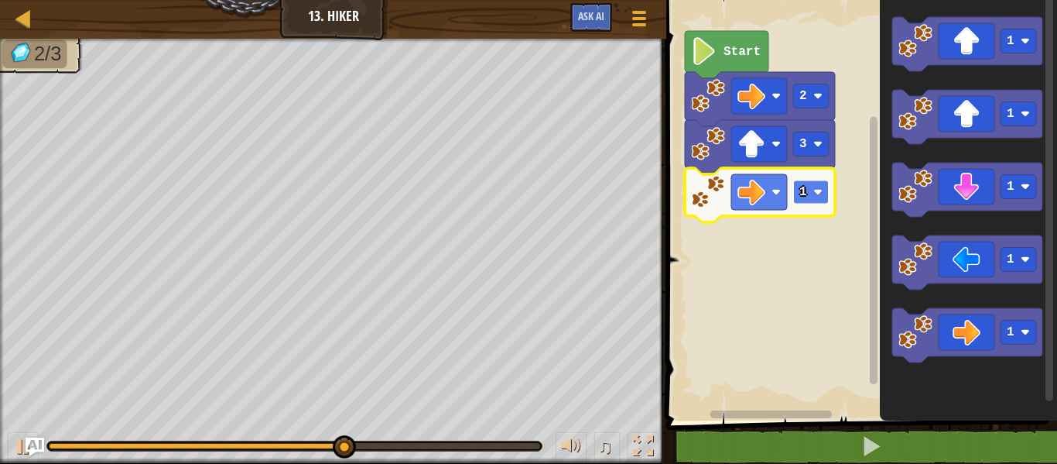
click at [804, 188] on text "1" at bounding box center [804, 192] width 8 height 14
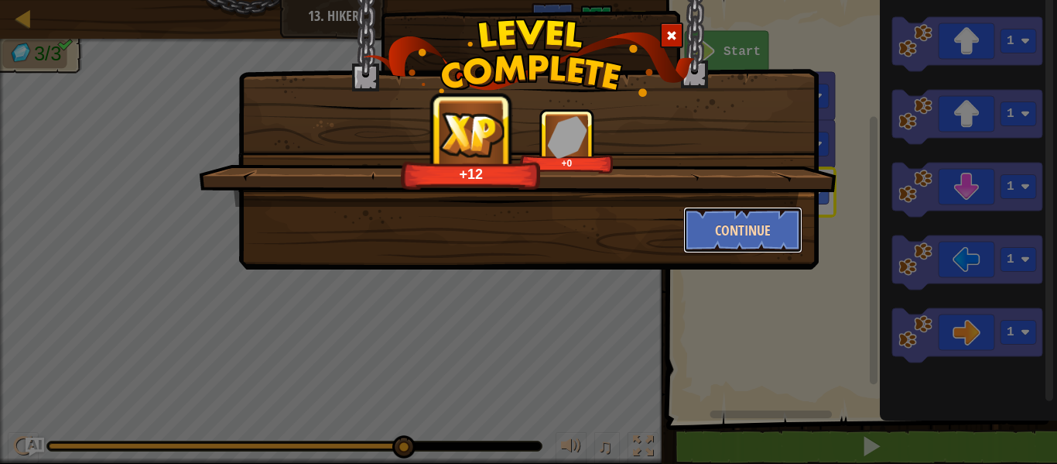
click at [752, 225] on button "Continue" at bounding box center [744, 230] width 120 height 46
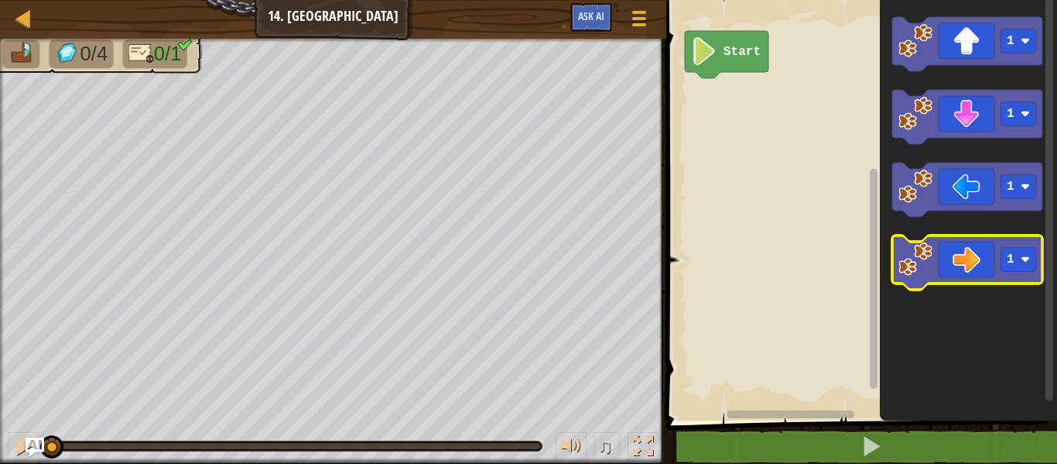
click at [961, 252] on icon "Blockly Workspace" at bounding box center [968, 262] width 150 height 54
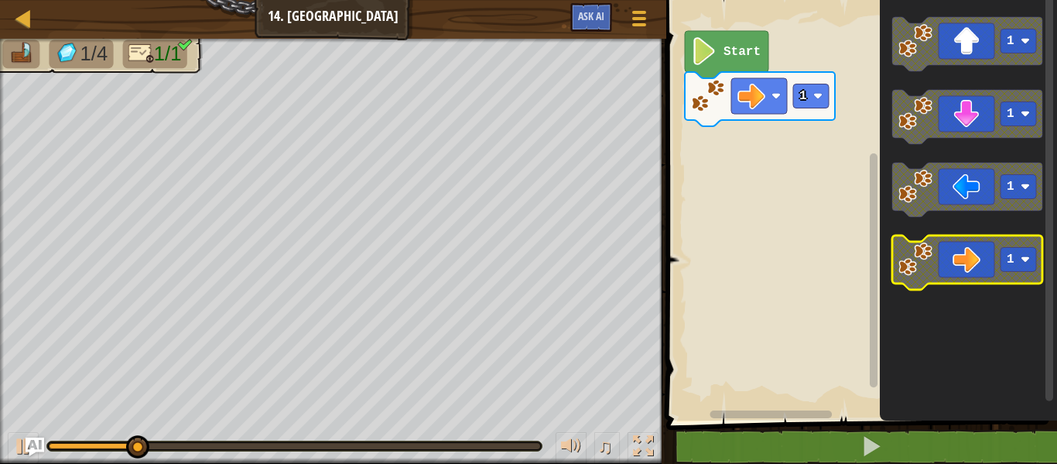
click at [1021, 257] on g "1" at bounding box center [1019, 260] width 36 height 24
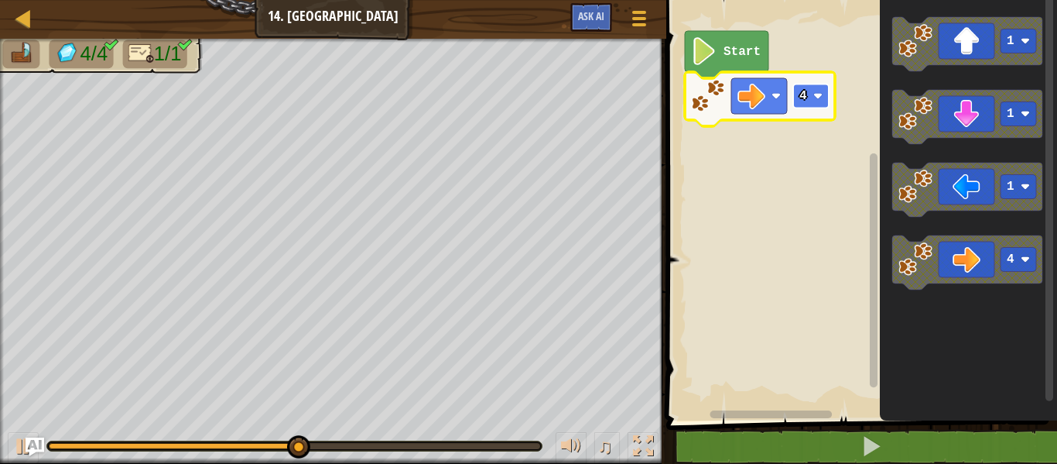
click at [809, 92] on rect "Blockly Workspace" at bounding box center [811, 96] width 36 height 24
click at [807, 93] on rect "Blockly Workspace" at bounding box center [811, 96] width 36 height 24
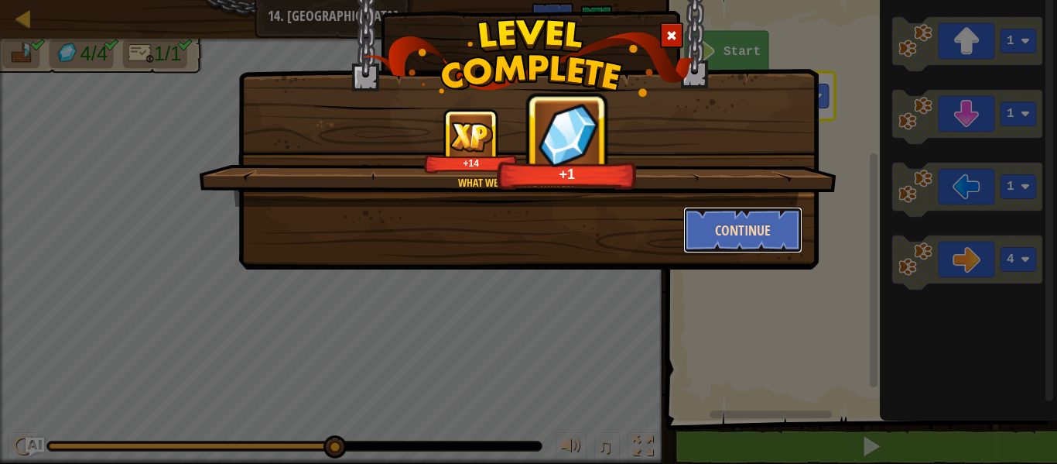
click at [746, 224] on button "Continue" at bounding box center [744, 230] width 120 height 46
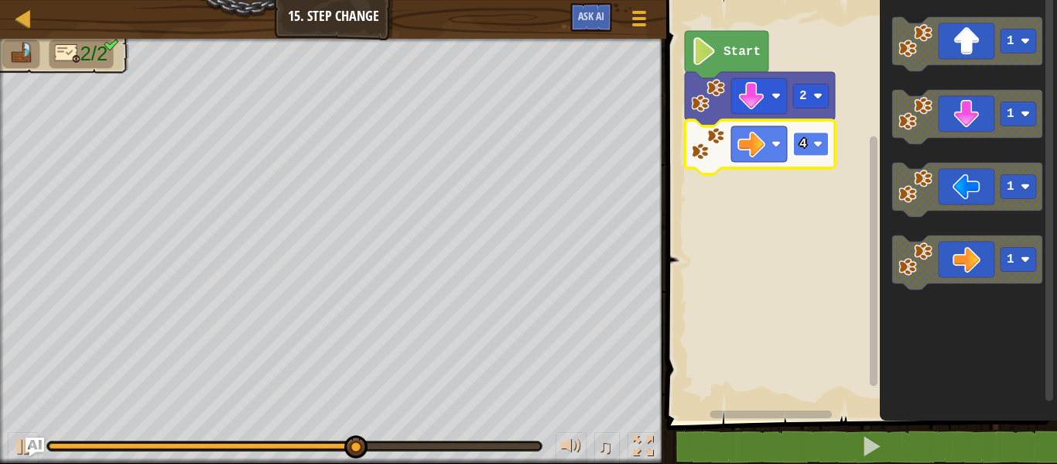
click at [801, 140] on g "4" at bounding box center [811, 144] width 36 height 24
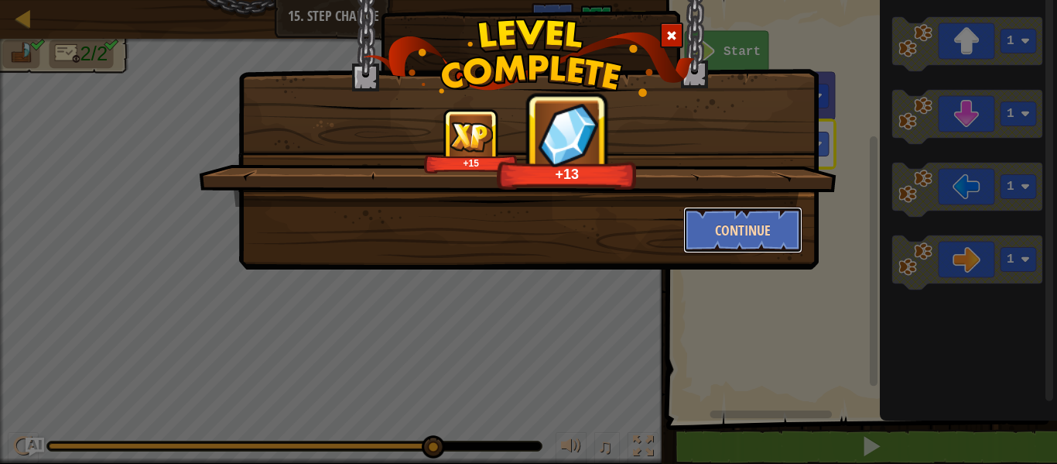
click at [766, 227] on button "Continue" at bounding box center [744, 230] width 120 height 46
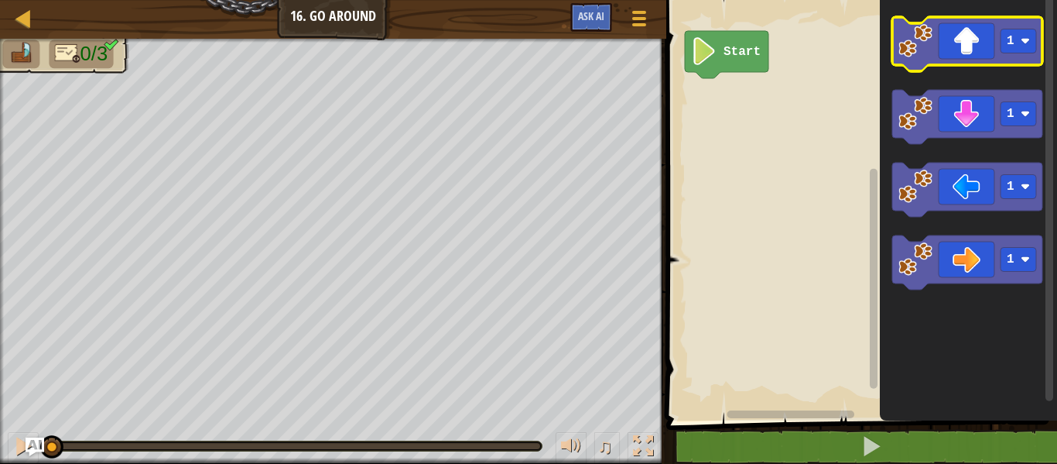
click at [975, 45] on icon "Blockly Workspace" at bounding box center [968, 44] width 150 height 54
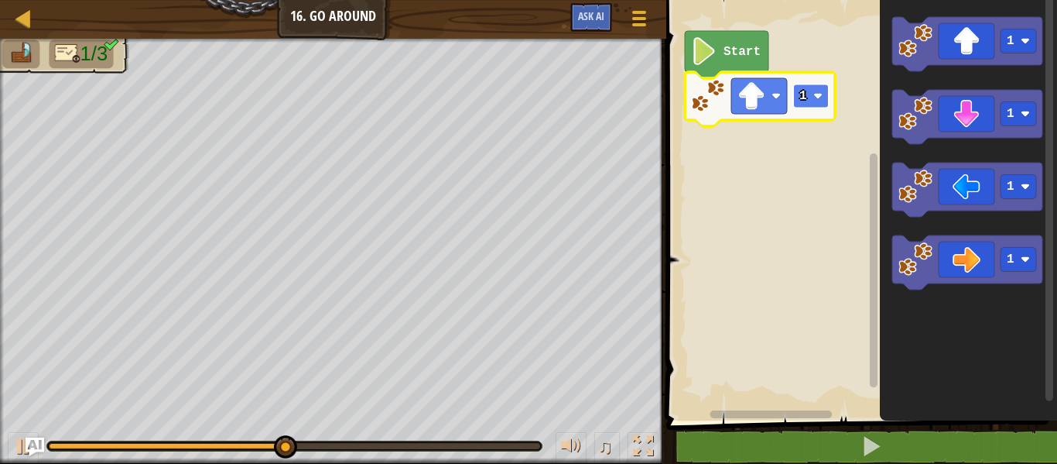
click at [807, 90] on text "1" at bounding box center [804, 96] width 8 height 14
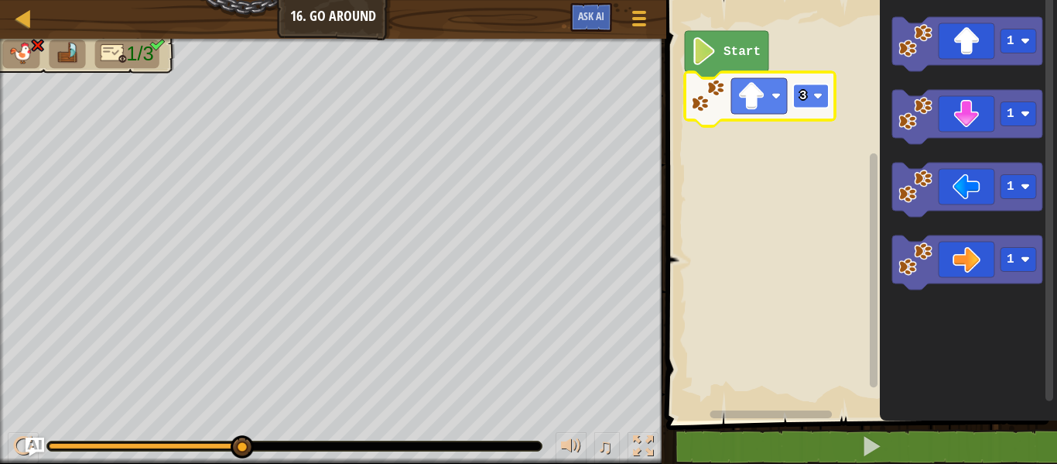
click at [806, 95] on text "3" at bounding box center [804, 96] width 8 height 14
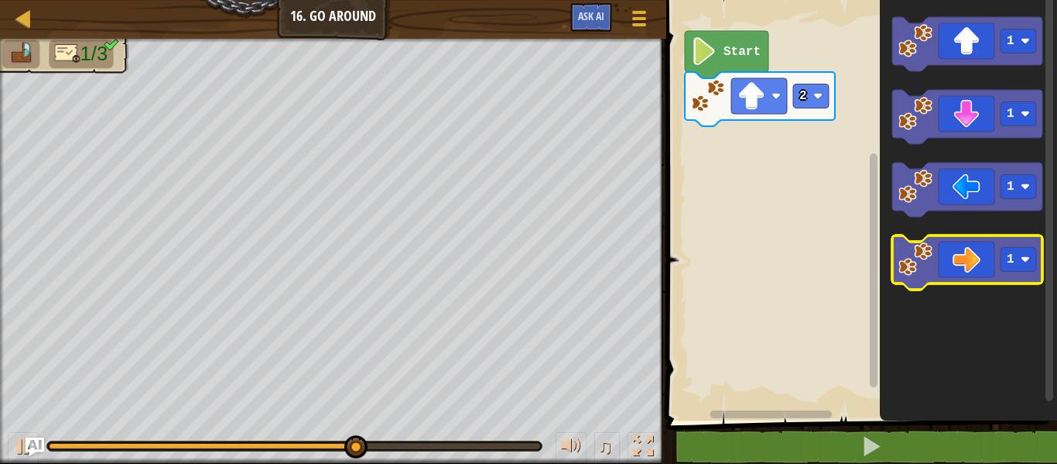
click at [974, 254] on icon "Blockly Workspace" at bounding box center [968, 262] width 150 height 54
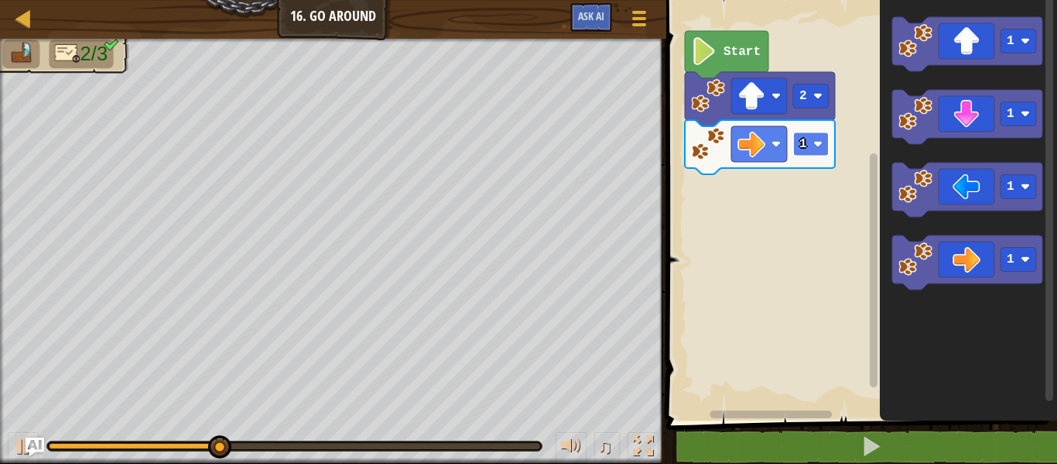
click at [808, 140] on g "1" at bounding box center [811, 144] width 36 height 24
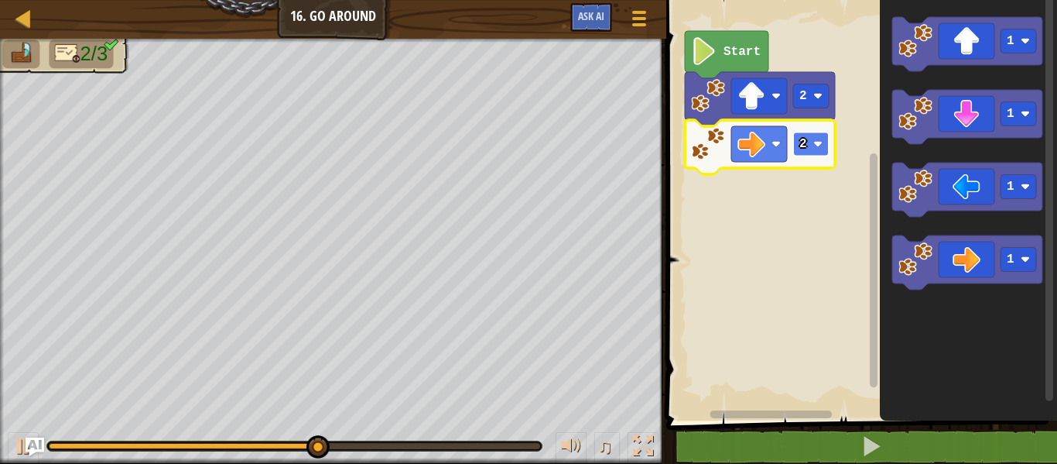
click at [812, 146] on rect "Blockly Workspace" at bounding box center [811, 144] width 36 height 24
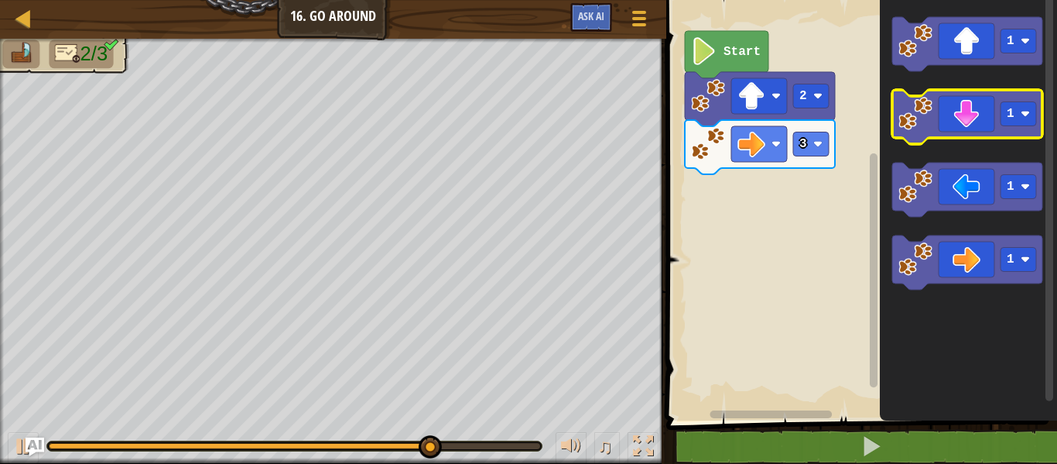
click at [960, 118] on icon "Blockly Workspace" at bounding box center [968, 117] width 150 height 54
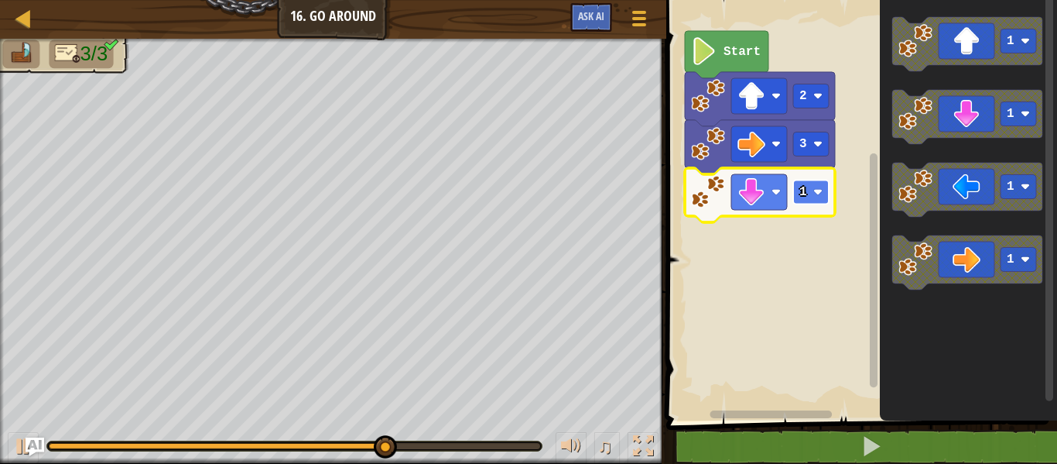
click at [803, 191] on text "1" at bounding box center [804, 192] width 8 height 14
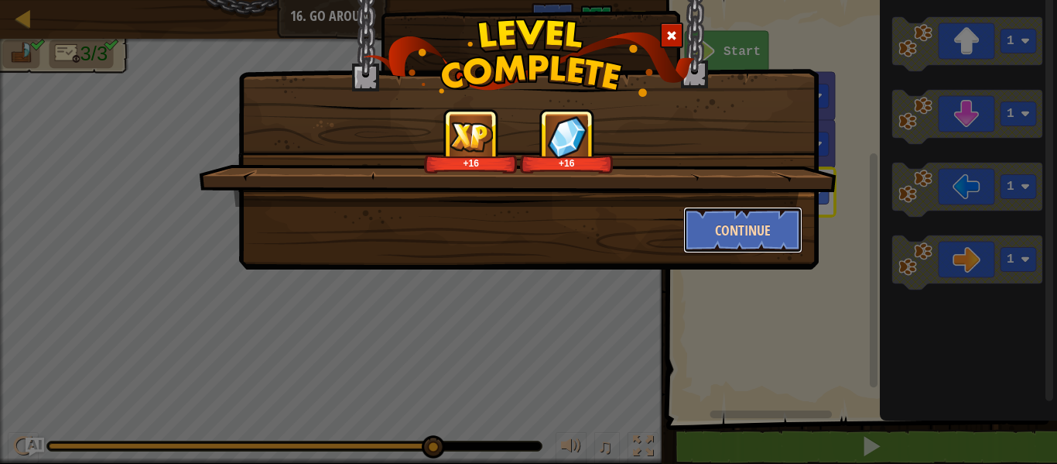
click at [752, 235] on button "Continue" at bounding box center [744, 230] width 120 height 46
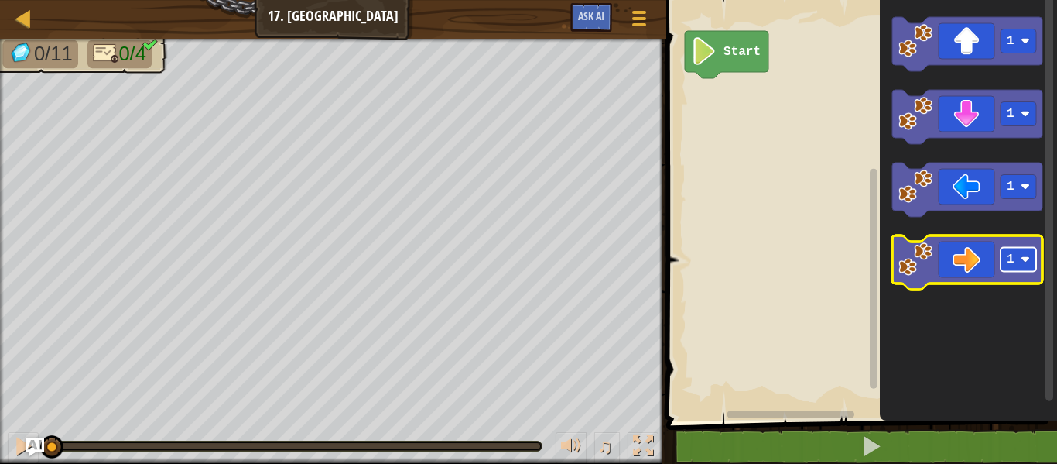
click at [1013, 261] on text "1" at bounding box center [1011, 259] width 8 height 14
click at [955, 257] on icon "Blockly Workspace" at bounding box center [968, 262] width 150 height 54
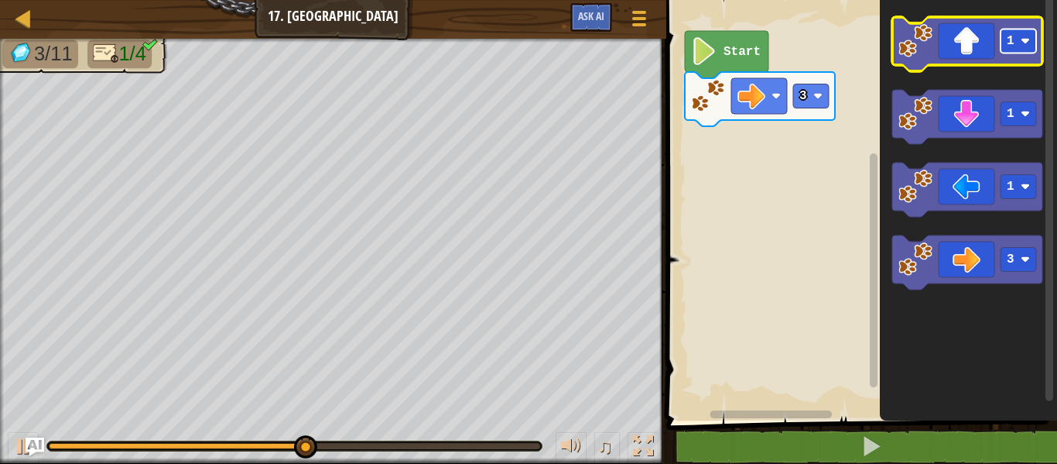
click at [1015, 46] on rect "Blockly Workspace" at bounding box center [1019, 41] width 36 height 24
click at [971, 29] on icon "Blockly Workspace" at bounding box center [968, 44] width 150 height 54
